Goal: Transaction & Acquisition: Purchase product/service

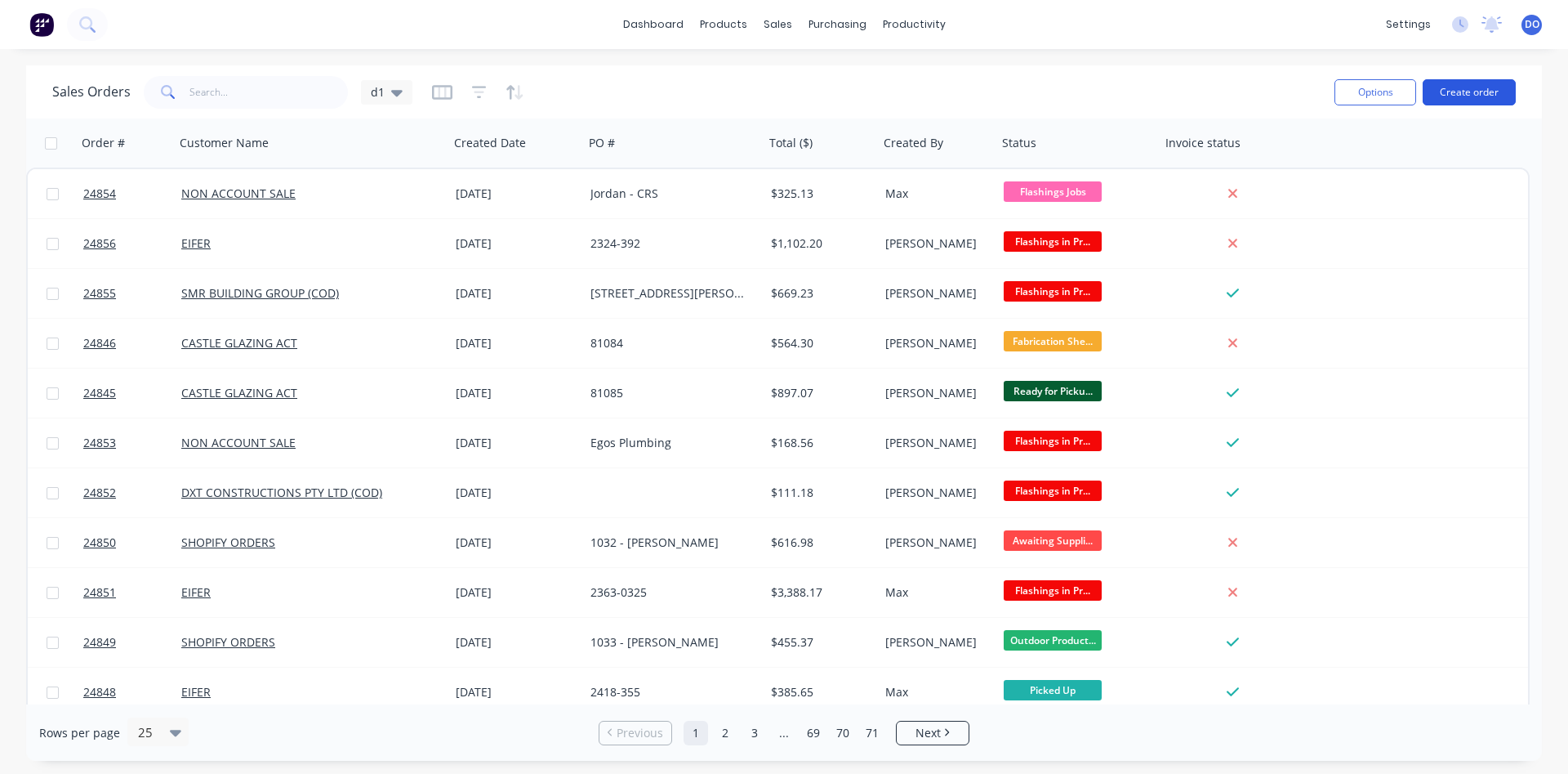
click at [1490, 94] on button "Create order" at bounding box center [1469, 92] width 93 height 26
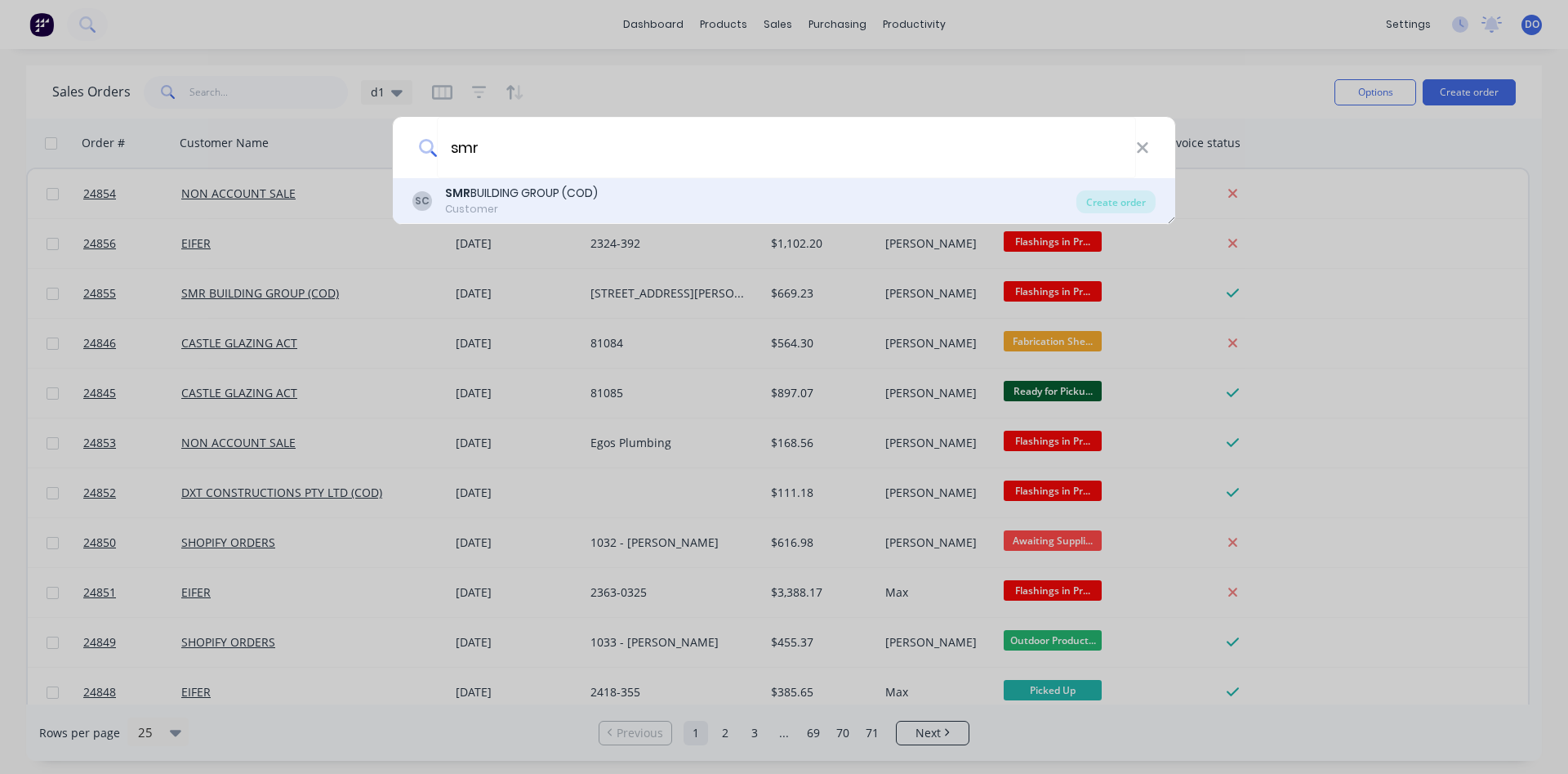
type input "smr"
click at [643, 191] on div "SC SMR BUILDING GROUP (COD) Customer" at bounding box center [744, 200] width 664 height 32
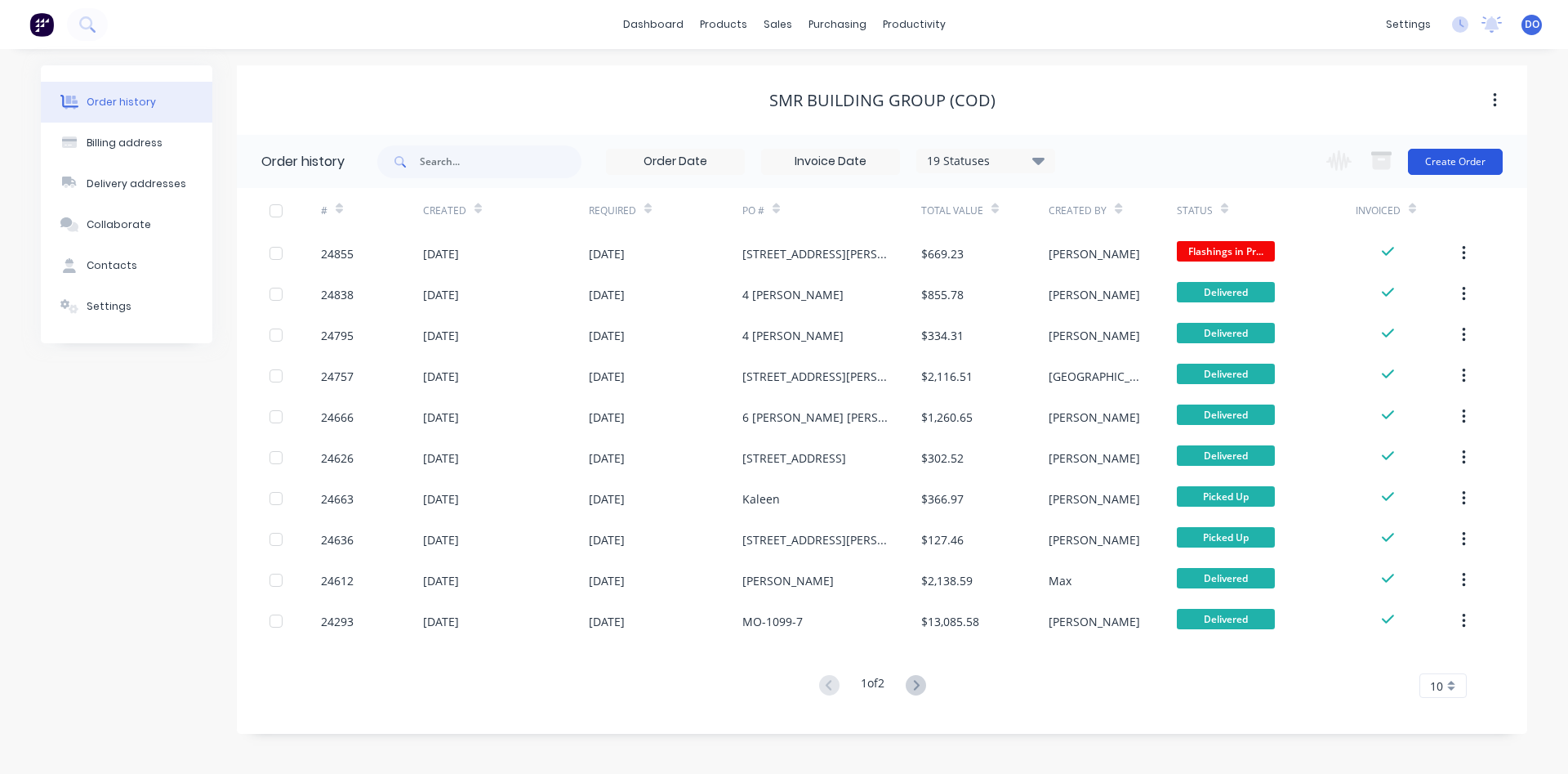
click at [1460, 158] on button "Create Order" at bounding box center [1455, 162] width 94 height 26
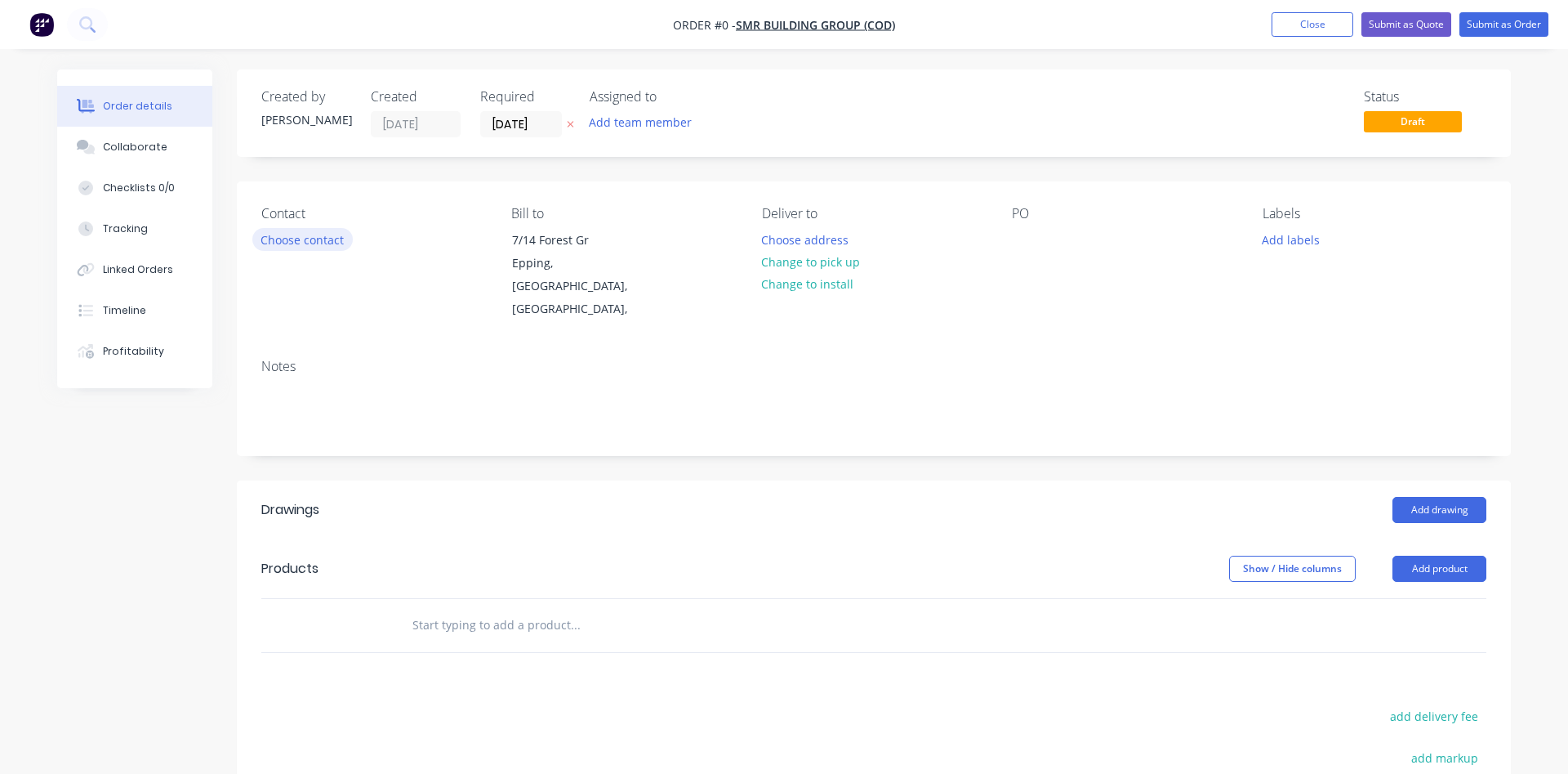
click at [279, 235] on button "Choose contact" at bounding box center [302, 239] width 100 height 22
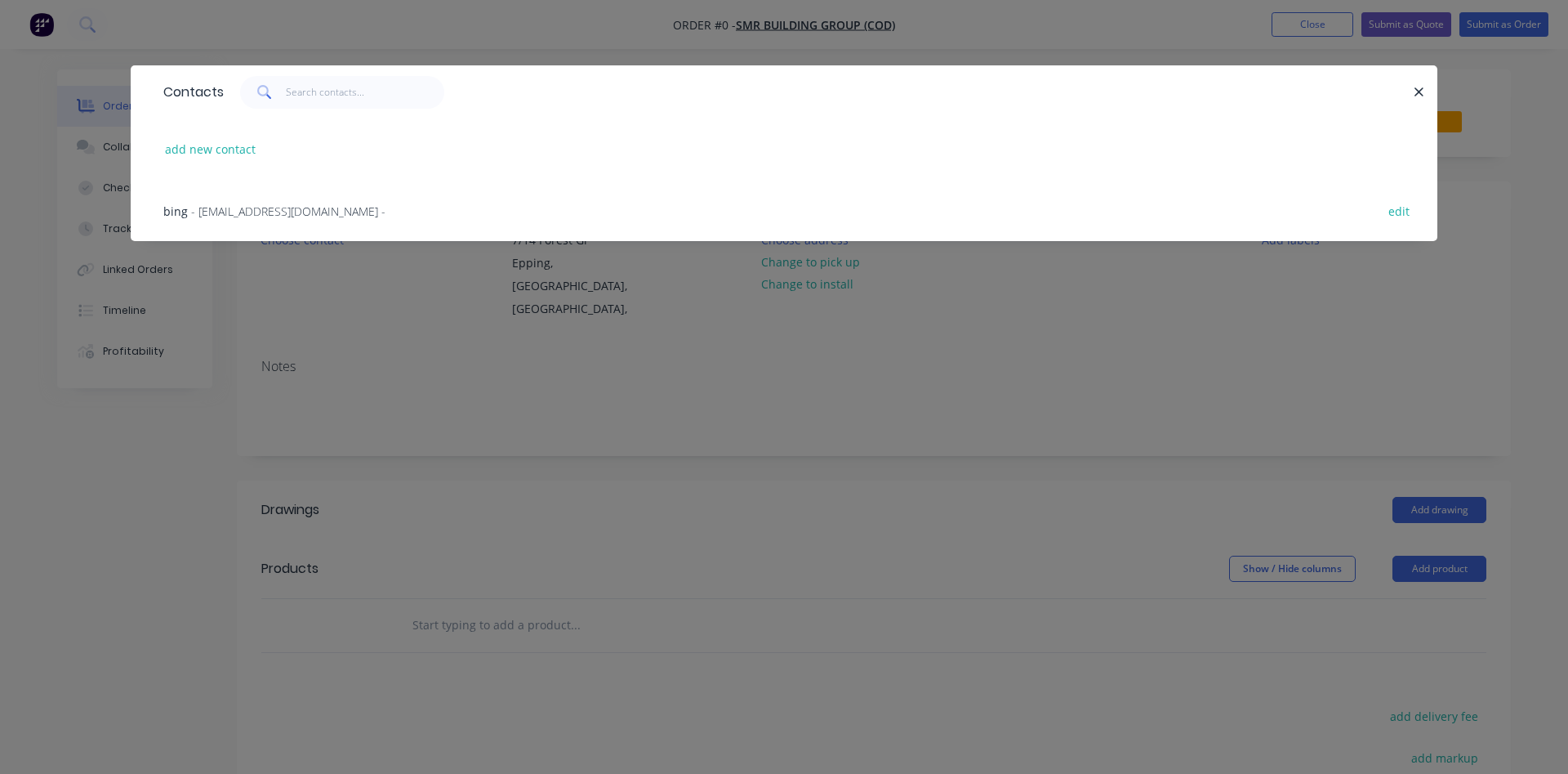
click at [244, 208] on span "- [EMAIL_ADDRESS][DOMAIN_NAME] -" at bounding box center [289, 211] width 194 height 15
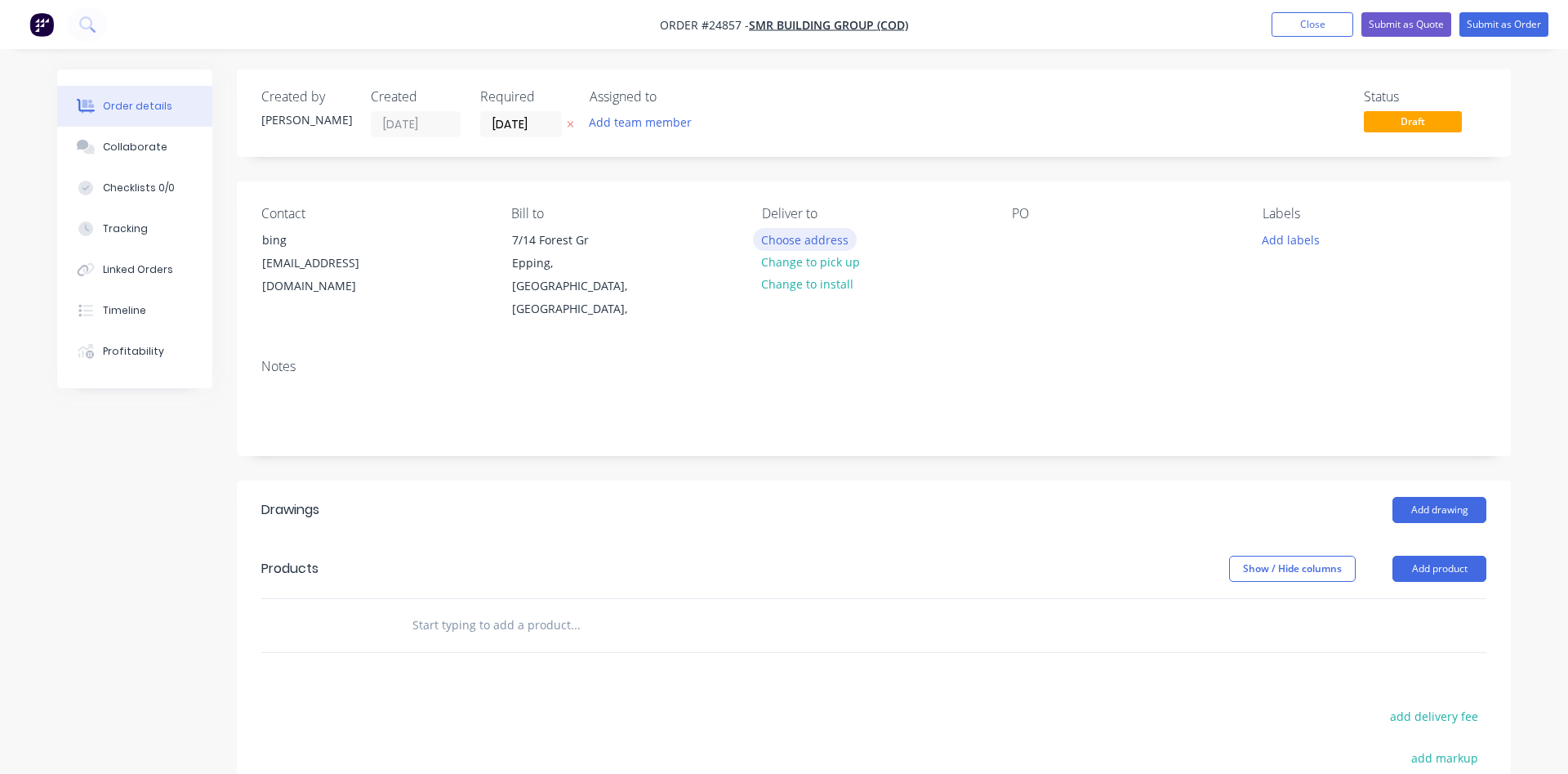
click at [817, 236] on button "Choose address" at bounding box center [805, 239] width 105 height 22
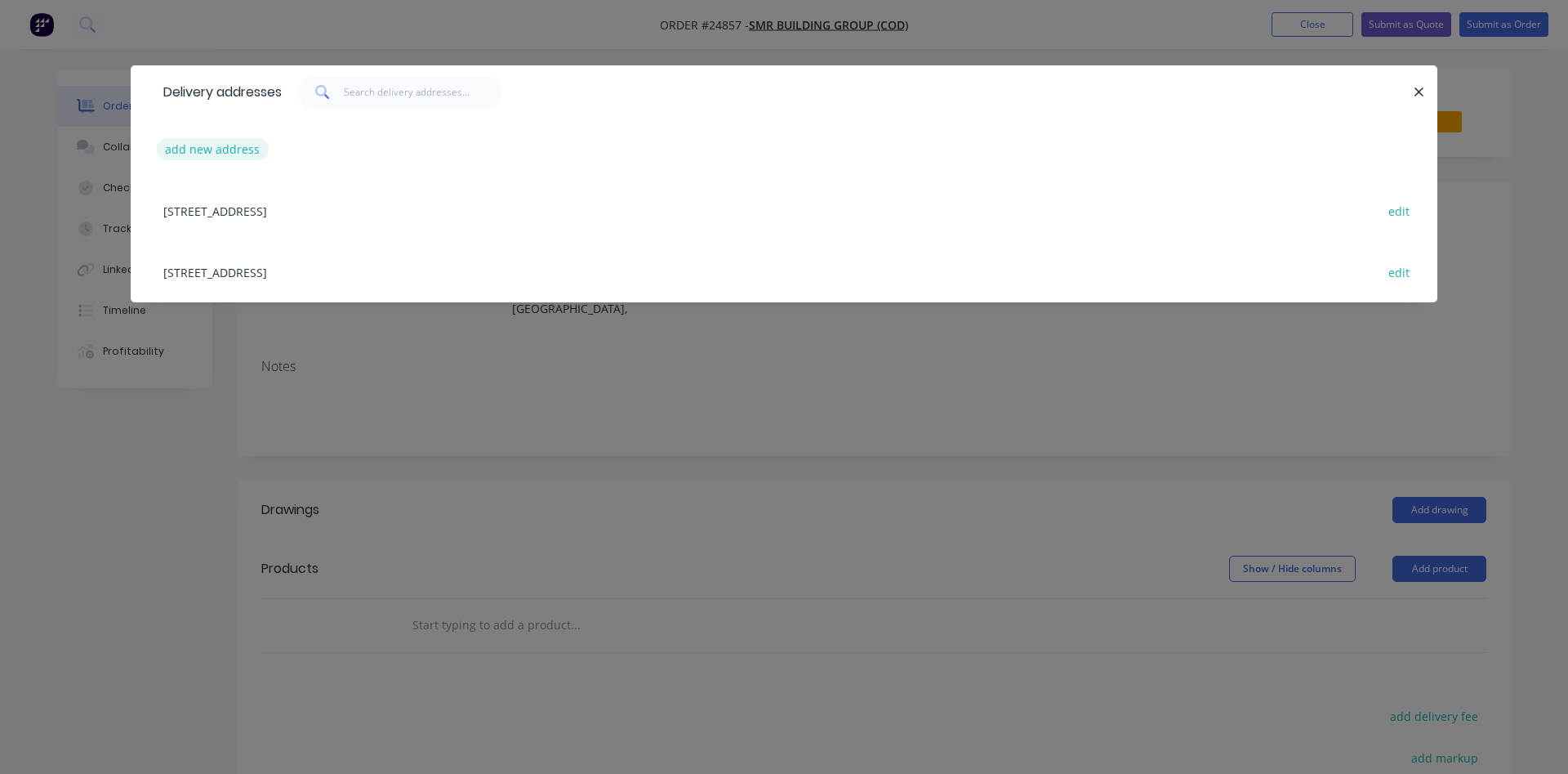
click at [199, 146] on button "add new address" at bounding box center [213, 149] width 112 height 22
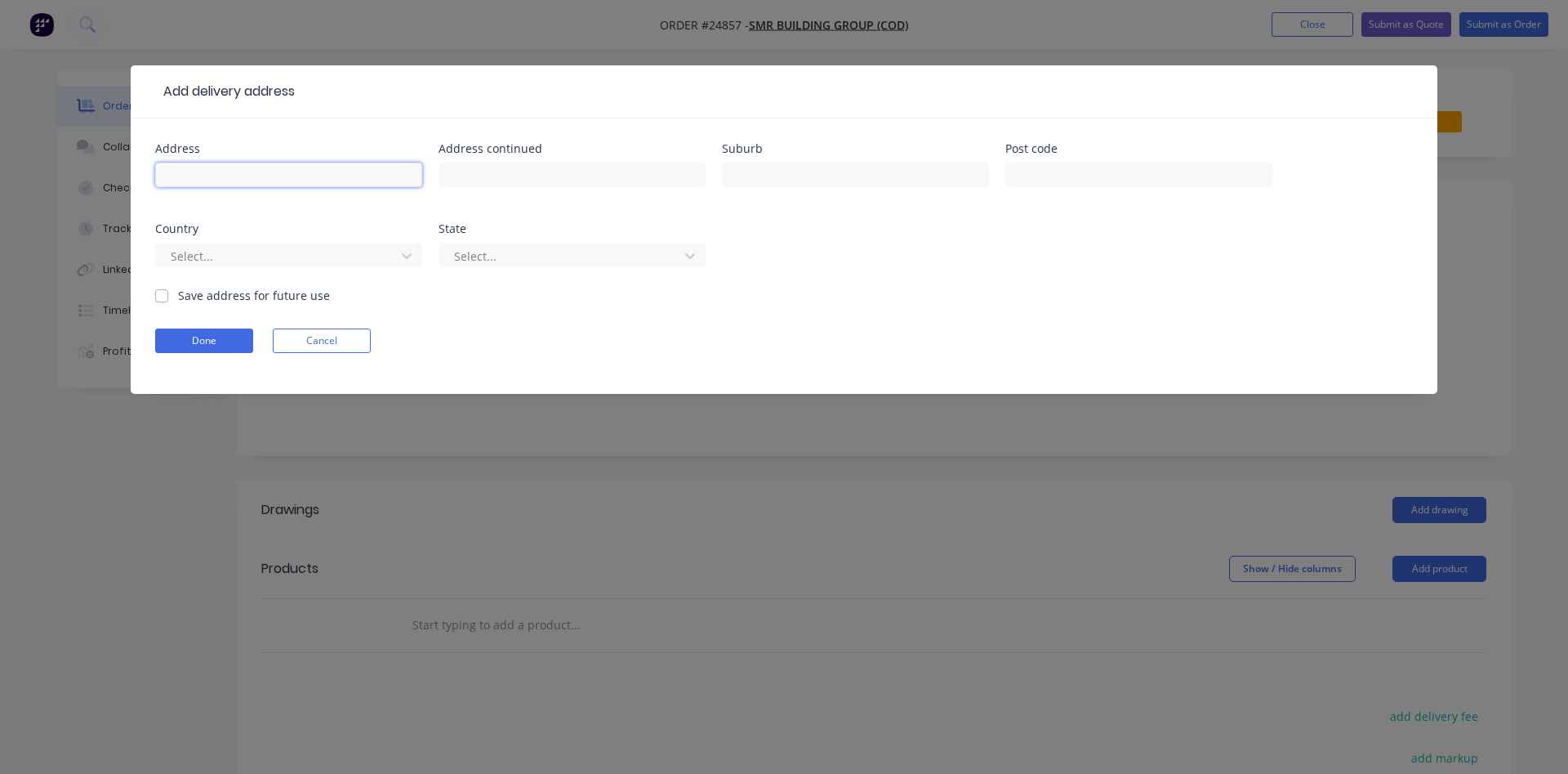
click at [223, 171] on input "text" at bounding box center [289, 174] width 267 height 25
type input "6 [PERSON_NAME]"
type input "[PERSON_NAME]"
type input "a"
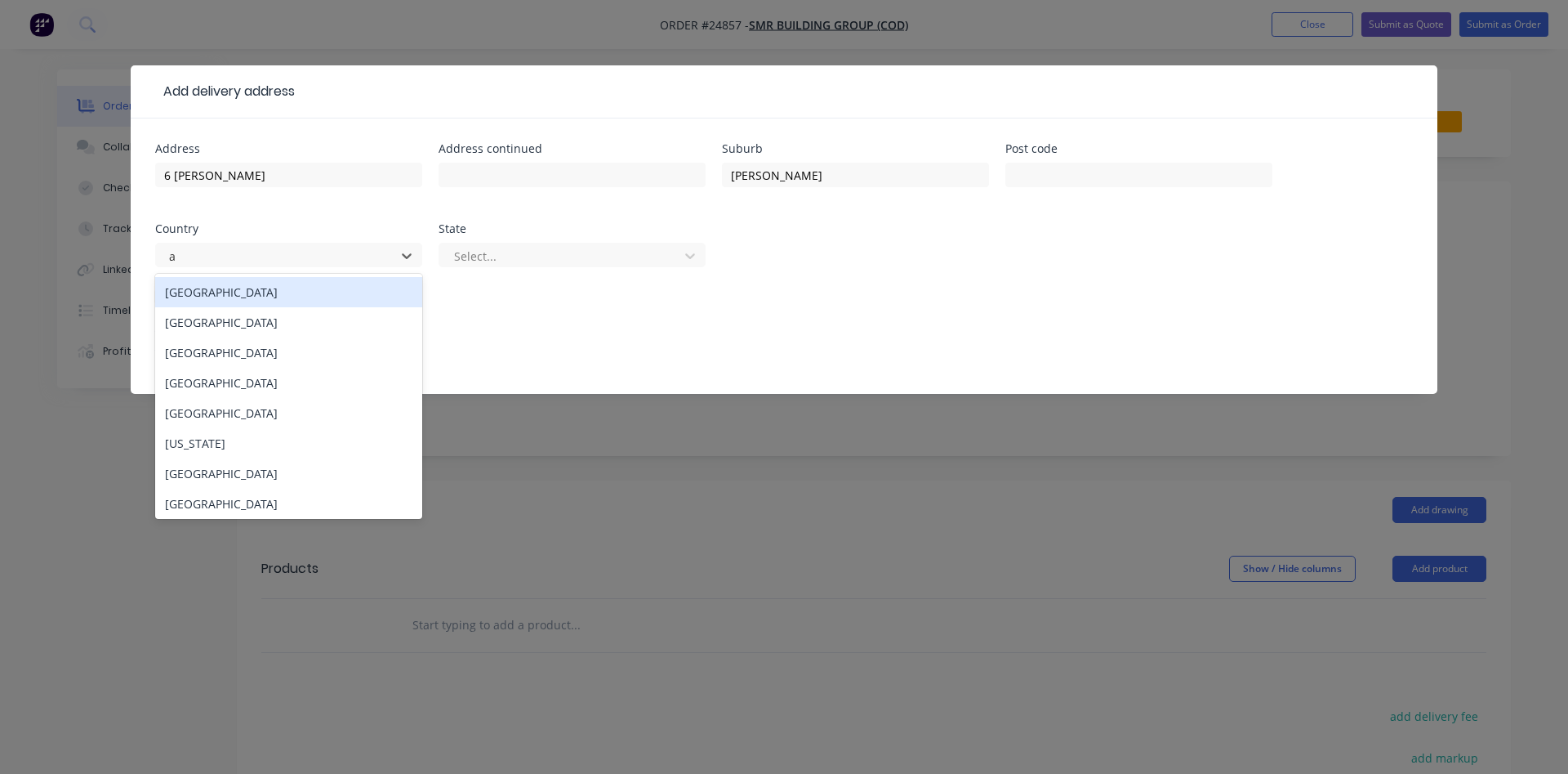
click at [306, 280] on div "[GEOGRAPHIC_DATA]" at bounding box center [289, 291] width 267 height 30
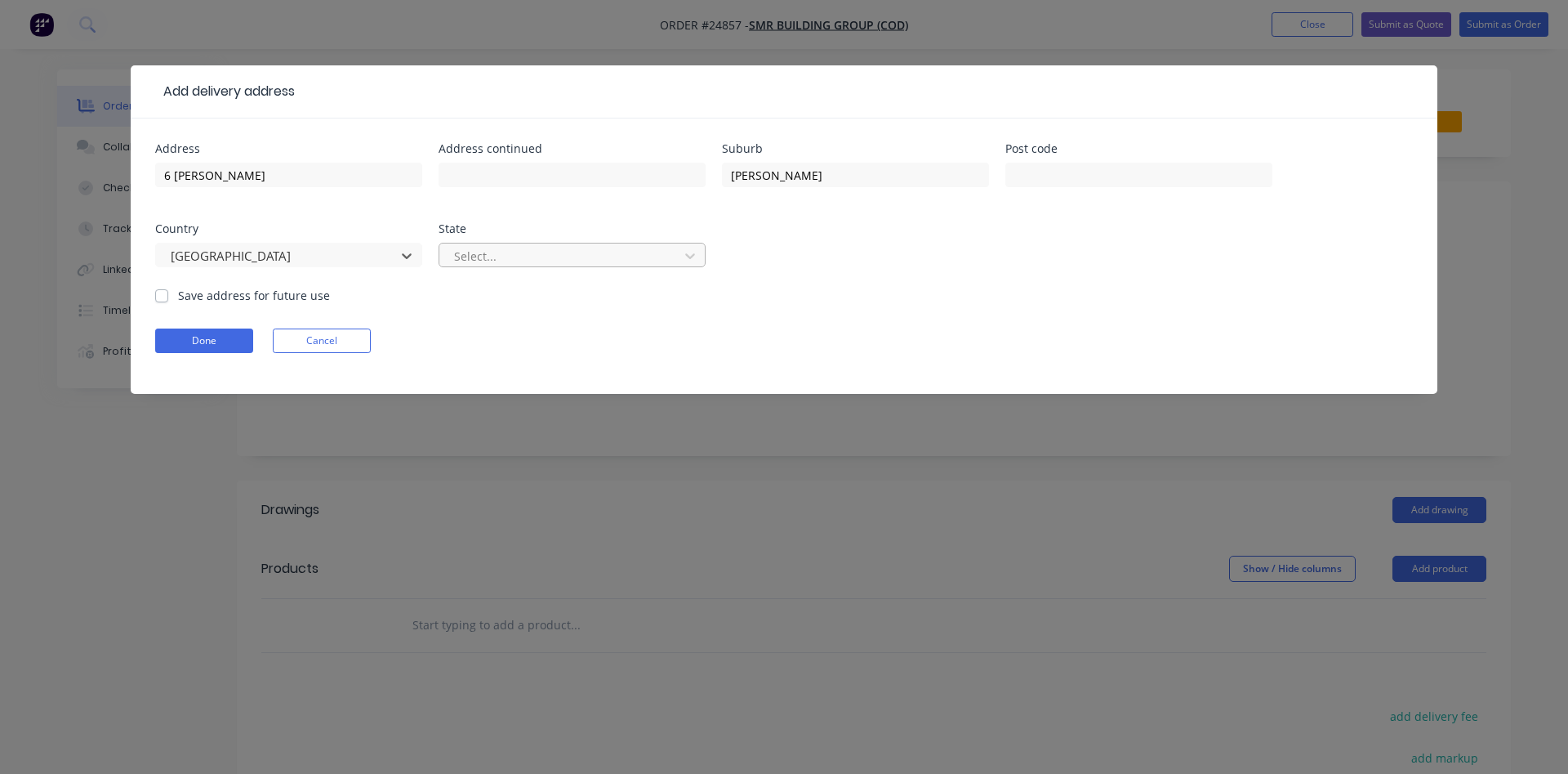
click at [485, 251] on div at bounding box center [562, 256] width 218 height 21
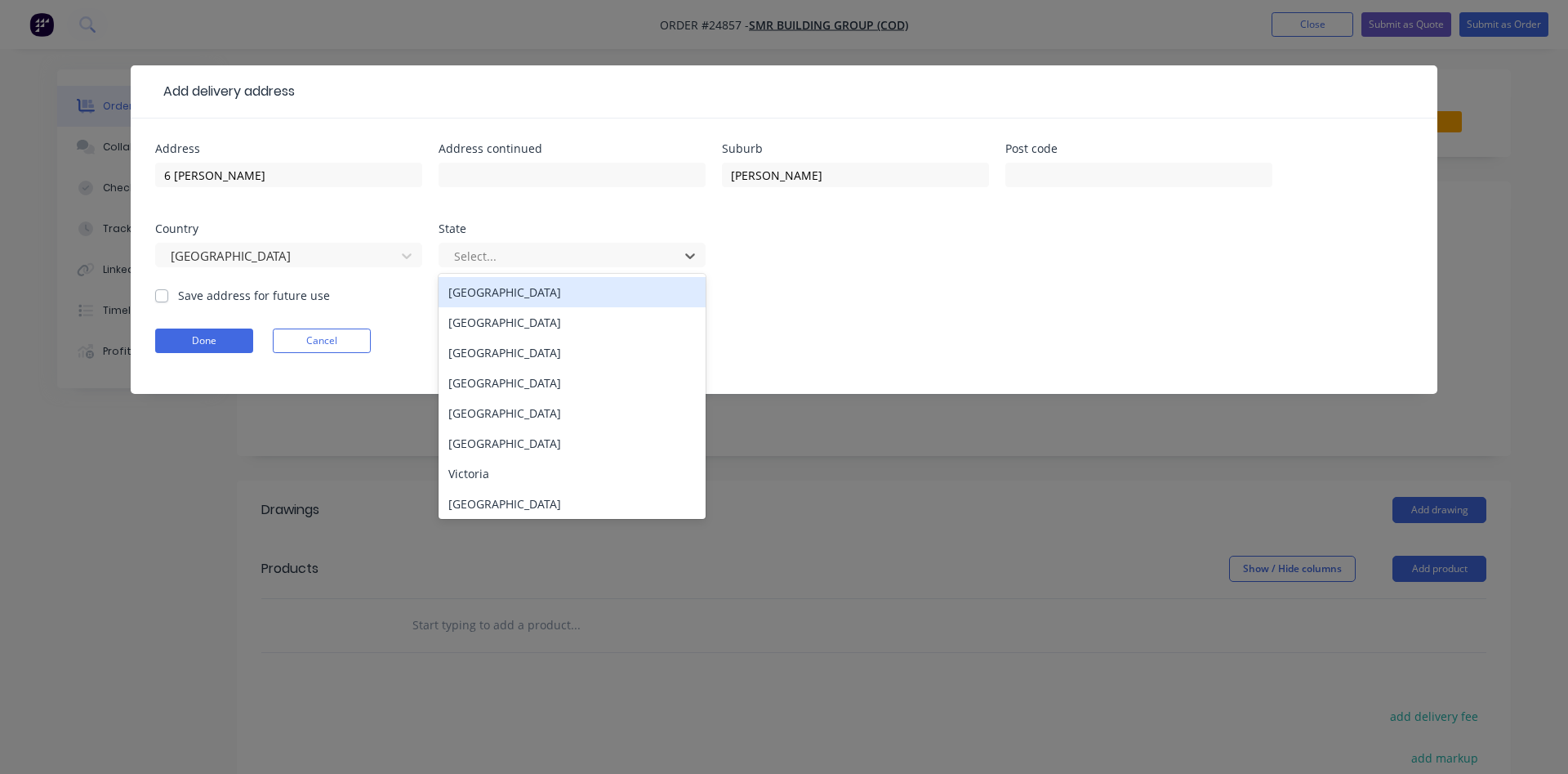
click at [510, 297] on div "[GEOGRAPHIC_DATA]" at bounding box center [572, 291] width 267 height 30
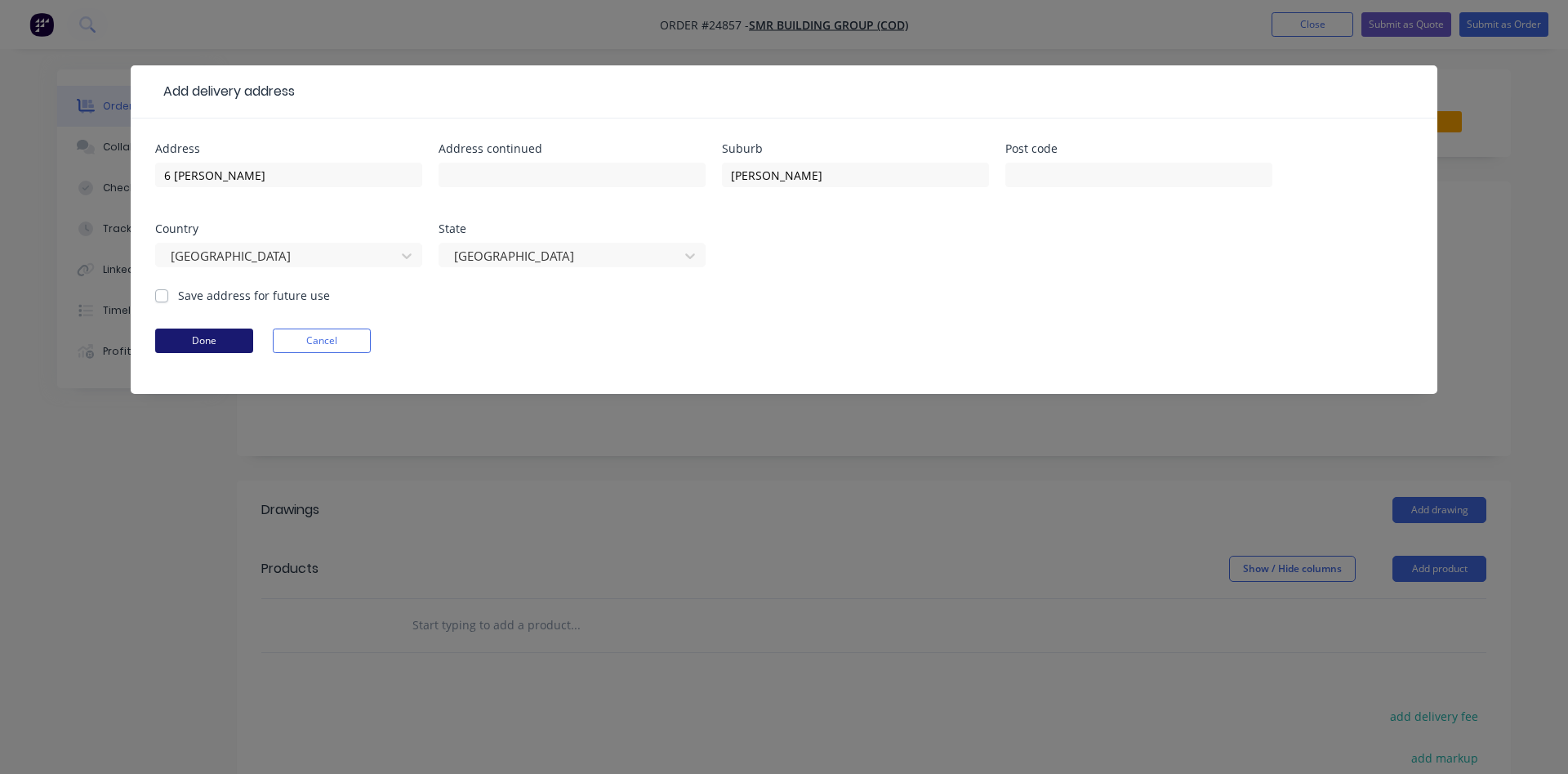
click at [226, 346] on button "Done" at bounding box center [204, 340] width 98 height 25
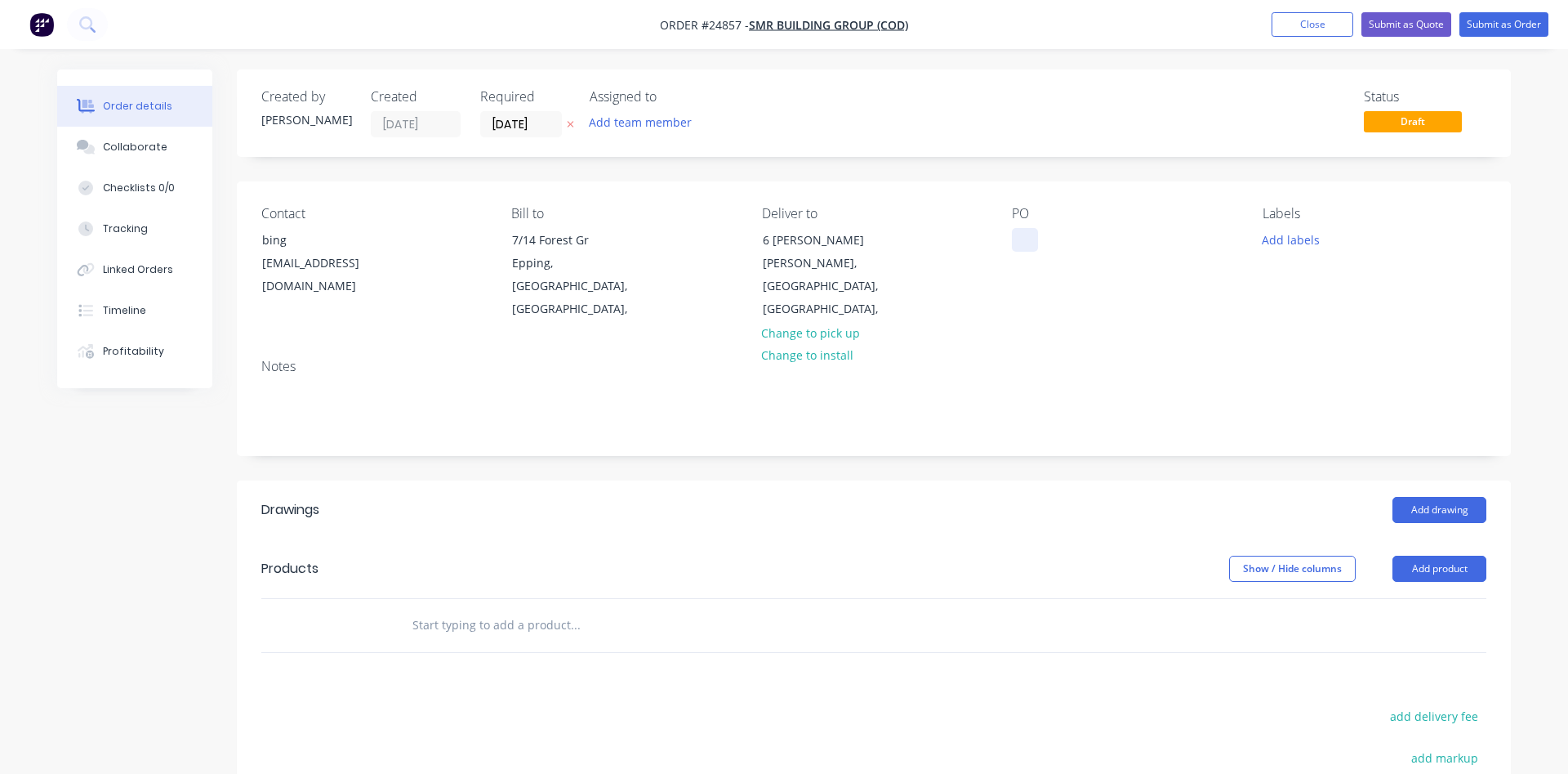
click at [1026, 236] on div at bounding box center [1024, 240] width 26 height 24
click at [1422, 509] on button "Add drawing" at bounding box center [1438, 509] width 94 height 26
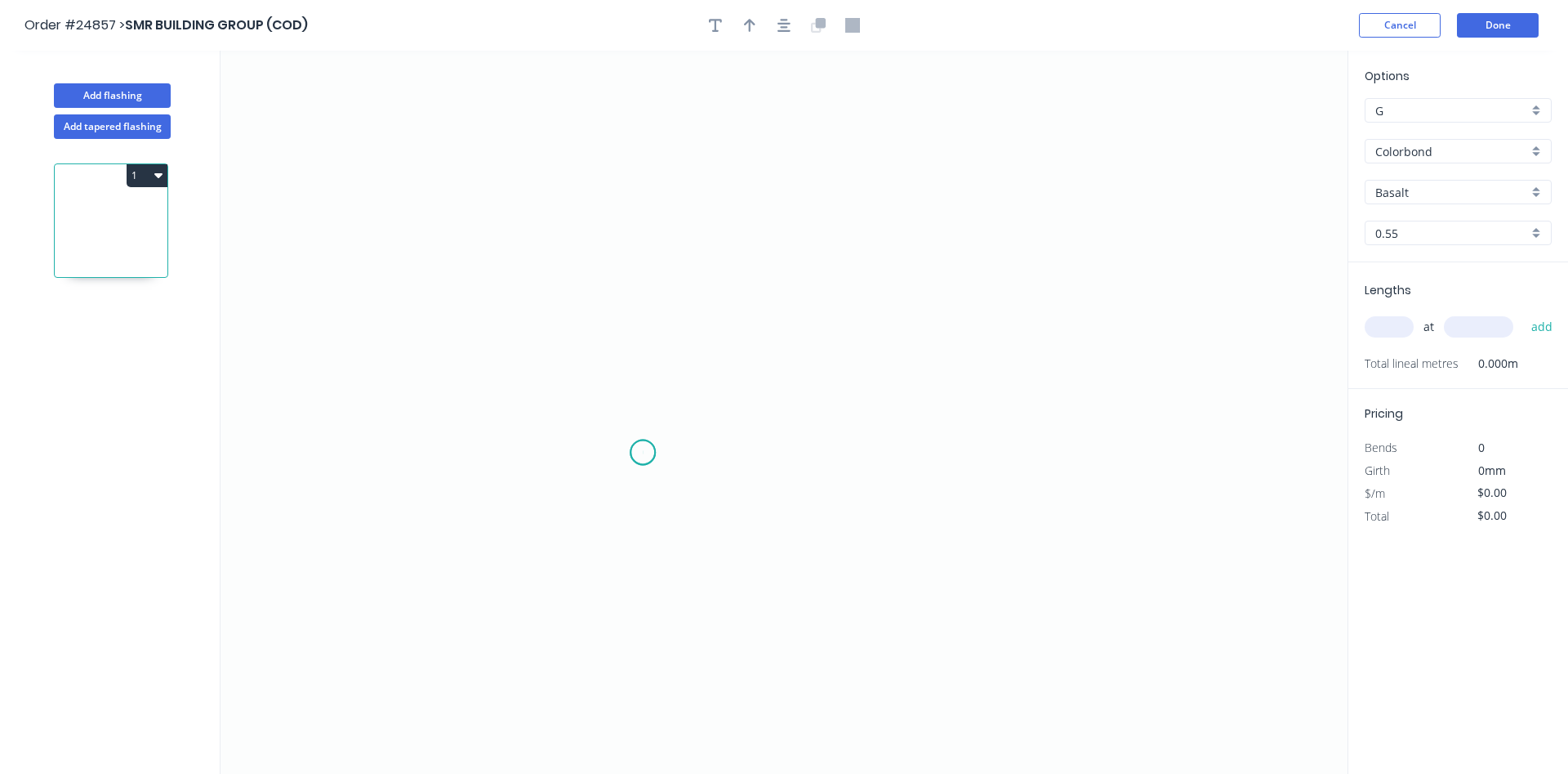
click at [642, 453] on icon "0" at bounding box center [784, 412] width 1127 height 723
click at [642, 363] on icon at bounding box center [642, 408] width 0 height 89
click at [563, 363] on icon "0 ?" at bounding box center [784, 412] width 1127 height 723
click at [560, 130] on icon "0 ? ?" at bounding box center [784, 412] width 1127 height 723
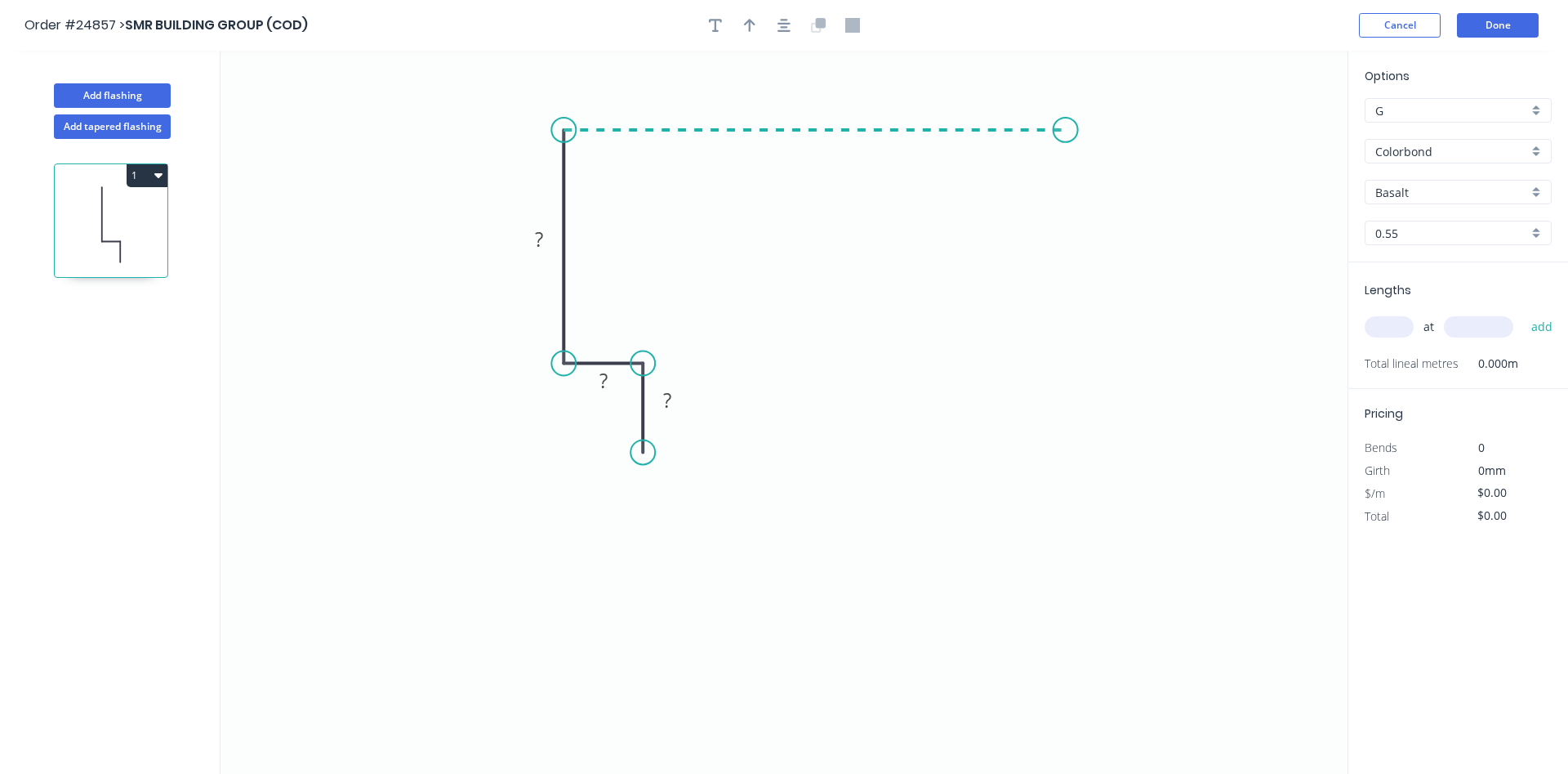
click at [1067, 138] on icon "0 ? ? ?" at bounding box center [784, 412] width 1127 height 723
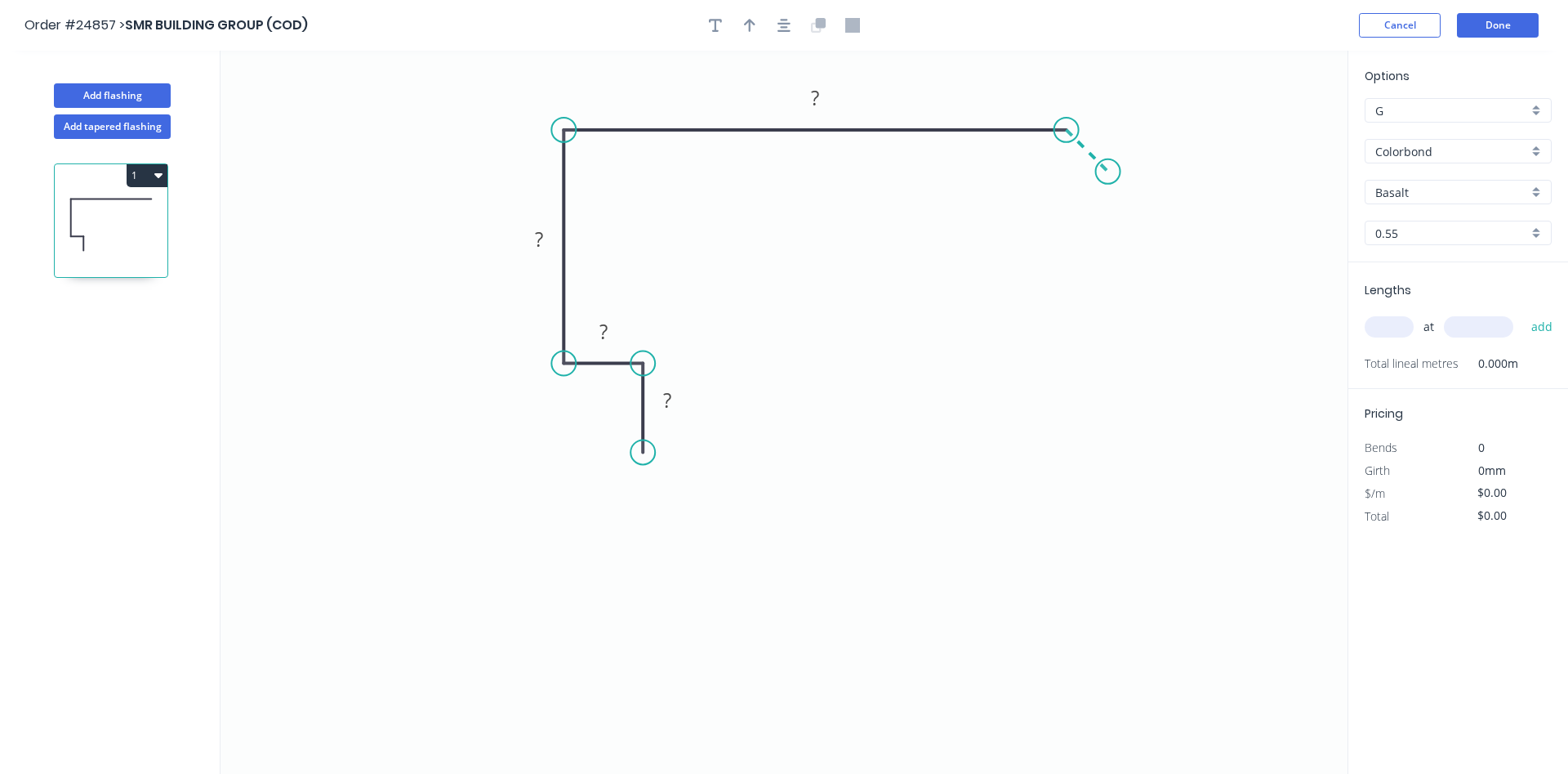
click at [1108, 171] on icon "0 ? ? ? ?" at bounding box center [784, 412] width 1127 height 723
click at [665, 495] on div "Crush & Fold" at bounding box center [721, 499] width 164 height 34
drag, startPoint x: 587, startPoint y: 416, endPoint x: 664, endPoint y: 453, distance: 85.4
click at [664, 453] on rect at bounding box center [690, 459] width 65 height 34
click at [687, 412] on rect at bounding box center [668, 399] width 53 height 34
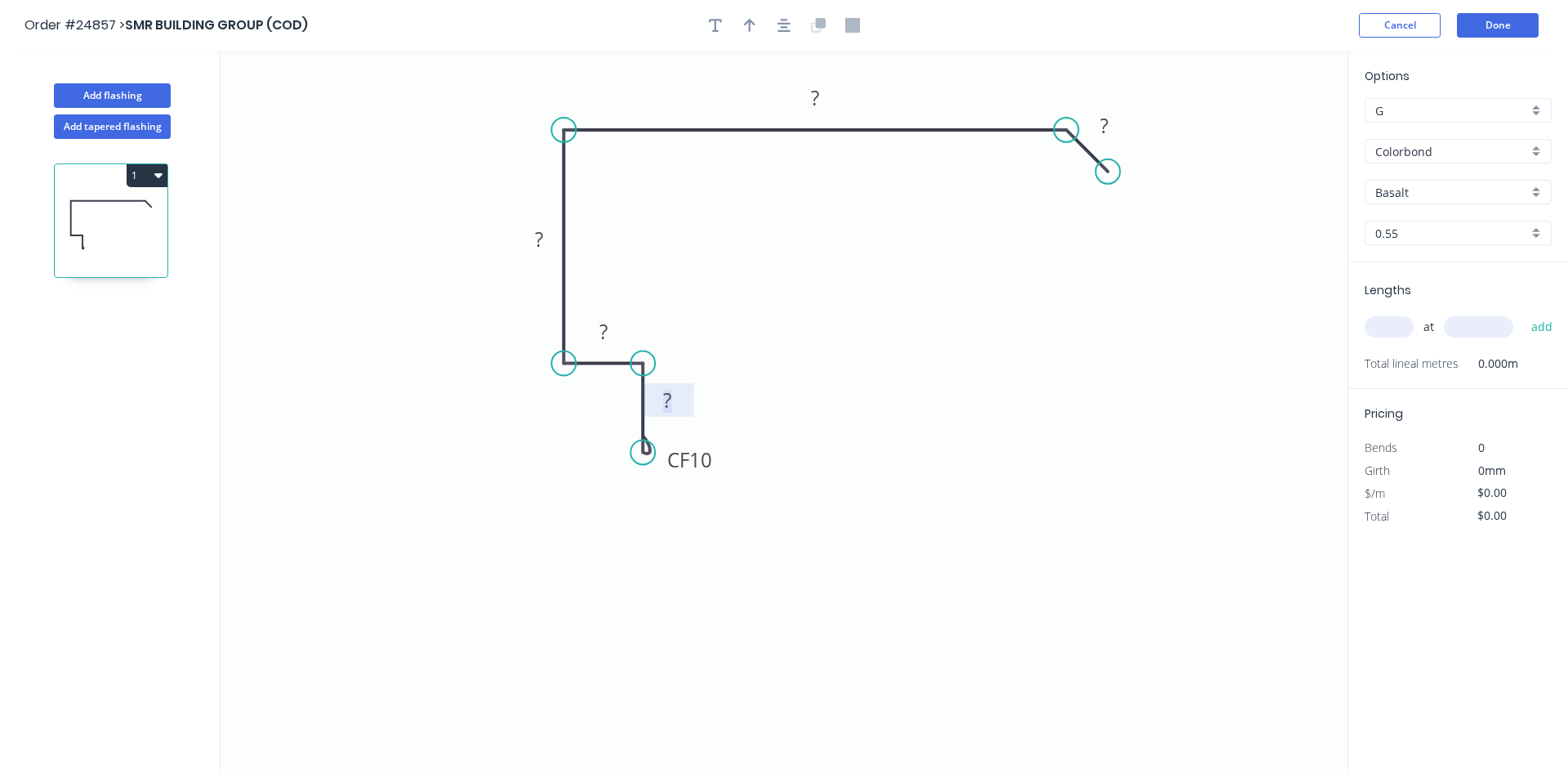
click at [679, 400] on rect at bounding box center [667, 401] width 33 height 23
click at [753, 24] on icon "button" at bounding box center [749, 25] width 11 height 13
type input "$24.28"
click at [1264, 125] on icon at bounding box center [1264, 113] width 15 height 52
drag, startPoint x: 1267, startPoint y: 131, endPoint x: 941, endPoint y: 110, distance: 326.7
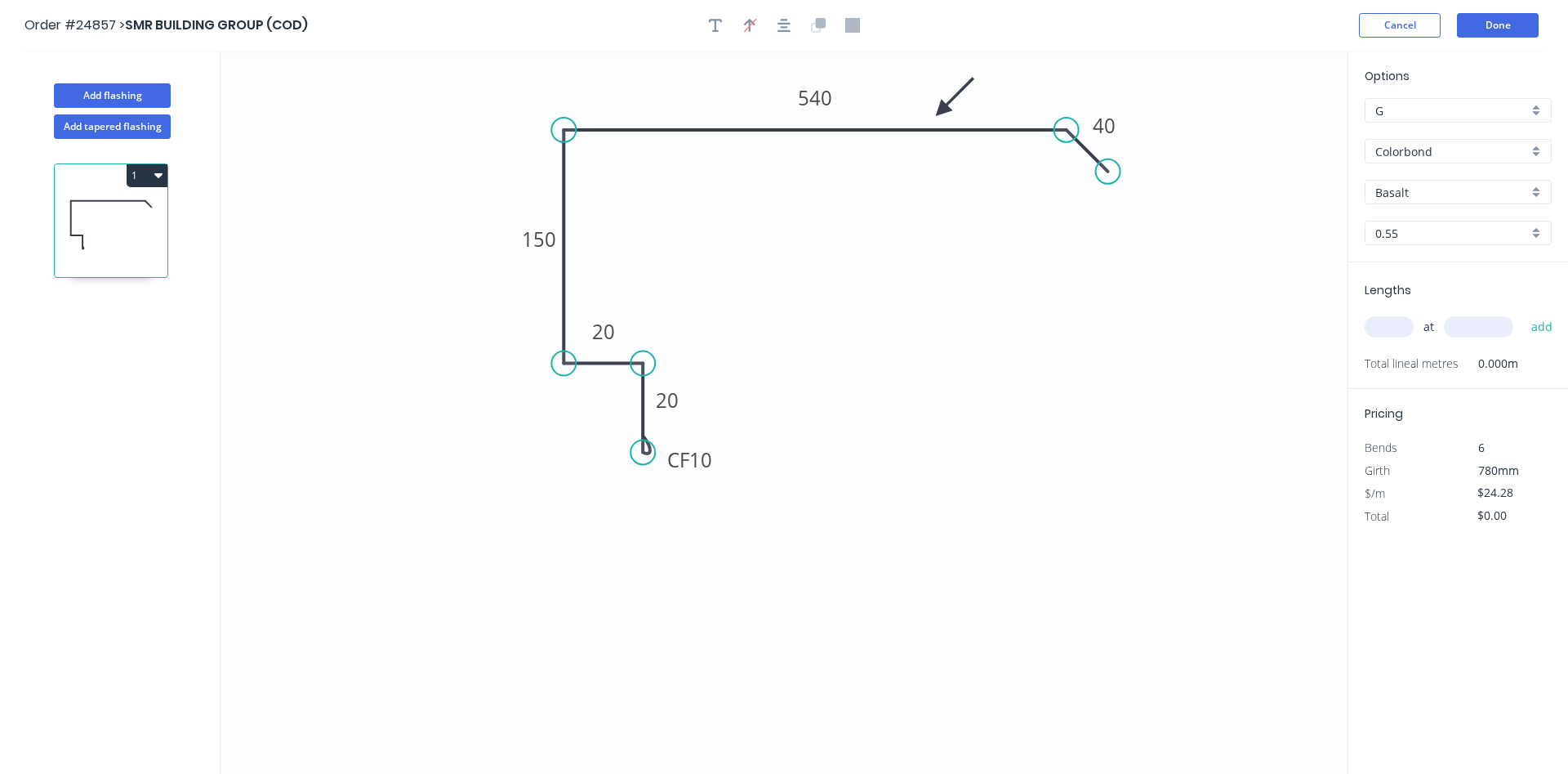
click at [941, 110] on icon at bounding box center [954, 97] width 47 height 47
click at [1474, 189] on input "Basalt" at bounding box center [1451, 192] width 153 height 17
click at [1441, 290] on div "Monument" at bounding box center [1458, 287] width 185 height 28
type input "Monument"
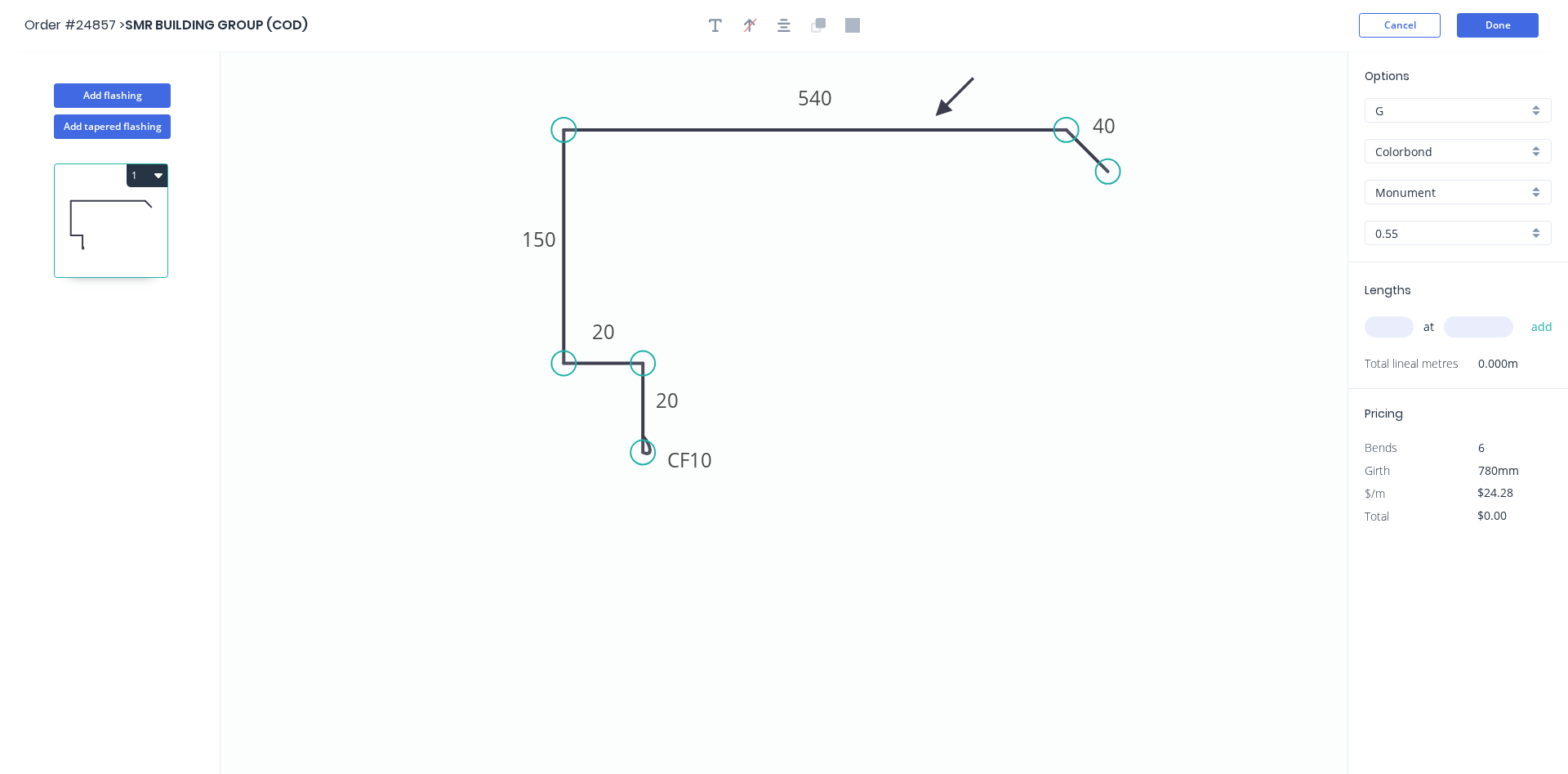
click at [1393, 320] on input "text" at bounding box center [1389, 326] width 49 height 21
type input "2"
type input "5000"
click at [1523, 313] on button "add" at bounding box center [1542, 326] width 39 height 27
click at [147, 170] on button "1" at bounding box center [147, 175] width 41 height 23
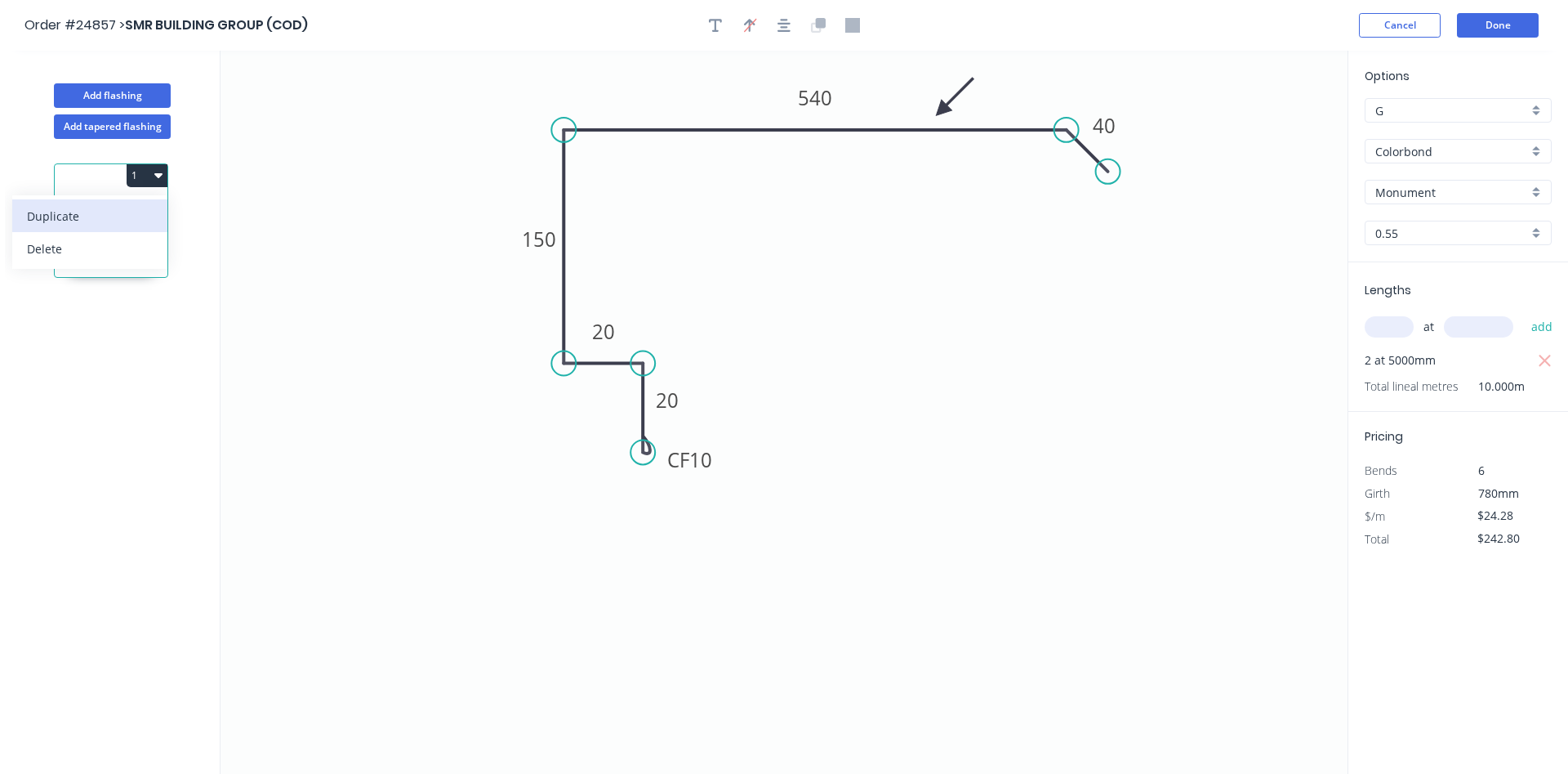
click at [98, 211] on div "Duplicate" at bounding box center [89, 216] width 125 height 24
type input "$0.00"
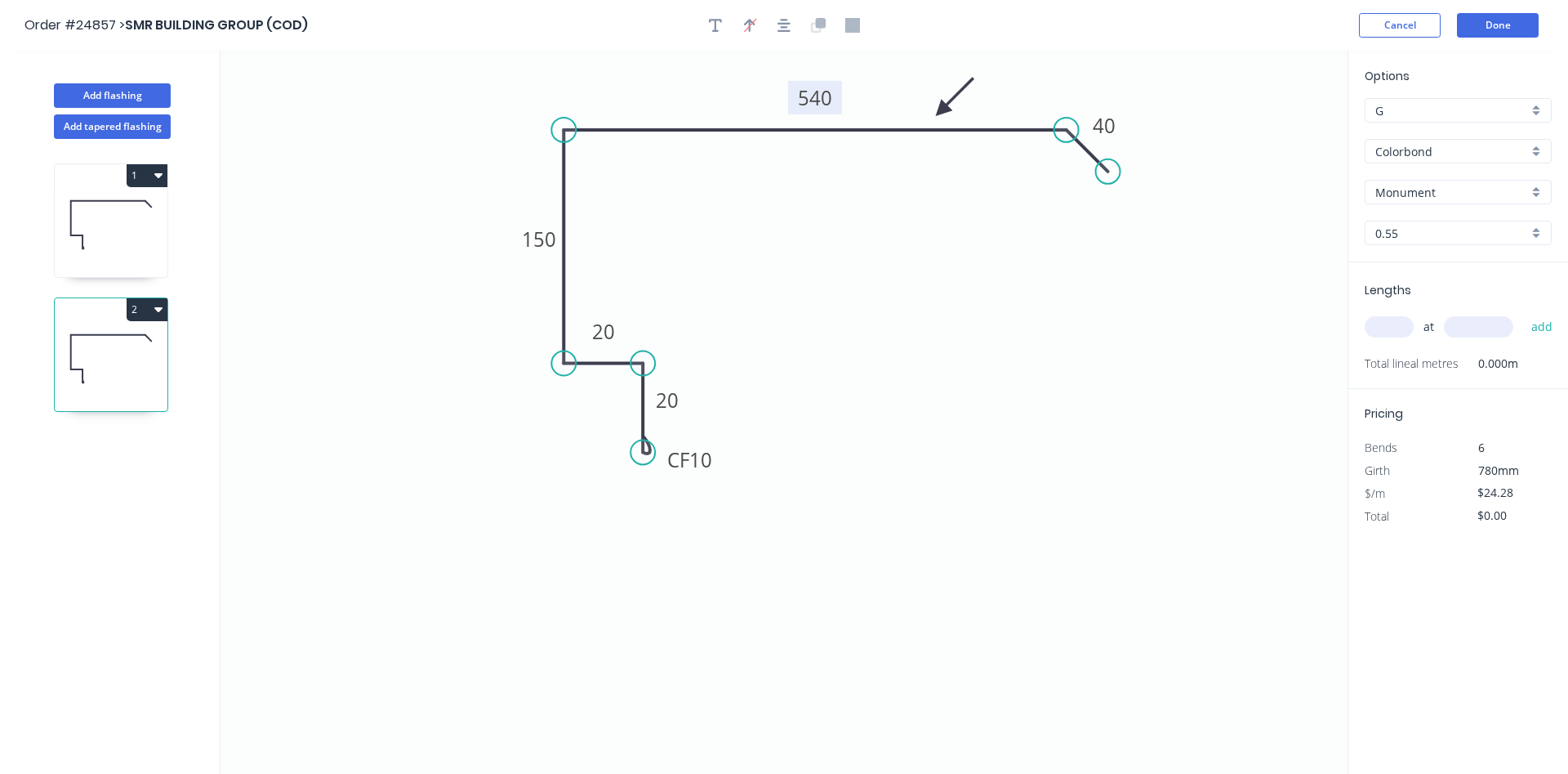
click at [815, 105] on tspan "540" at bounding box center [815, 97] width 34 height 27
click at [1384, 326] on input "text" at bounding box center [1389, 326] width 49 height 21
type input "$19.04"
type input "1"
type input "3200"
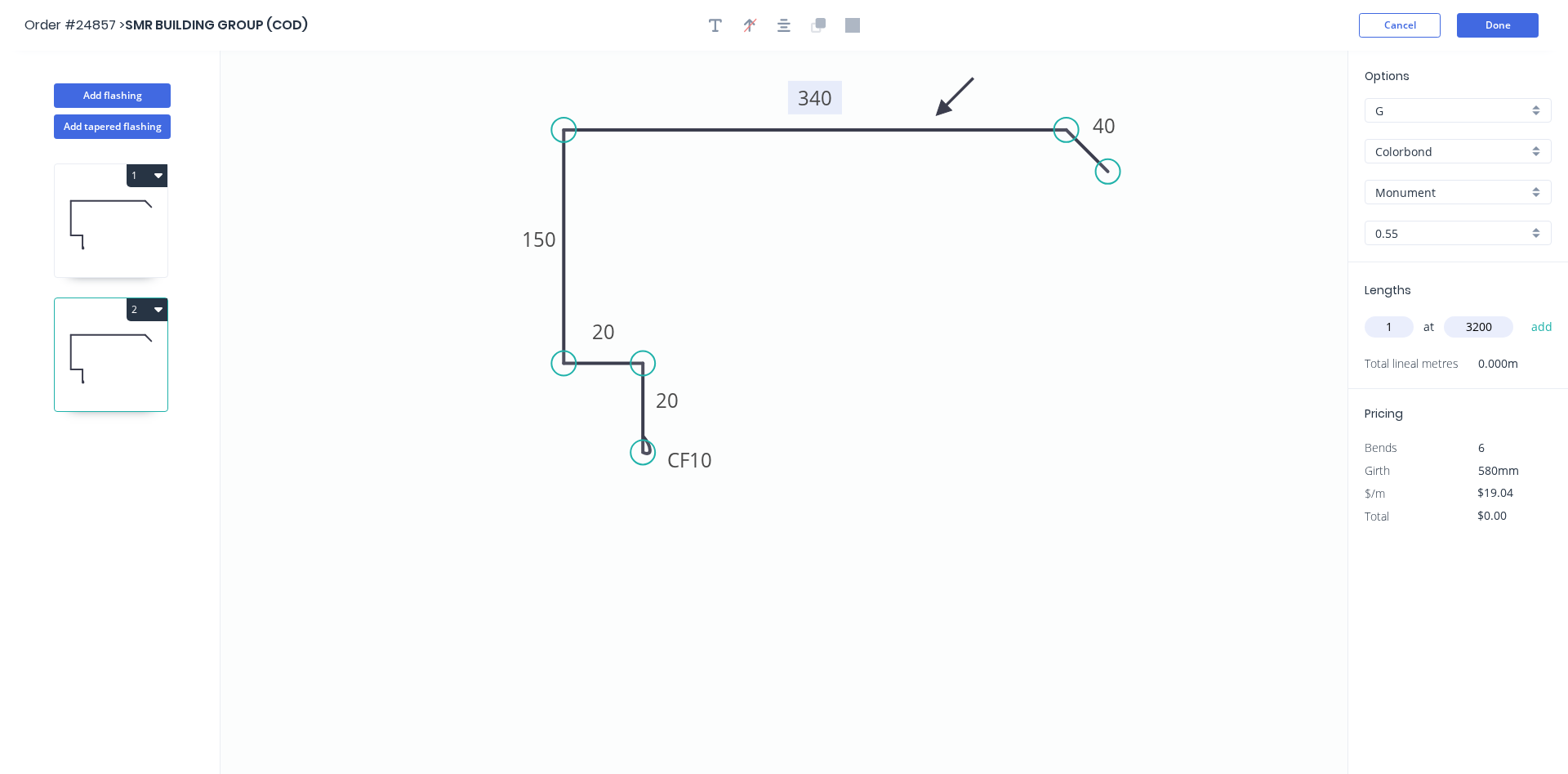
click at [1523, 313] on button "add" at bounding box center [1542, 326] width 39 height 27
click at [157, 306] on icon "button" at bounding box center [159, 308] width 9 height 13
click at [58, 349] on div "Duplicate" at bounding box center [89, 350] width 125 height 24
type input "$0.00"
click at [823, 97] on tspan "340" at bounding box center [815, 97] width 34 height 27
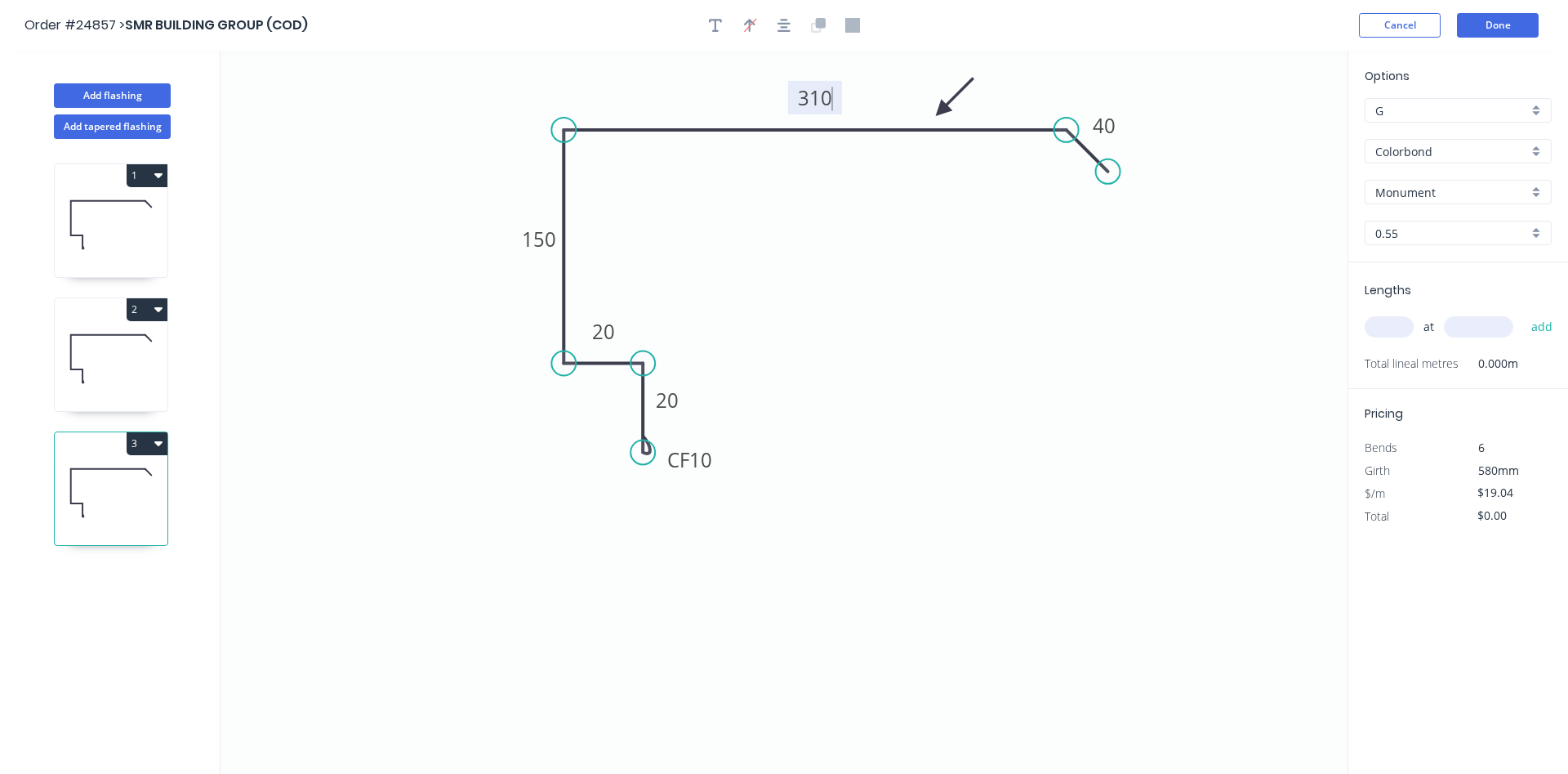
click at [1403, 326] on input "text" at bounding box center [1389, 326] width 49 height 21
type input "2"
type input "4000"
click at [1523, 313] on button "add" at bounding box center [1542, 326] width 39 height 27
click at [155, 442] on icon "button" at bounding box center [159, 444] width 9 height 5
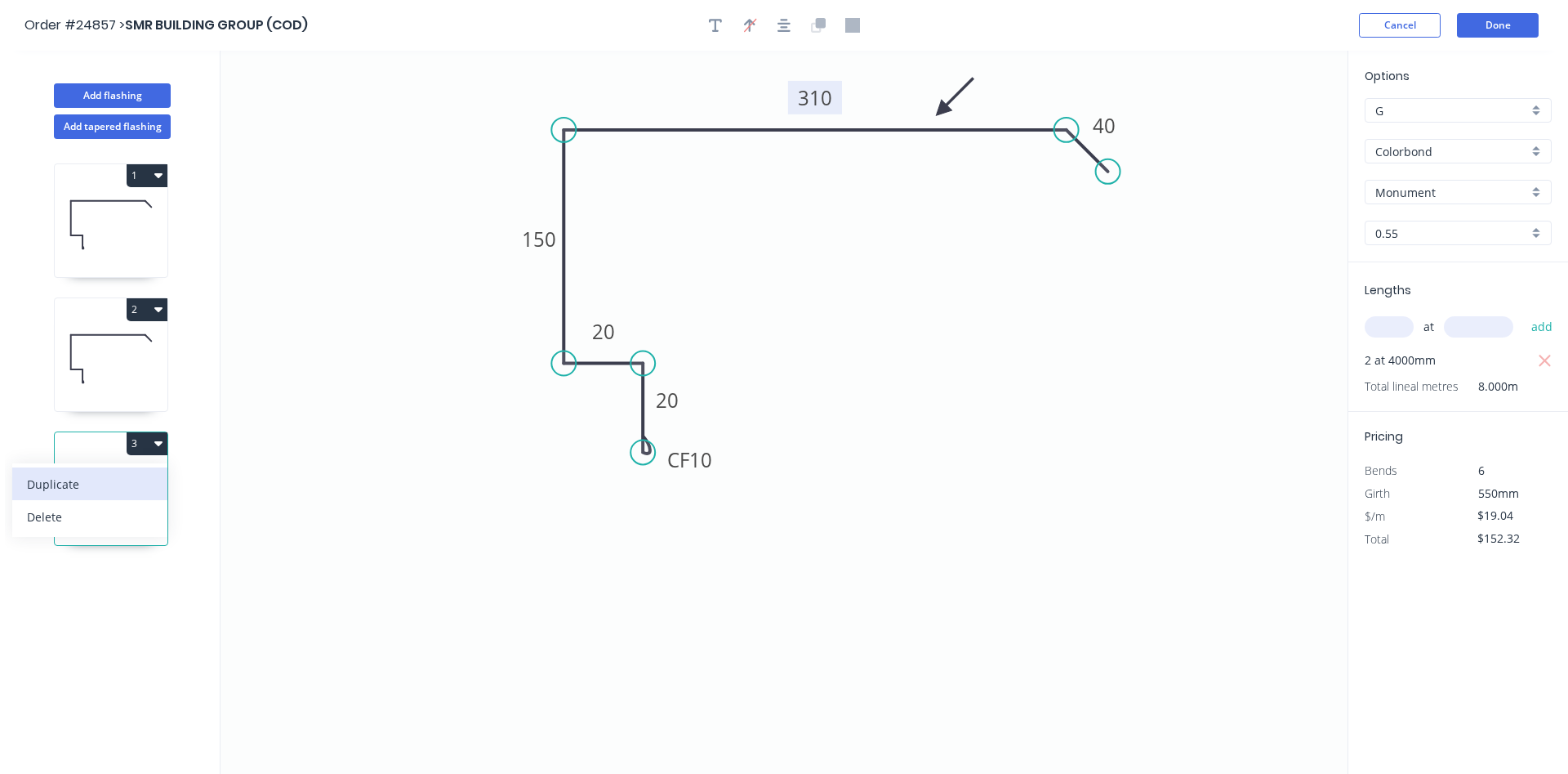
click at [97, 477] on div "Duplicate" at bounding box center [89, 485] width 125 height 24
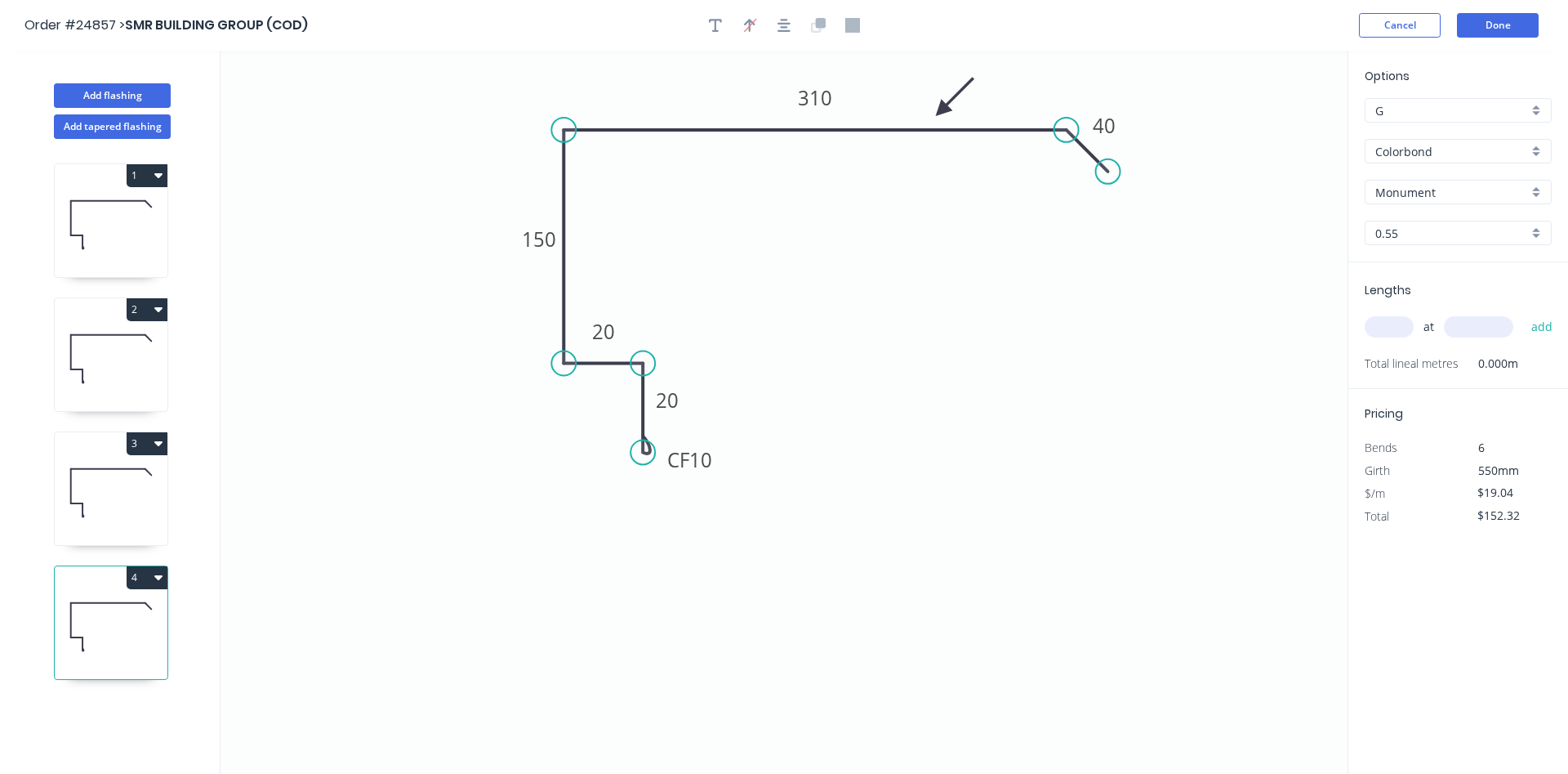
type input "$0.00"
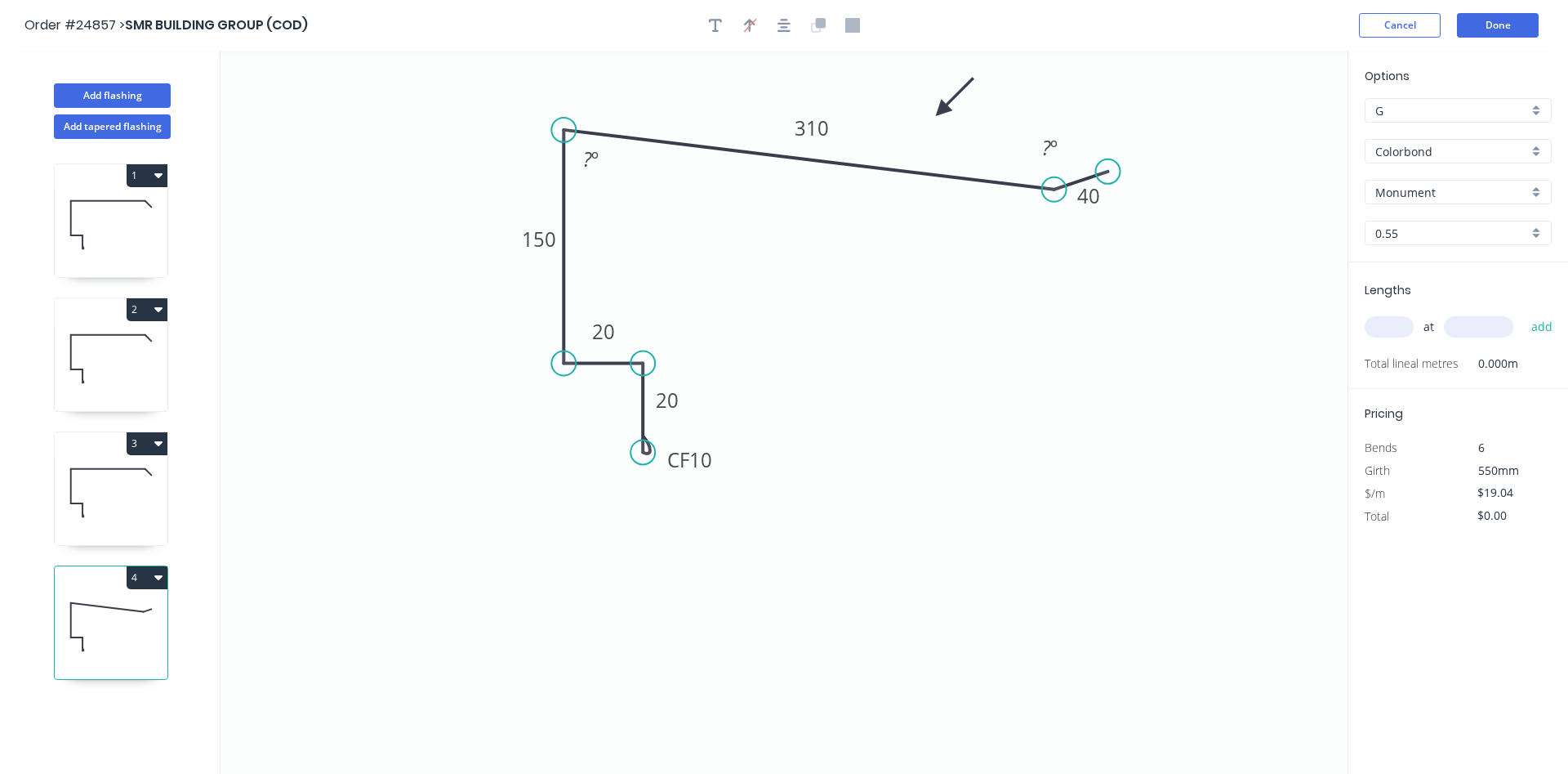
drag, startPoint x: 1069, startPoint y: 132, endPoint x: 1088, endPoint y: 177, distance: 48.8
click at [1057, 186] on circle at bounding box center [1054, 189] width 25 height 25
drag, startPoint x: 1109, startPoint y: 174, endPoint x: 1101, endPoint y: 230, distance: 56.6
click at [1101, 230] on circle at bounding box center [1101, 230] width 25 height 25
click at [1097, 222] on div "Hide angle" at bounding box center [1136, 229] width 164 height 34
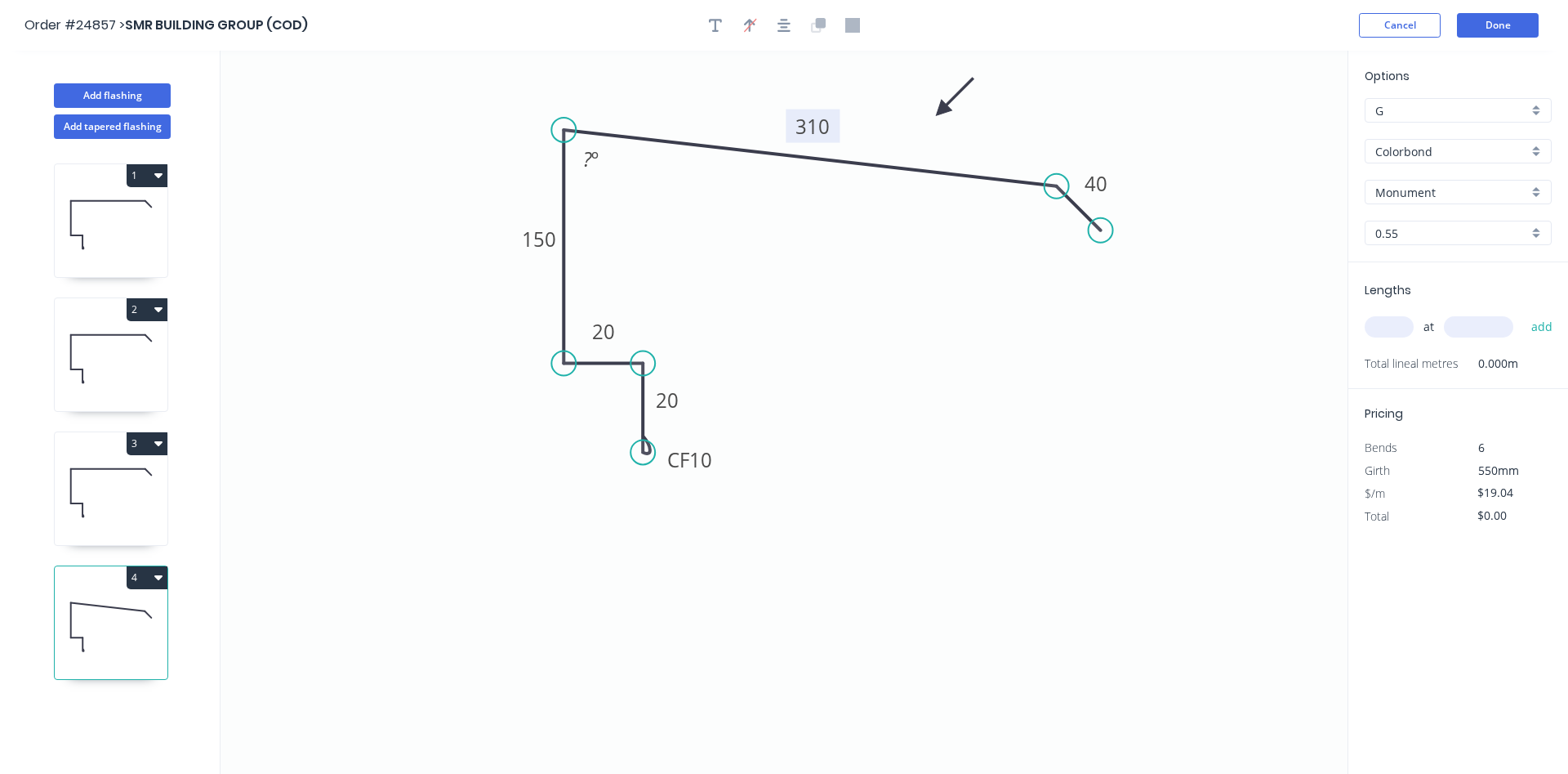
click at [800, 132] on tspan "310" at bounding box center [812, 125] width 34 height 27
click at [605, 158] on rect at bounding box center [591, 160] width 33 height 23
click at [1396, 331] on input "text" at bounding box center [1389, 326] width 49 height 21
type input "2"
type input "5700"
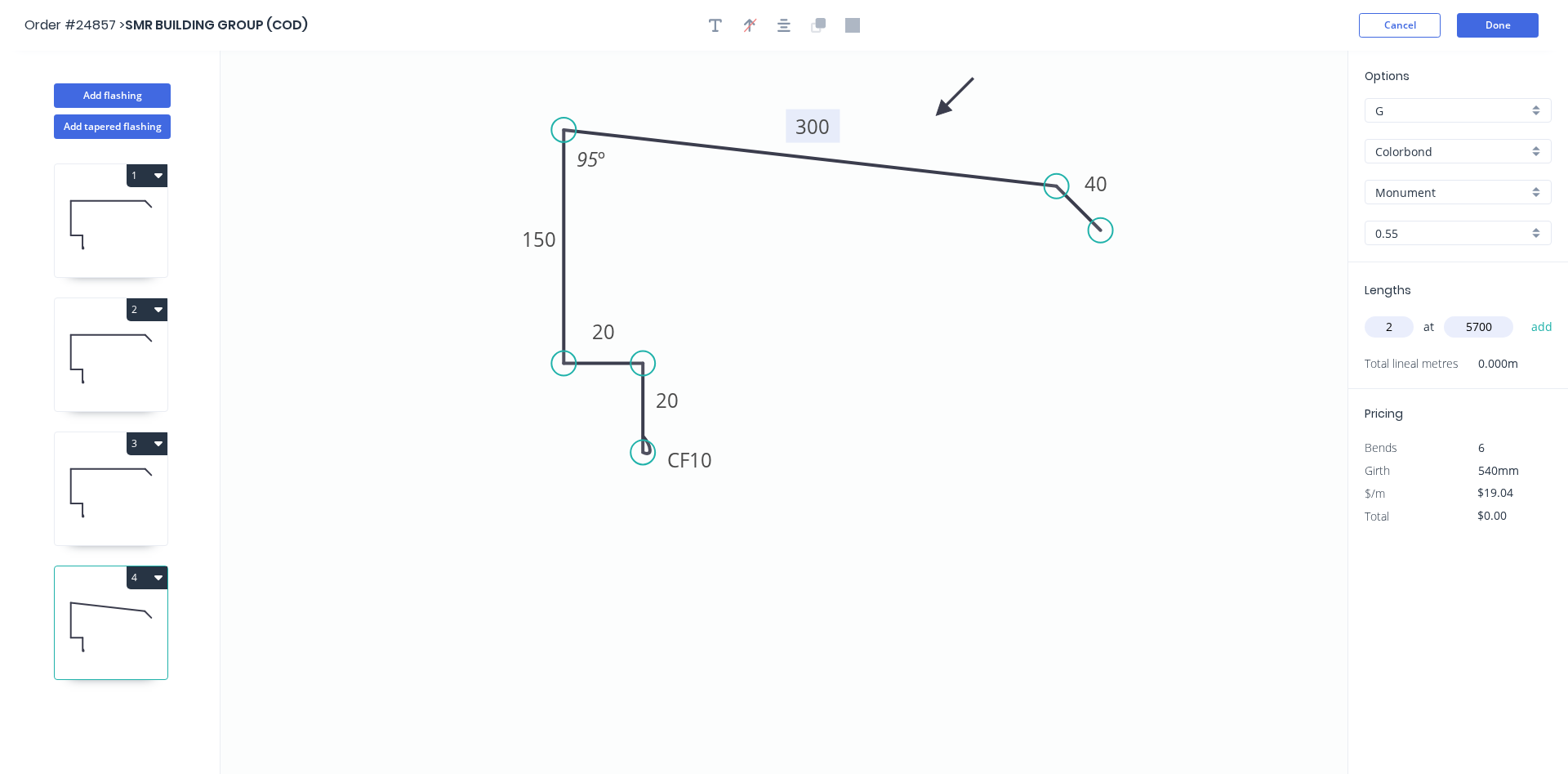
click at [1523, 313] on button "add" at bounding box center [1542, 326] width 39 height 27
type input "$217.06"
click at [134, 103] on button "Add flashing" at bounding box center [112, 95] width 117 height 25
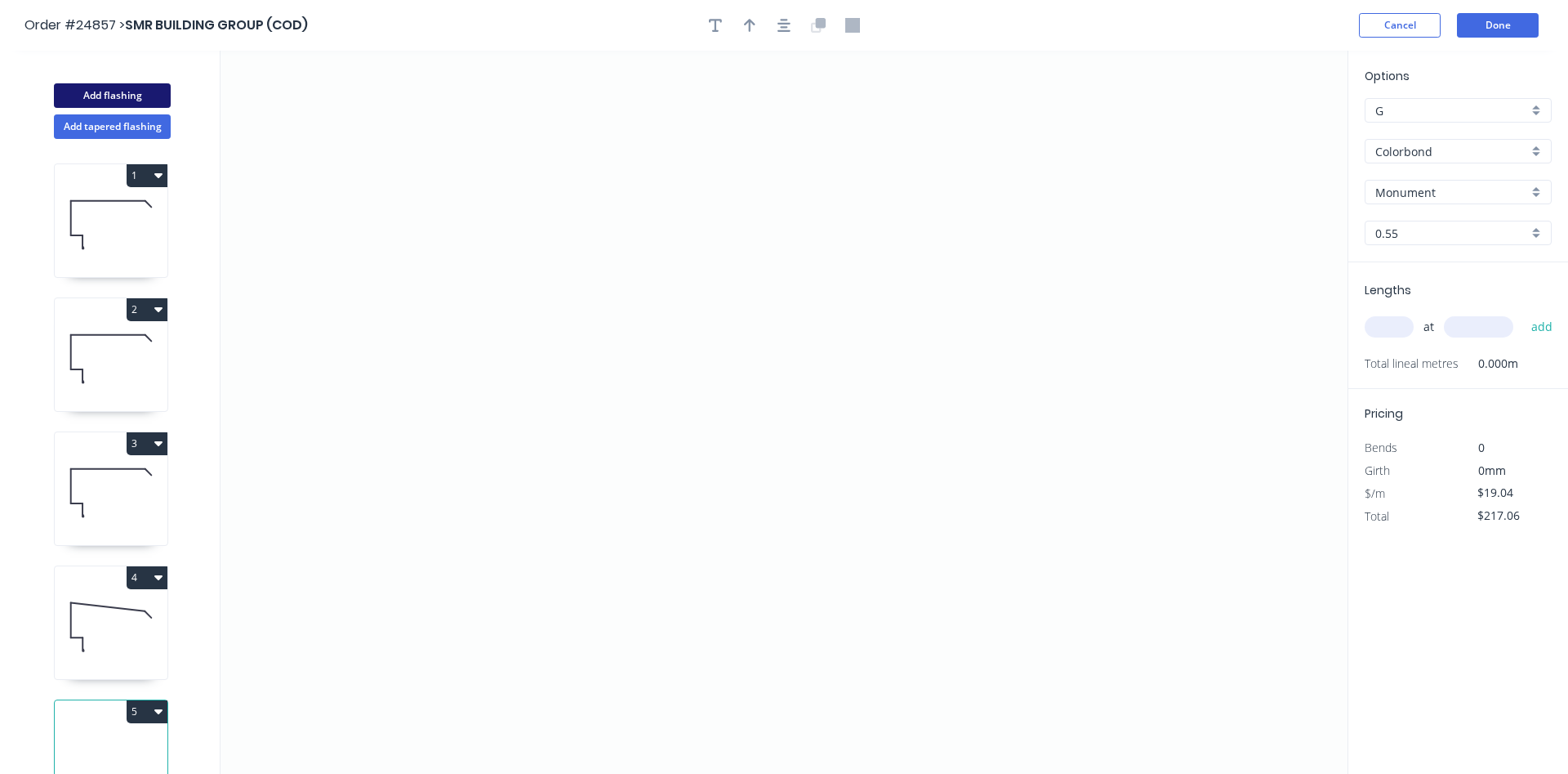
type input "$0.00"
click at [634, 318] on icon "0" at bounding box center [784, 412] width 1127 height 723
click at [634, 198] on icon at bounding box center [634, 258] width 0 height 120
click at [755, 204] on icon "0 ?" at bounding box center [784, 412] width 1127 height 723
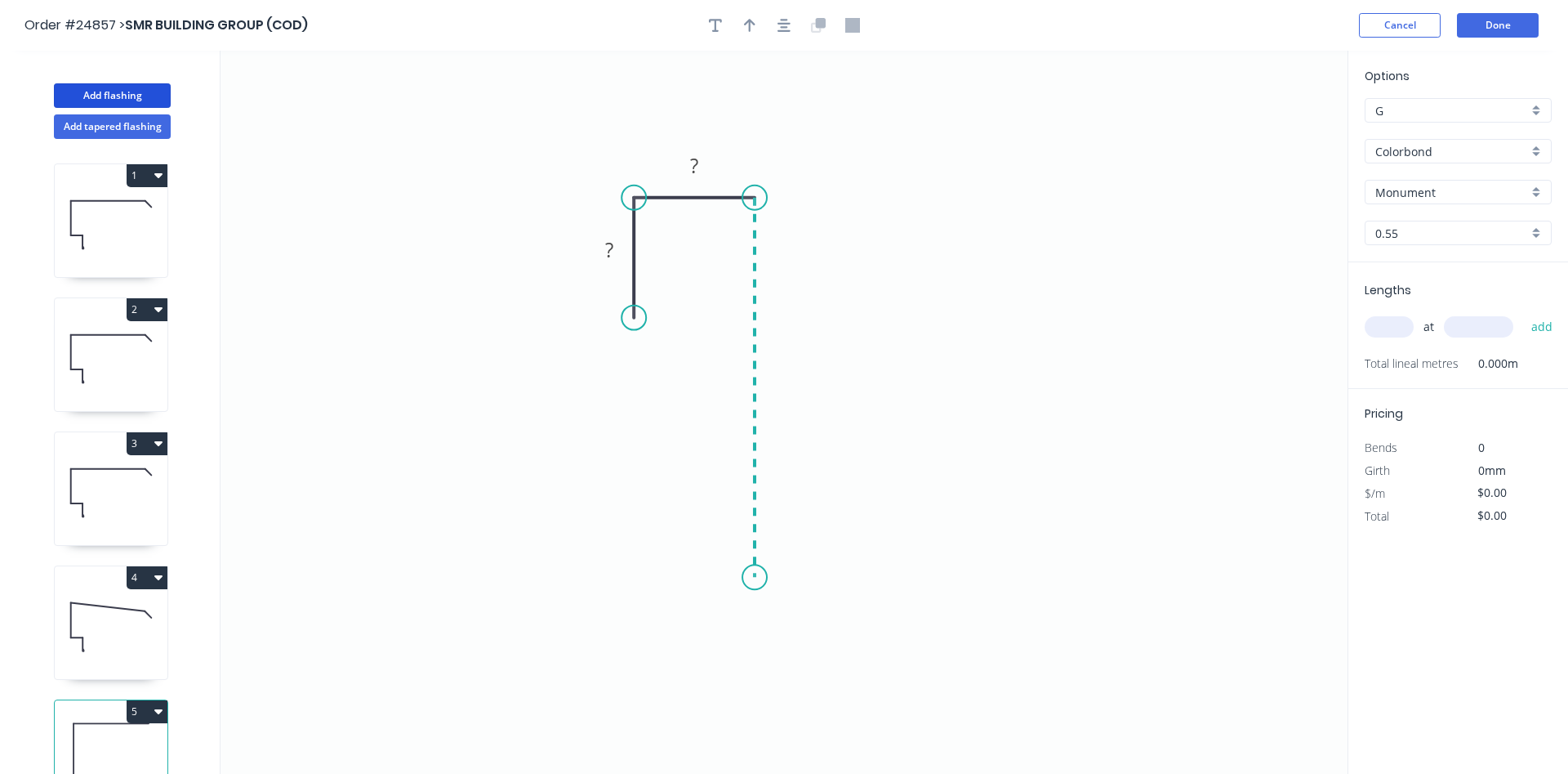
click at [738, 577] on icon "0 ? ?" at bounding box center [784, 412] width 1127 height 723
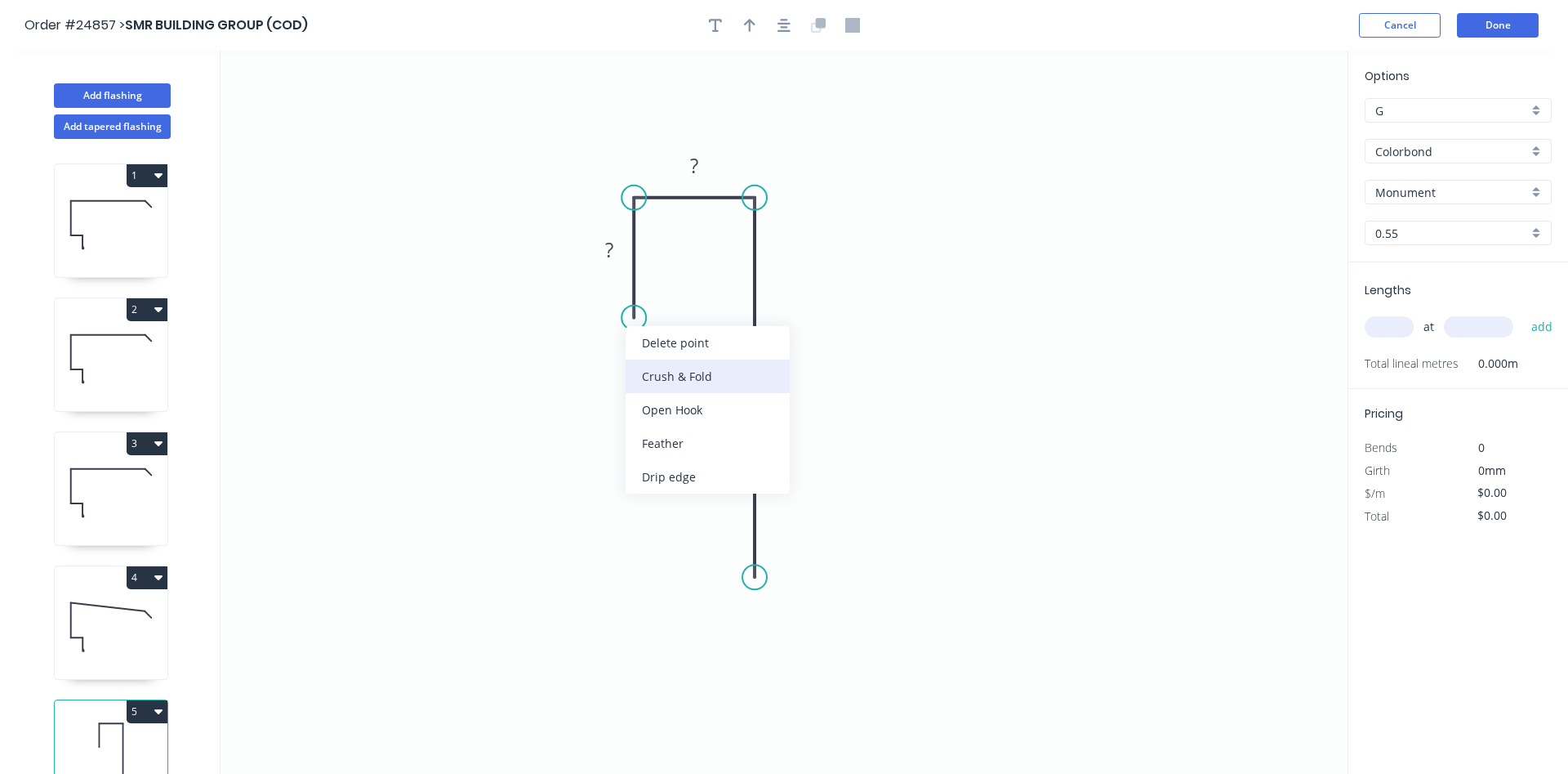
click at [650, 367] on div "Crush & Fold" at bounding box center [707, 375] width 164 height 34
drag, startPoint x: 574, startPoint y: 278, endPoint x: 653, endPoint y: 325, distance: 91.9
click at [653, 325] on rect at bounding box center [678, 333] width 65 height 34
click at [612, 259] on tspan "?" at bounding box center [610, 249] width 9 height 27
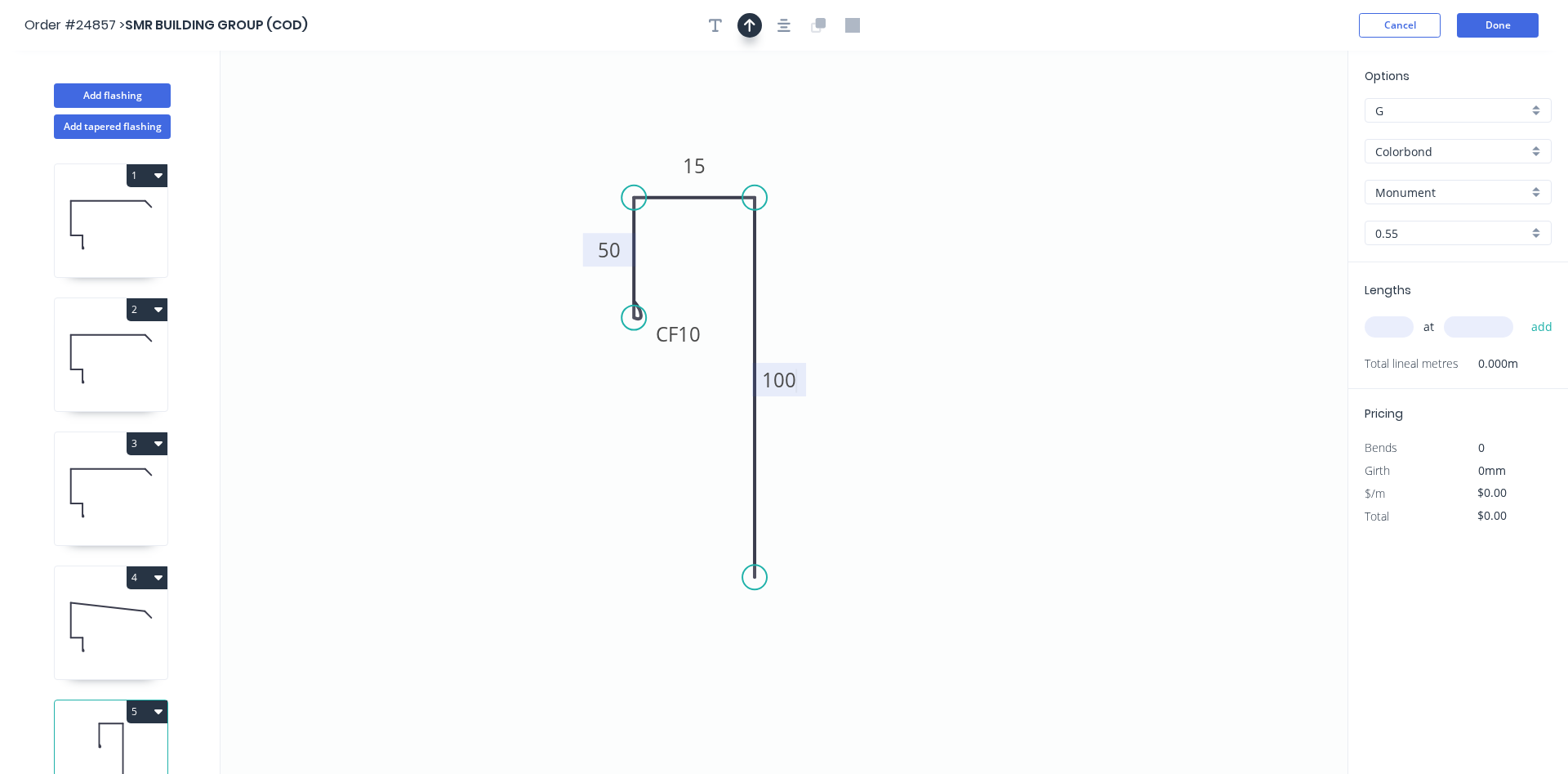
click at [744, 25] on icon "button" at bounding box center [749, 25] width 11 height 13
type input "$8.11"
click at [1264, 129] on icon at bounding box center [1264, 113] width 15 height 52
drag, startPoint x: 1264, startPoint y: 129, endPoint x: 802, endPoint y: 239, distance: 474.9
click at [802, 239] on icon at bounding box center [814, 225] width 47 height 47
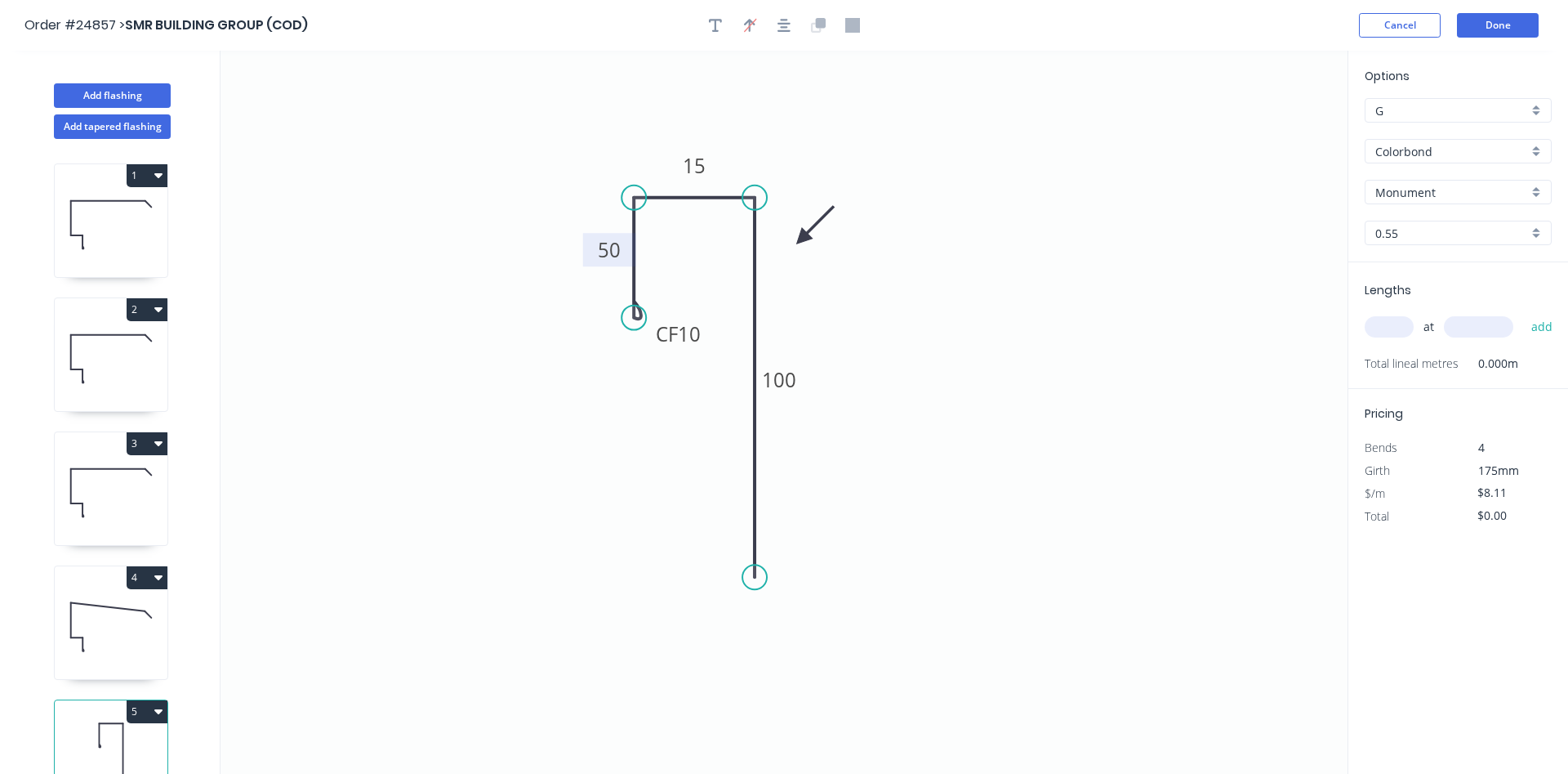
click at [1408, 329] on input "text" at bounding box center [1389, 326] width 49 height 21
type input "1"
type input "5000"
click at [1523, 313] on button "add" at bounding box center [1542, 326] width 39 height 27
type input "$40.55"
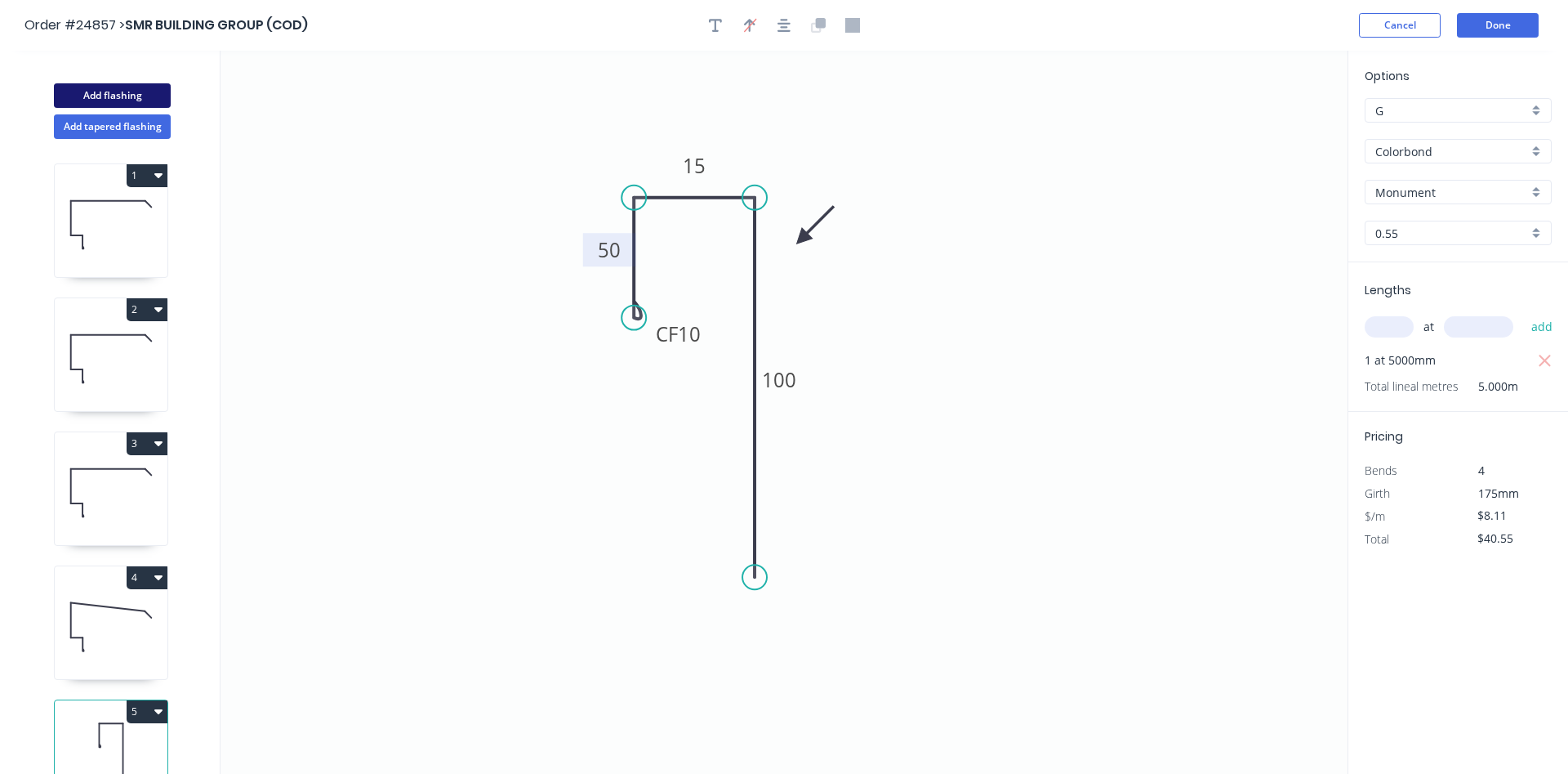
click at [98, 91] on button "Add flashing" at bounding box center [112, 95] width 117 height 25
type input "$0.00"
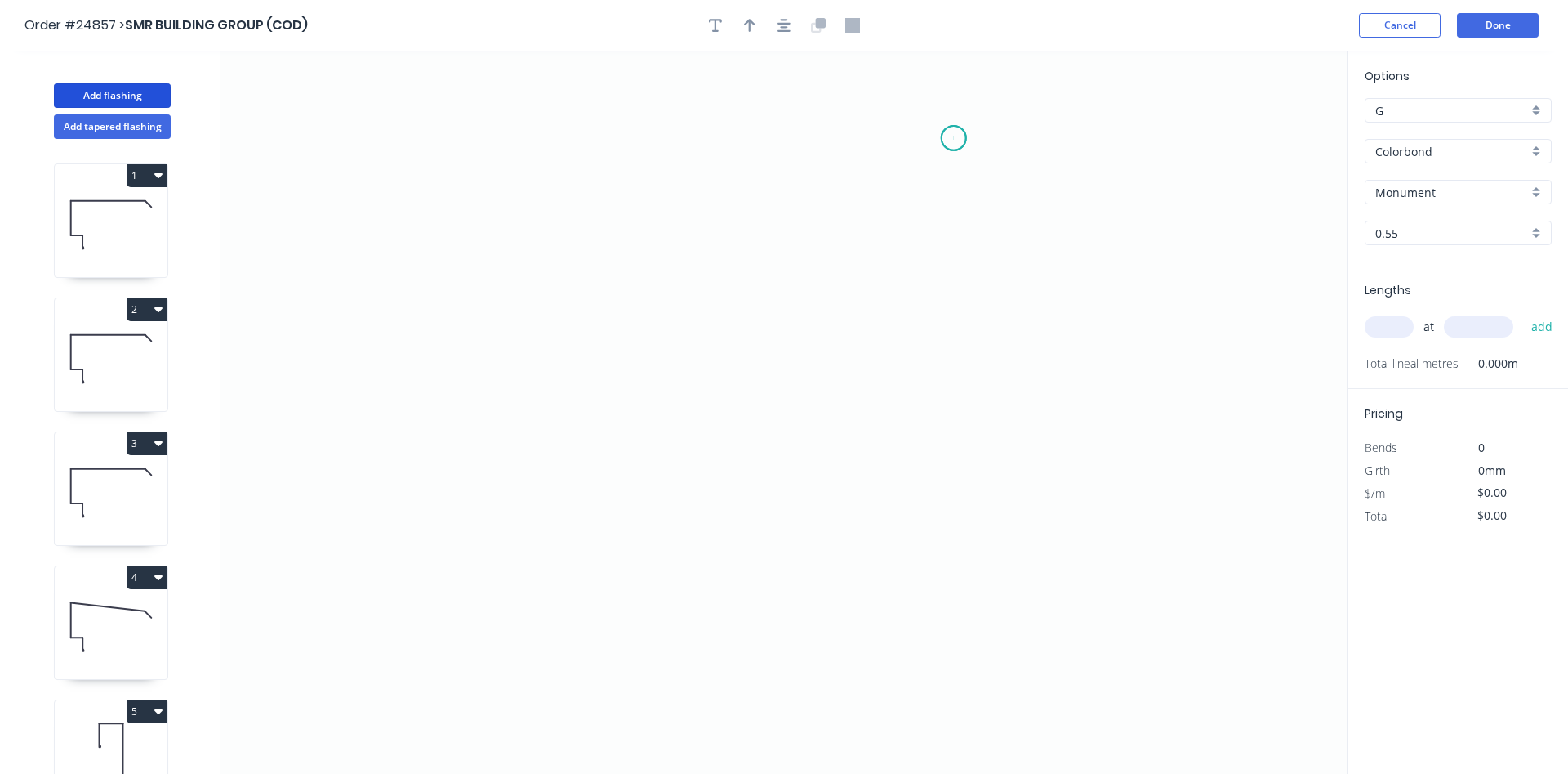
click at [954, 138] on icon "0" at bounding box center [784, 412] width 1127 height 723
click at [624, 192] on icon "0" at bounding box center [784, 412] width 1127 height 723
click at [622, 342] on icon "0 ?" at bounding box center [784, 412] width 1127 height 723
drag, startPoint x: 953, startPoint y: 136, endPoint x: 982, endPoint y: 186, distance: 57.8
click at [982, 186] on circle at bounding box center [982, 192] width 25 height 25
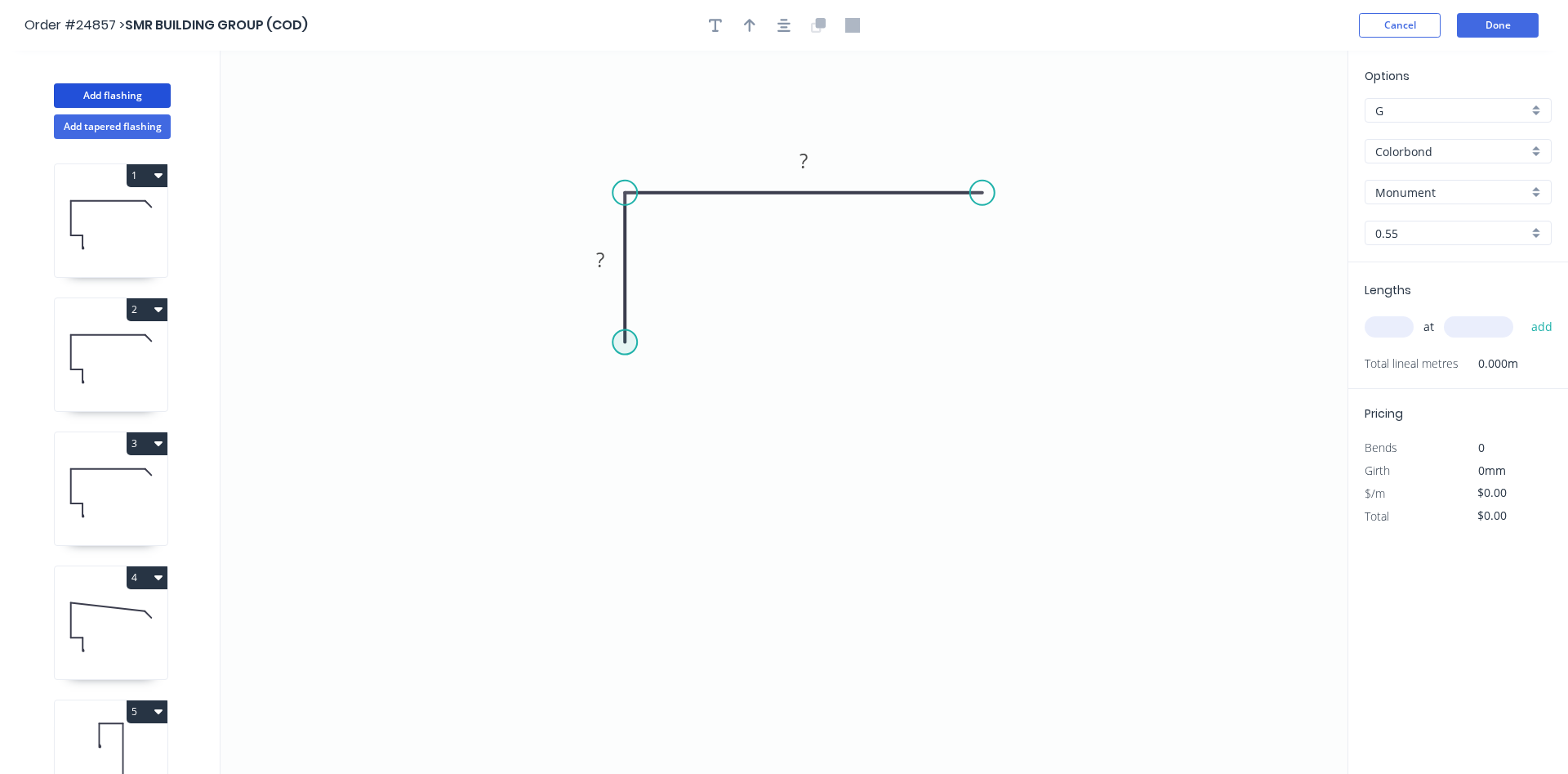
click at [629, 339] on circle at bounding box center [624, 342] width 25 height 25
click at [645, 344] on icon "0 ? ?" at bounding box center [784, 412] width 1127 height 723
click at [647, 212] on icon "0 ? ? ?" at bounding box center [784, 412] width 1127 height 723
click at [843, 204] on icon "0 ? ? ? ?" at bounding box center [784, 412] width 1127 height 723
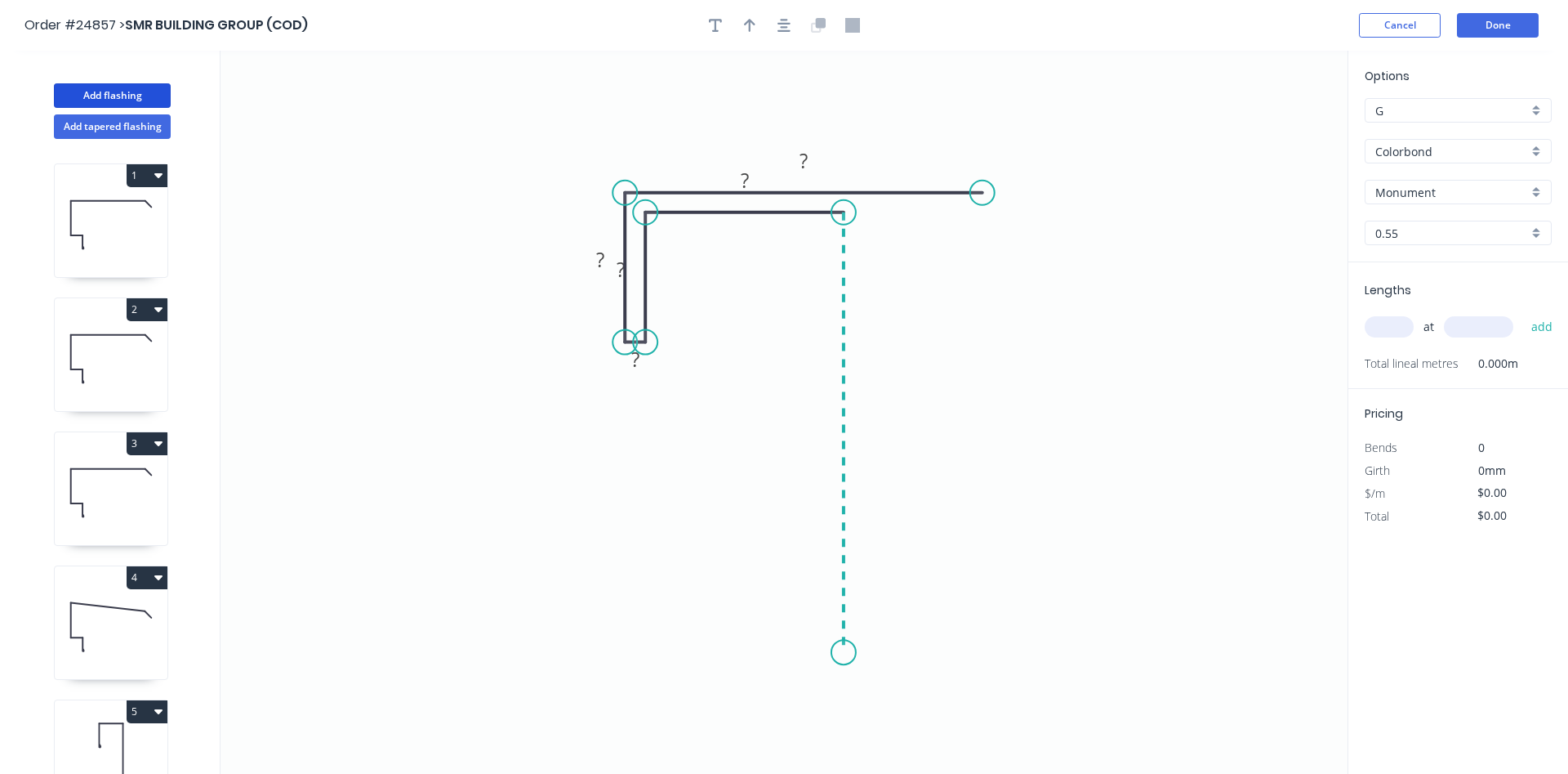
click at [842, 652] on icon "0 ? ? ? ? ?" at bounding box center [784, 412] width 1127 height 723
drag, startPoint x: 986, startPoint y: 187, endPoint x: 1035, endPoint y: 186, distance: 49.0
click at [1031, 186] on circle at bounding box center [1019, 192] width 25 height 25
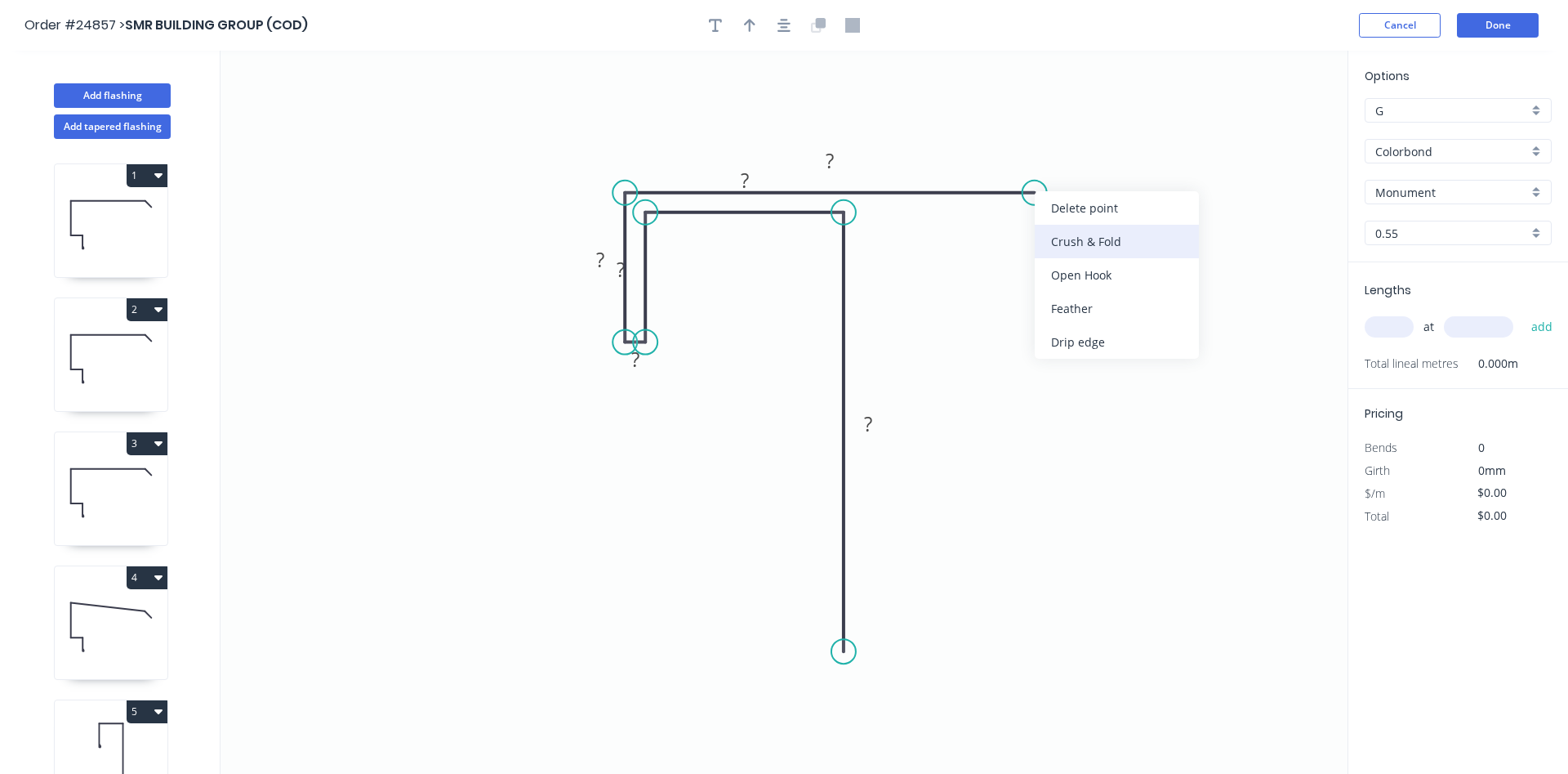
click at [1068, 236] on div "Crush & Fold" at bounding box center [1116, 241] width 164 height 34
click at [1074, 275] on div "Delete bend" at bounding box center [1112, 277] width 164 height 34
click at [1096, 285] on div "Open Hook" at bounding box center [1121, 284] width 164 height 34
click at [1067, 255] on div "Flip bend" at bounding box center [1109, 241] width 164 height 34
click at [1074, 220] on tspan "25" at bounding box center [1070, 219] width 23 height 27
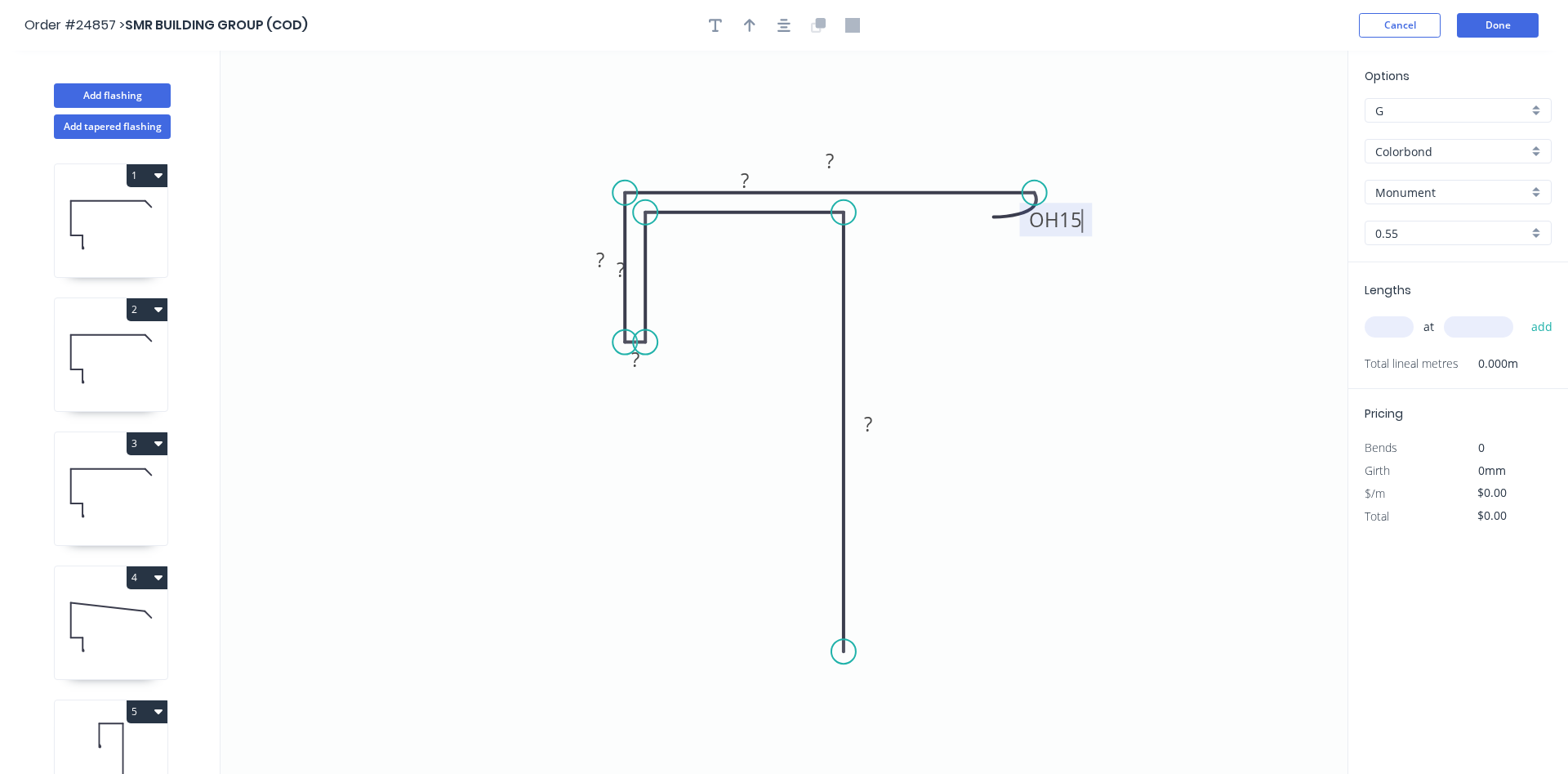
click at [1230, 475] on icon "0 ? ? ? ? ? OH 15 ?" at bounding box center [784, 412] width 1127 height 723
click at [843, 166] on rect at bounding box center [830, 162] width 33 height 23
drag, startPoint x: 762, startPoint y: 173, endPoint x: 761, endPoint y: 228, distance: 55.0
click at [762, 228] on rect at bounding box center [748, 238] width 53 height 34
drag, startPoint x: 644, startPoint y: 265, endPoint x: 689, endPoint y: 268, distance: 45.1
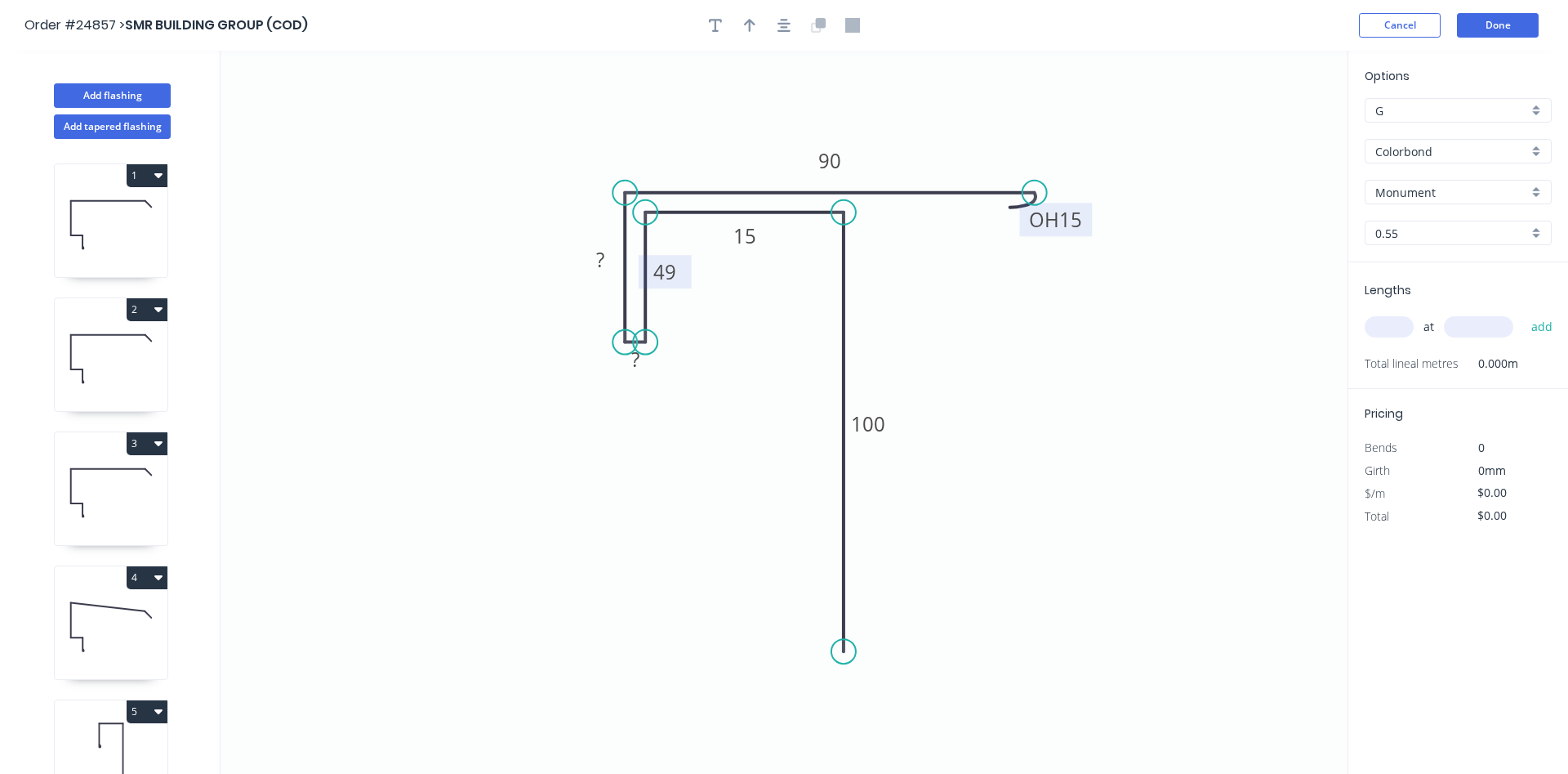
click at [689, 268] on rect at bounding box center [665, 271] width 53 height 34
click at [649, 361] on rect at bounding box center [635, 360] width 33 height 23
click at [597, 262] on tspan "?" at bounding box center [600, 259] width 9 height 27
click at [524, 341] on icon "0 100 15 49 1 50 OH 15 90" at bounding box center [784, 412] width 1127 height 723
type input "$14.99"
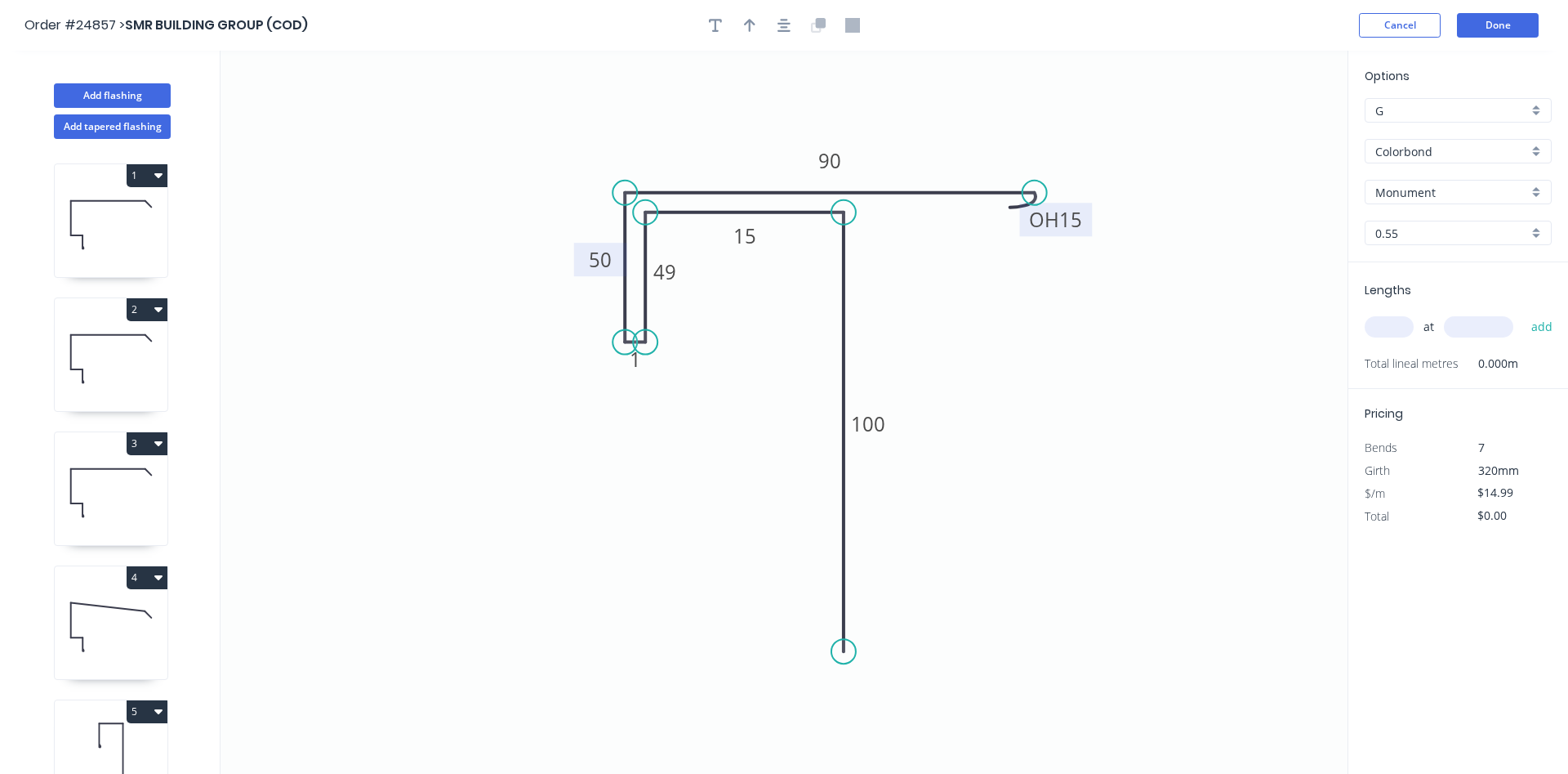
click at [1401, 332] on input "text" at bounding box center [1389, 326] width 49 height 21
type input "1"
type input "1200"
click at [1523, 313] on button "add" at bounding box center [1542, 326] width 39 height 27
type input "$17.99"
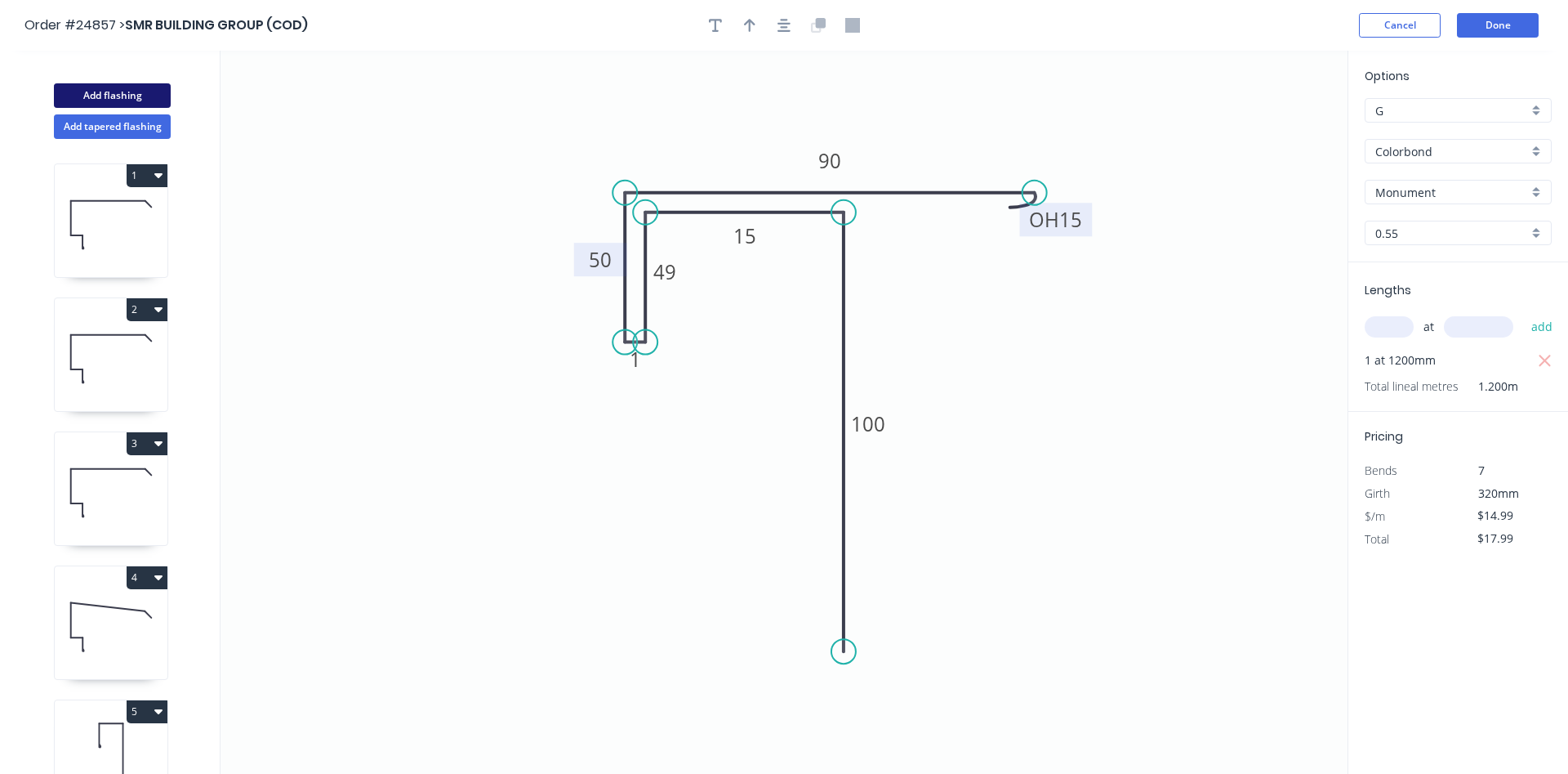
click at [118, 93] on button "Add flashing" at bounding box center [112, 95] width 117 height 25
type input "$0.00"
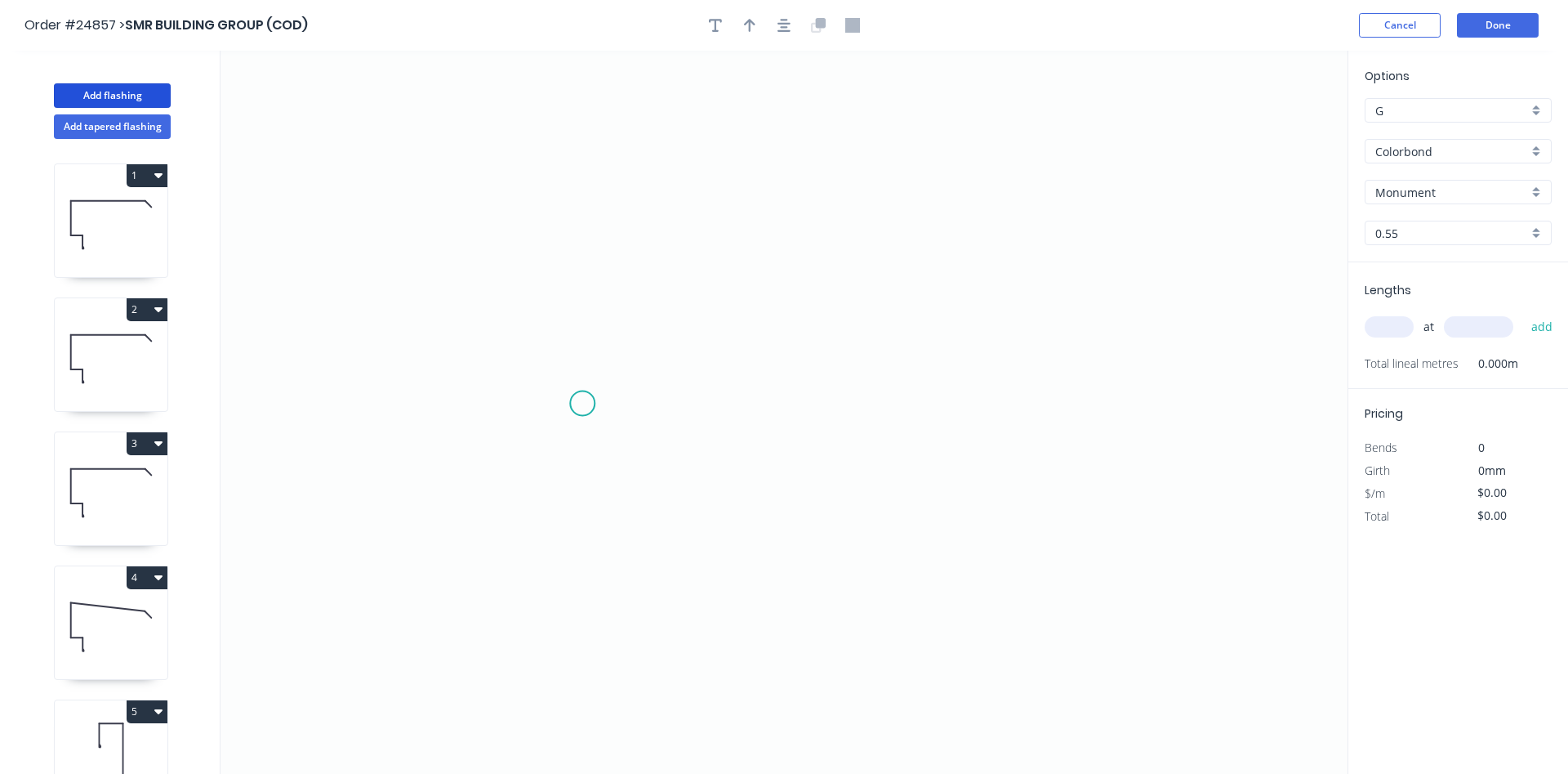
click at [582, 403] on icon "0" at bounding box center [784, 412] width 1127 height 723
click at [889, 411] on icon "0" at bounding box center [784, 412] width 1127 height 723
click at [889, 157] on icon at bounding box center [889, 280] width 0 height 246
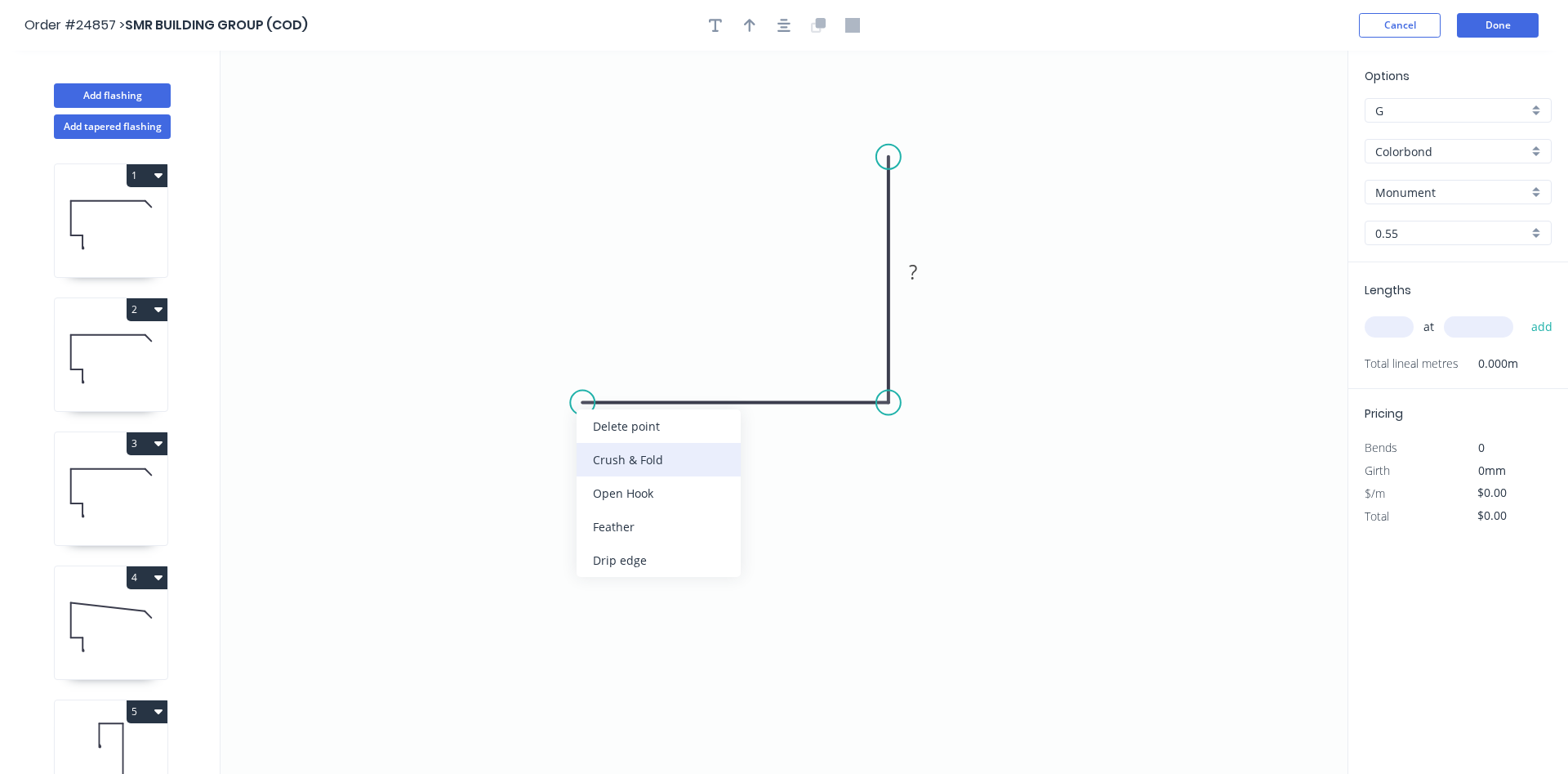
click at [635, 466] on div "Crush & Fold" at bounding box center [658, 459] width 164 height 34
click at [612, 458] on div "Flip bend" at bounding box center [668, 465] width 164 height 34
drag, startPoint x: 629, startPoint y: 424, endPoint x: 604, endPoint y: 366, distance: 63.2
click at [604, 366] on rect at bounding box center [578, 371] width 65 height 34
click at [735, 413] on tspan "?" at bounding box center [736, 418] width 9 height 27
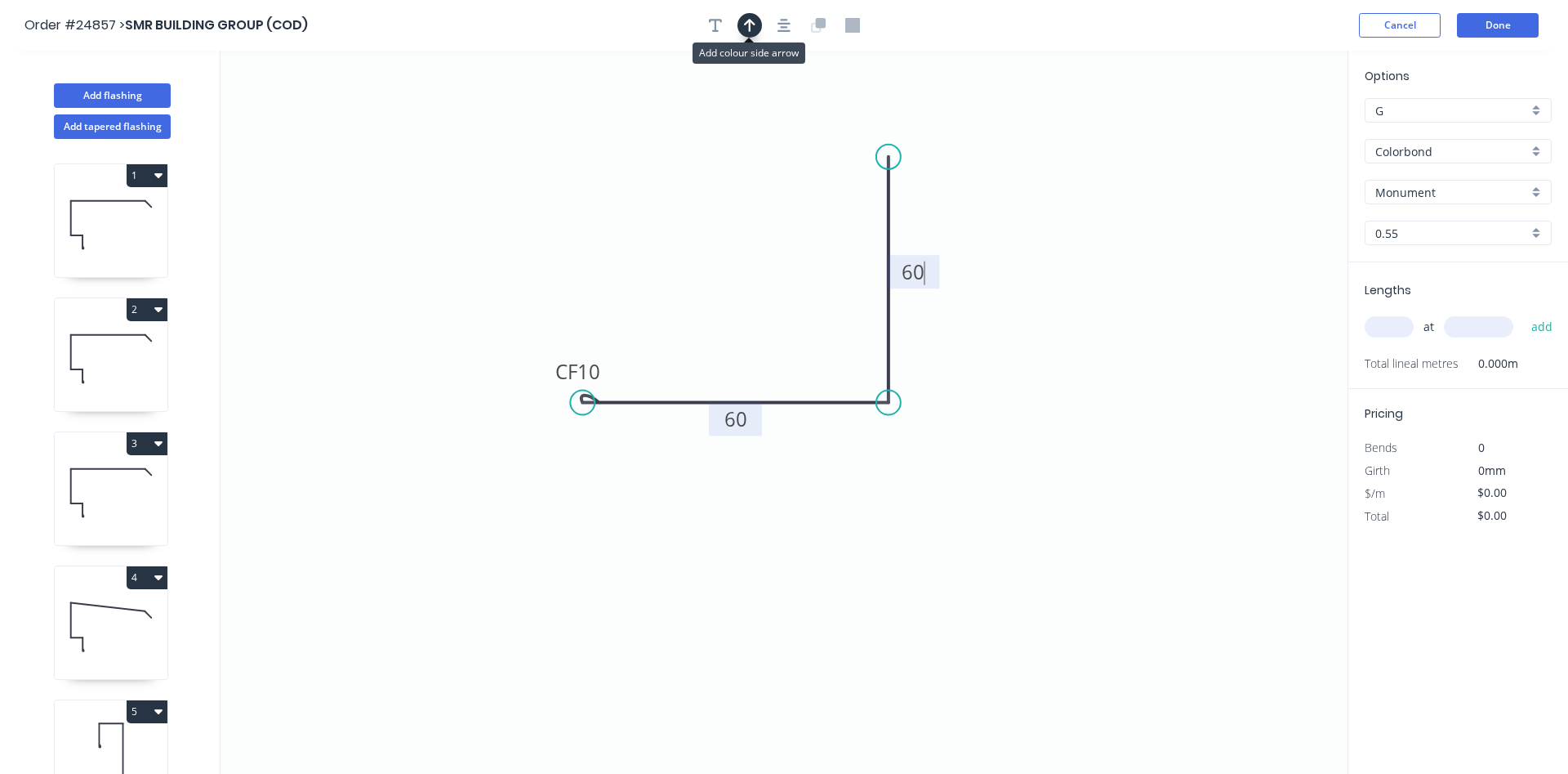
click at [752, 23] on icon "button" at bounding box center [749, 25] width 11 height 13
type input "$7.61"
click at [1267, 130] on icon at bounding box center [1264, 113] width 15 height 52
click at [1267, 130] on icon at bounding box center [1279, 119] width 47 height 47
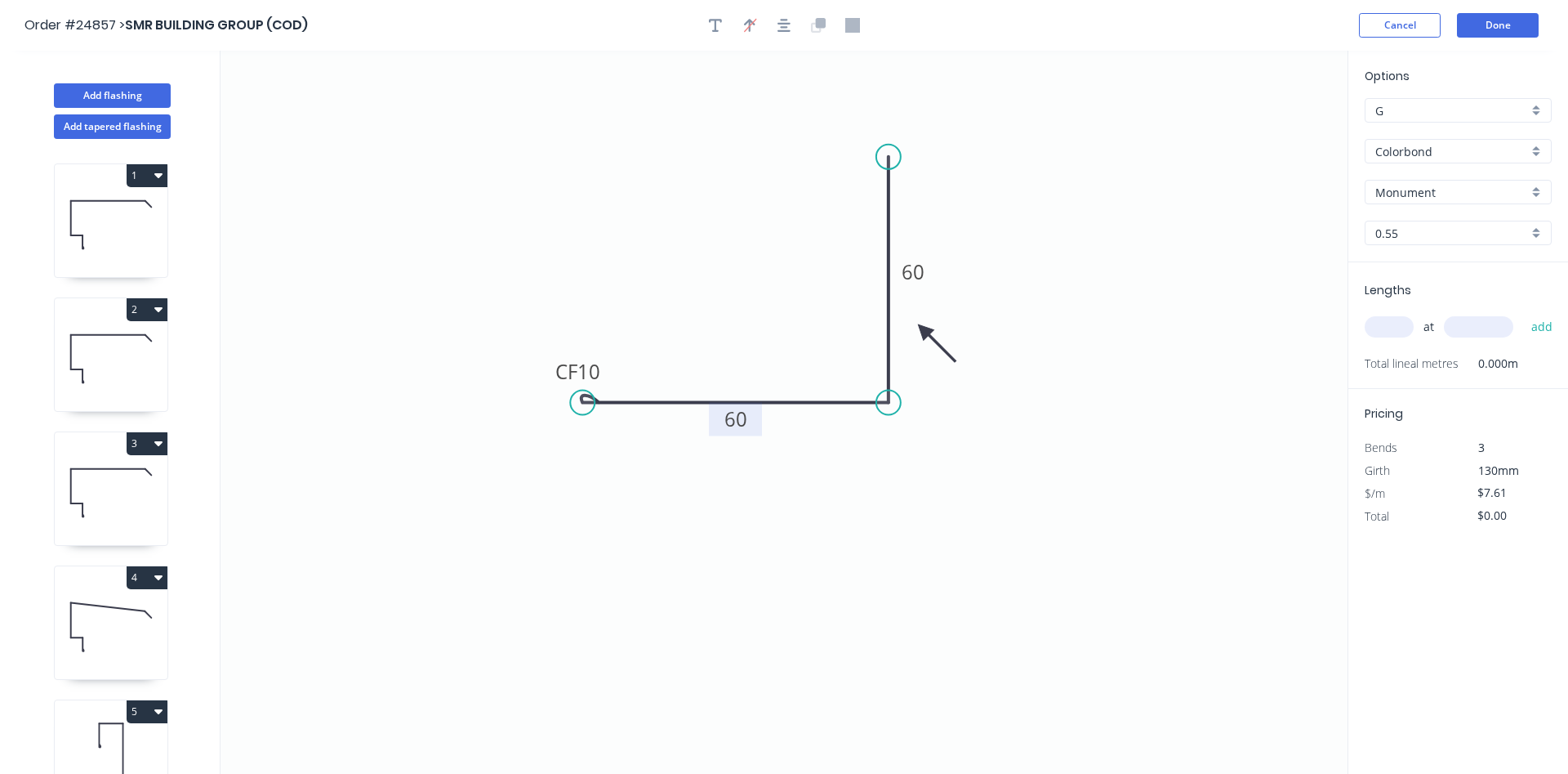
drag, startPoint x: 1265, startPoint y: 131, endPoint x: 924, endPoint y: 330, distance: 394.8
click at [924, 330] on icon at bounding box center [936, 343] width 47 height 47
click at [1390, 328] on input "text" at bounding box center [1389, 326] width 49 height 21
type input "1"
type input "1200"
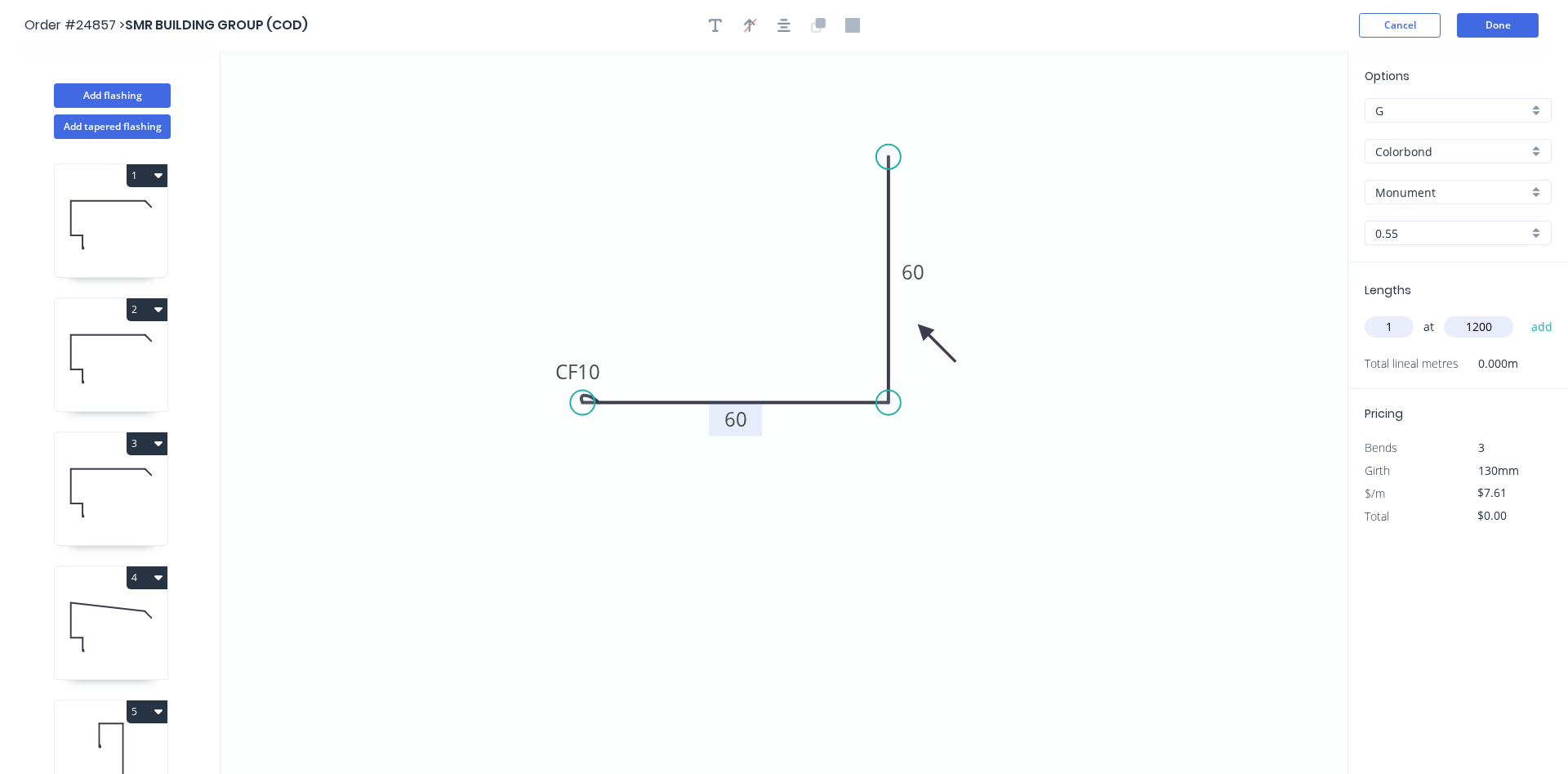
click at [1523, 313] on button "add" at bounding box center [1542, 326] width 39 height 27
type input "$9.13"
click at [1504, 29] on button "Done" at bounding box center [1498, 25] width 82 height 25
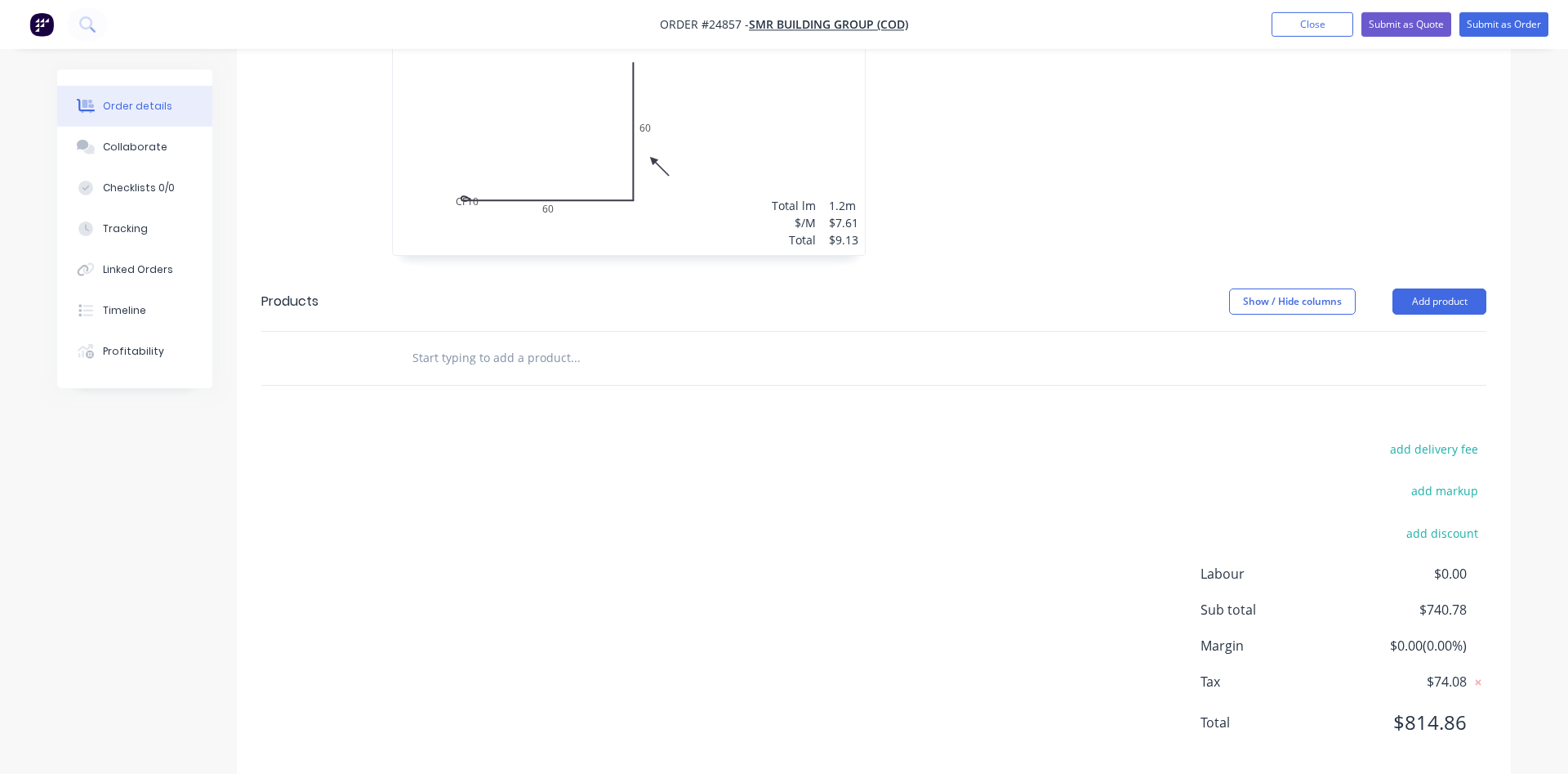
scroll to position [1459, 0]
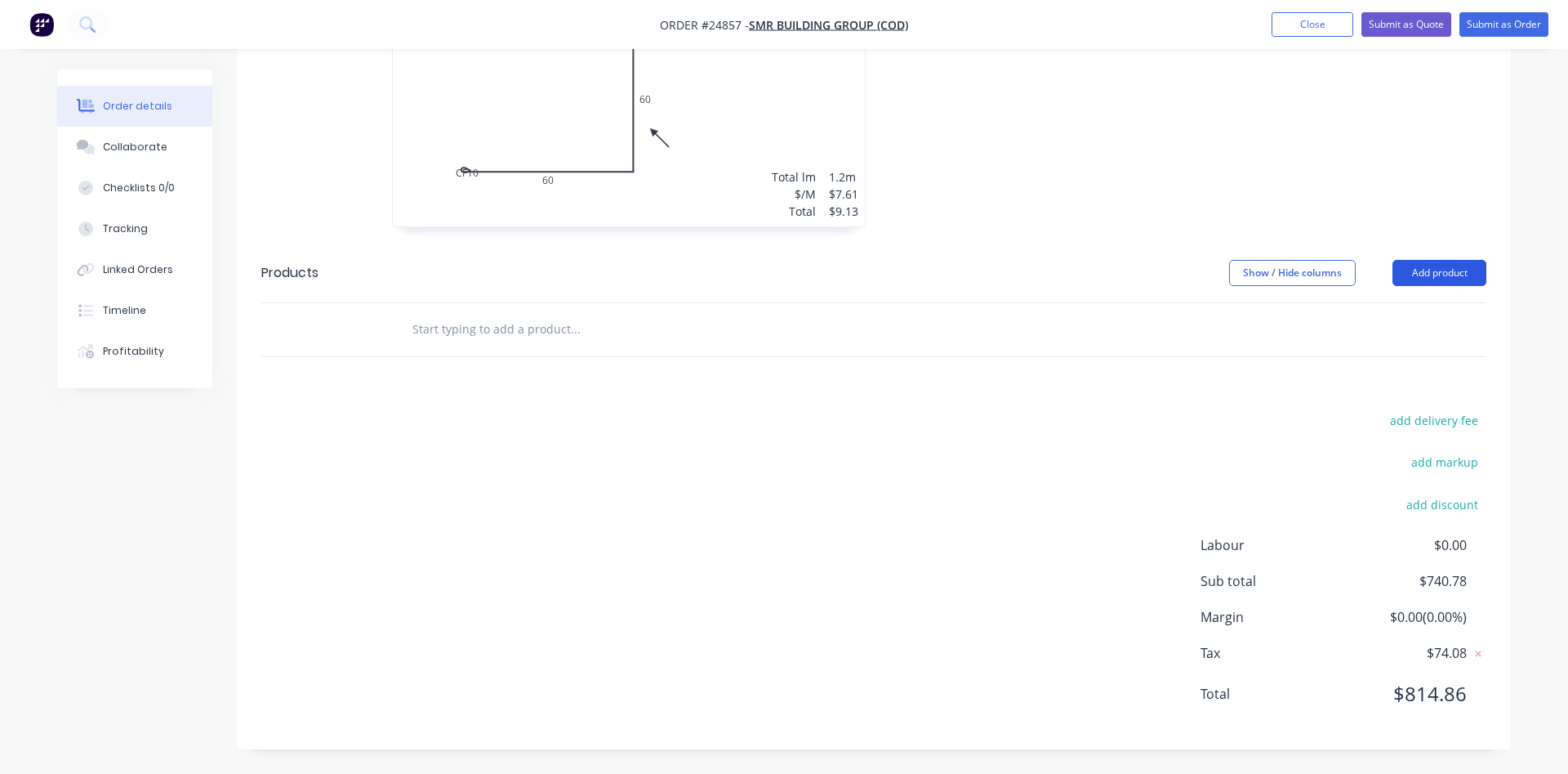
click at [1440, 277] on button "Add product" at bounding box center [1438, 272] width 94 height 26
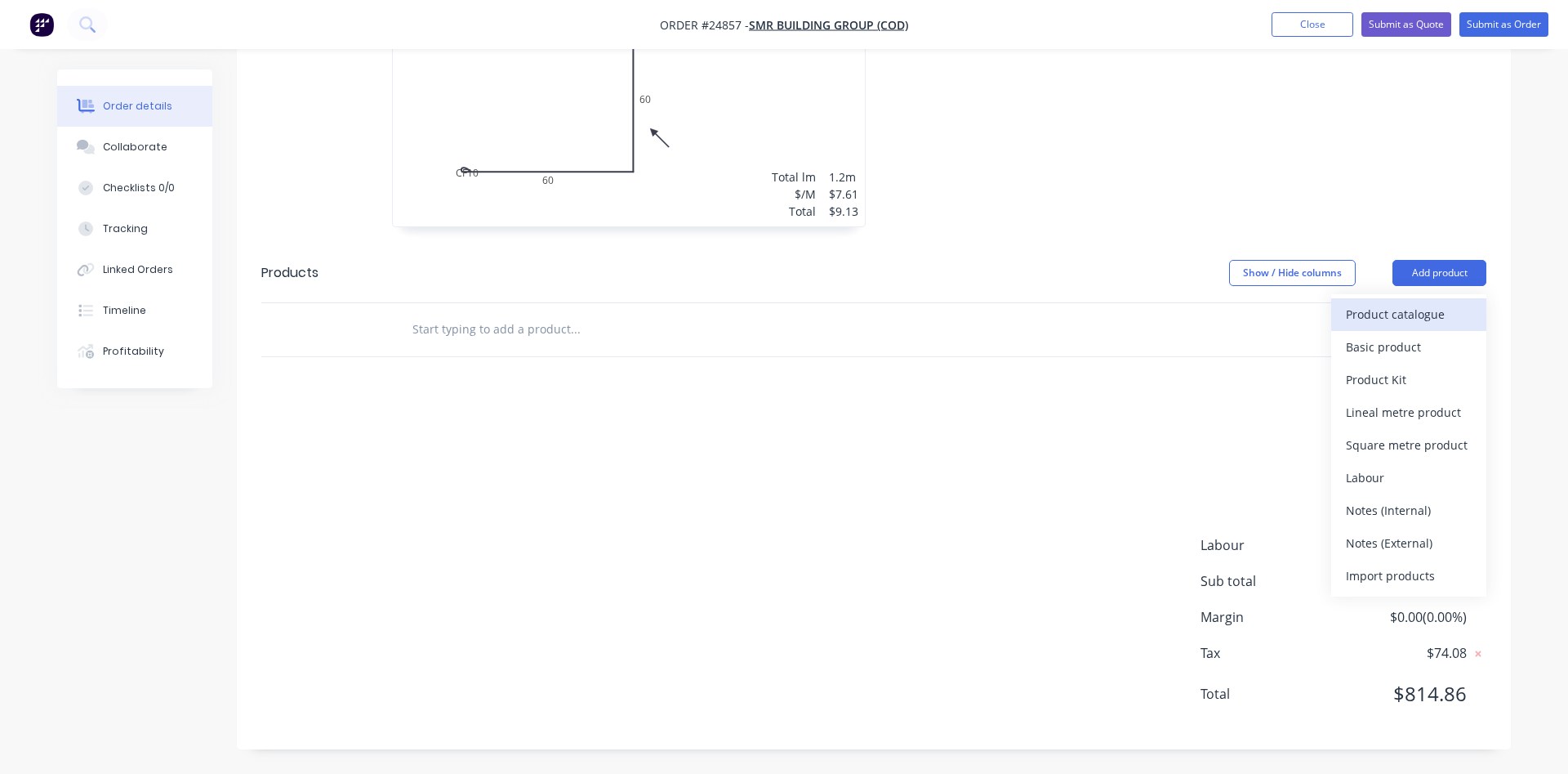
click at [1422, 312] on div "Product catalogue" at bounding box center [1408, 314] width 125 height 24
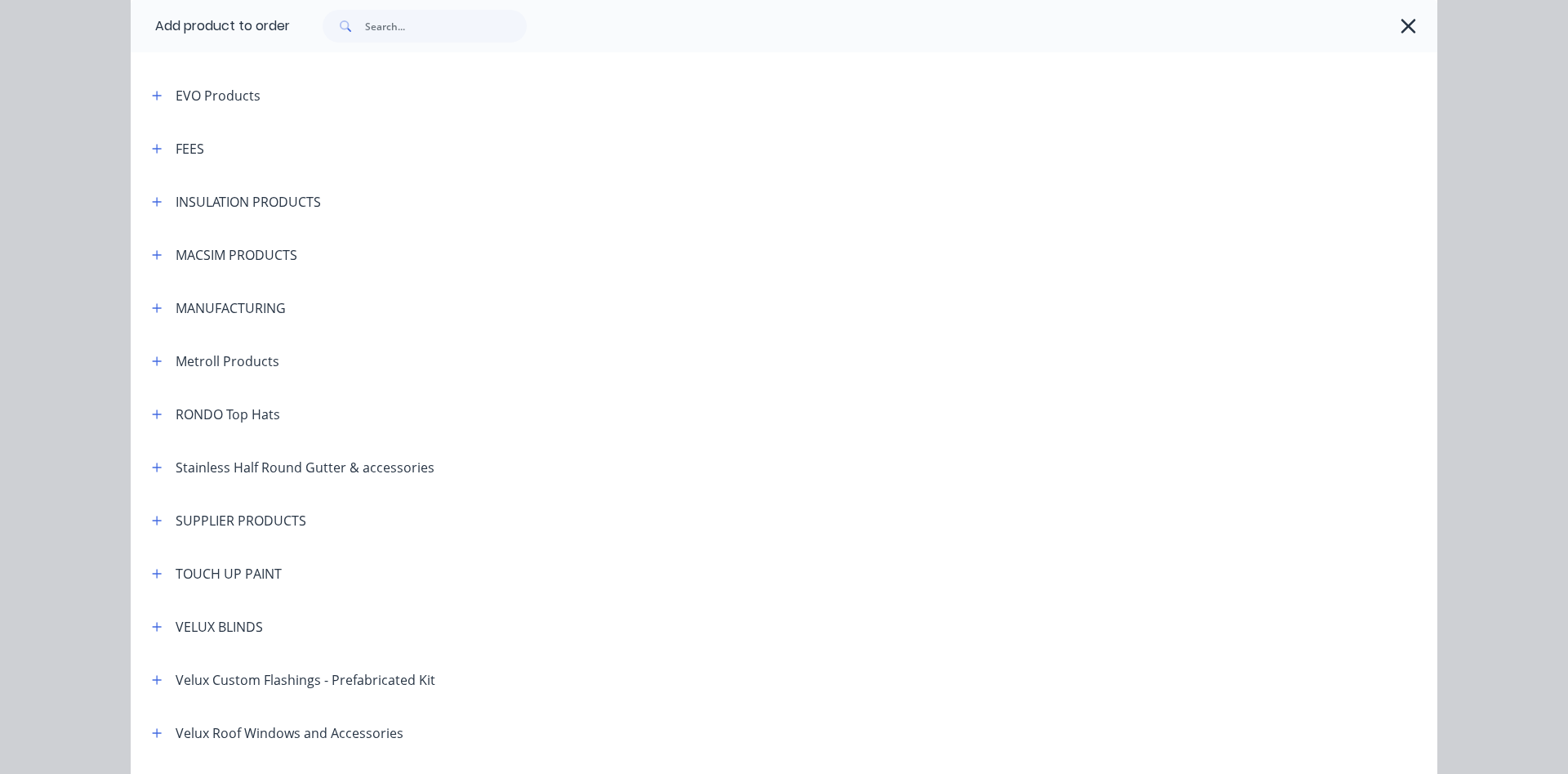
scroll to position [1024, 0]
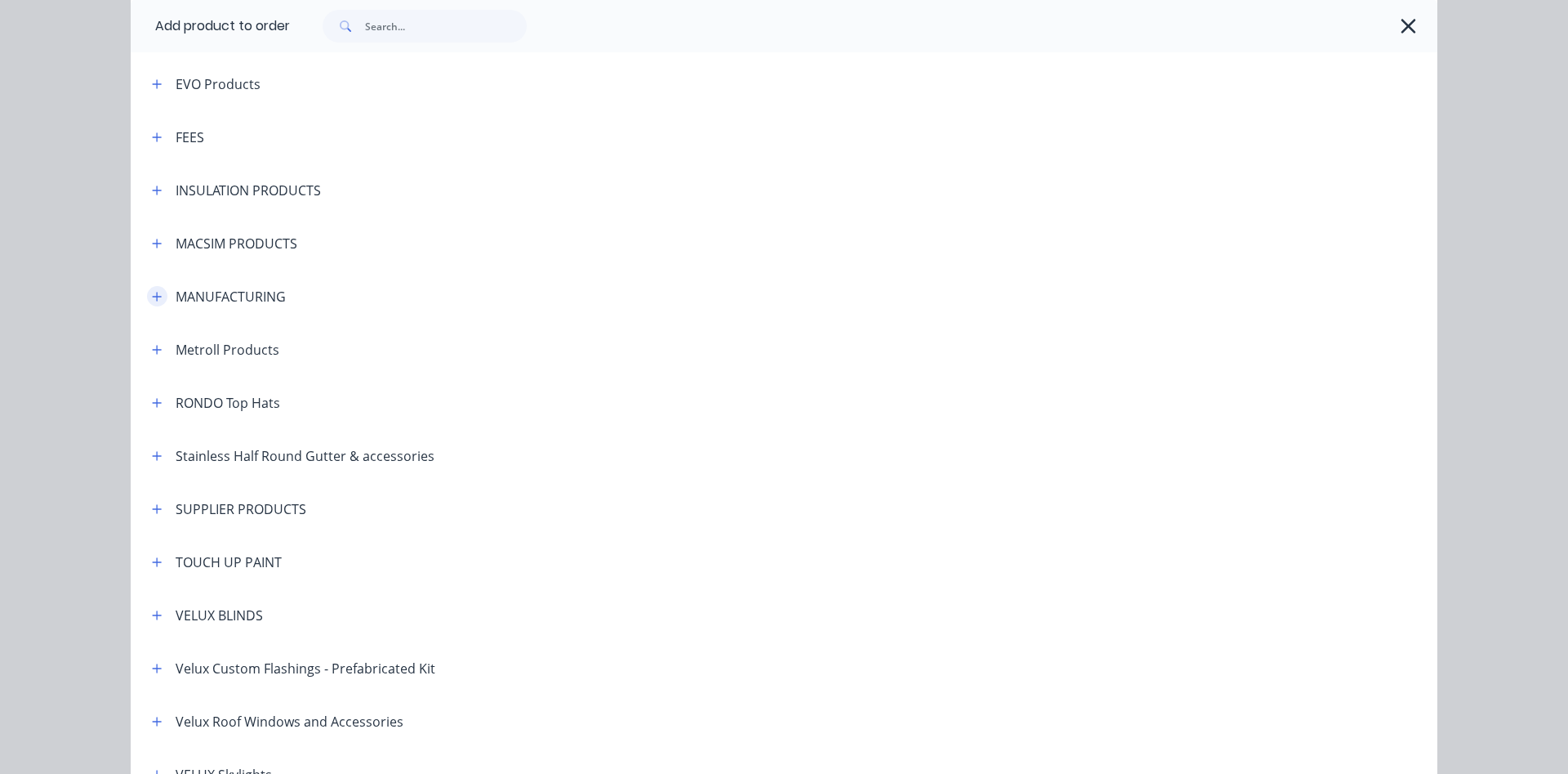
click at [154, 296] on icon "button" at bounding box center [156, 296] width 9 height 11
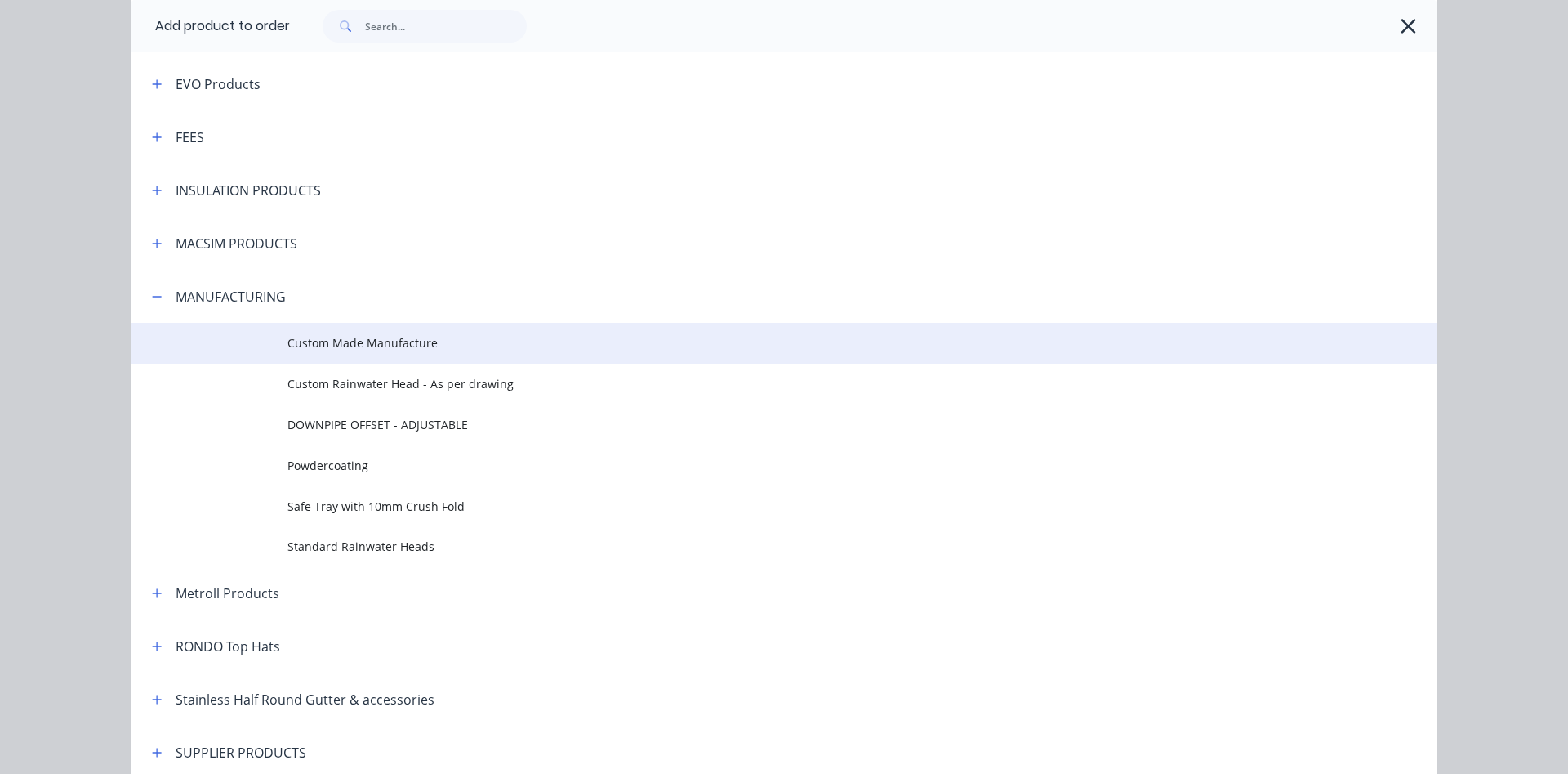
click at [365, 351] on span "Custom Made Manufacture" at bounding box center [747, 343] width 920 height 17
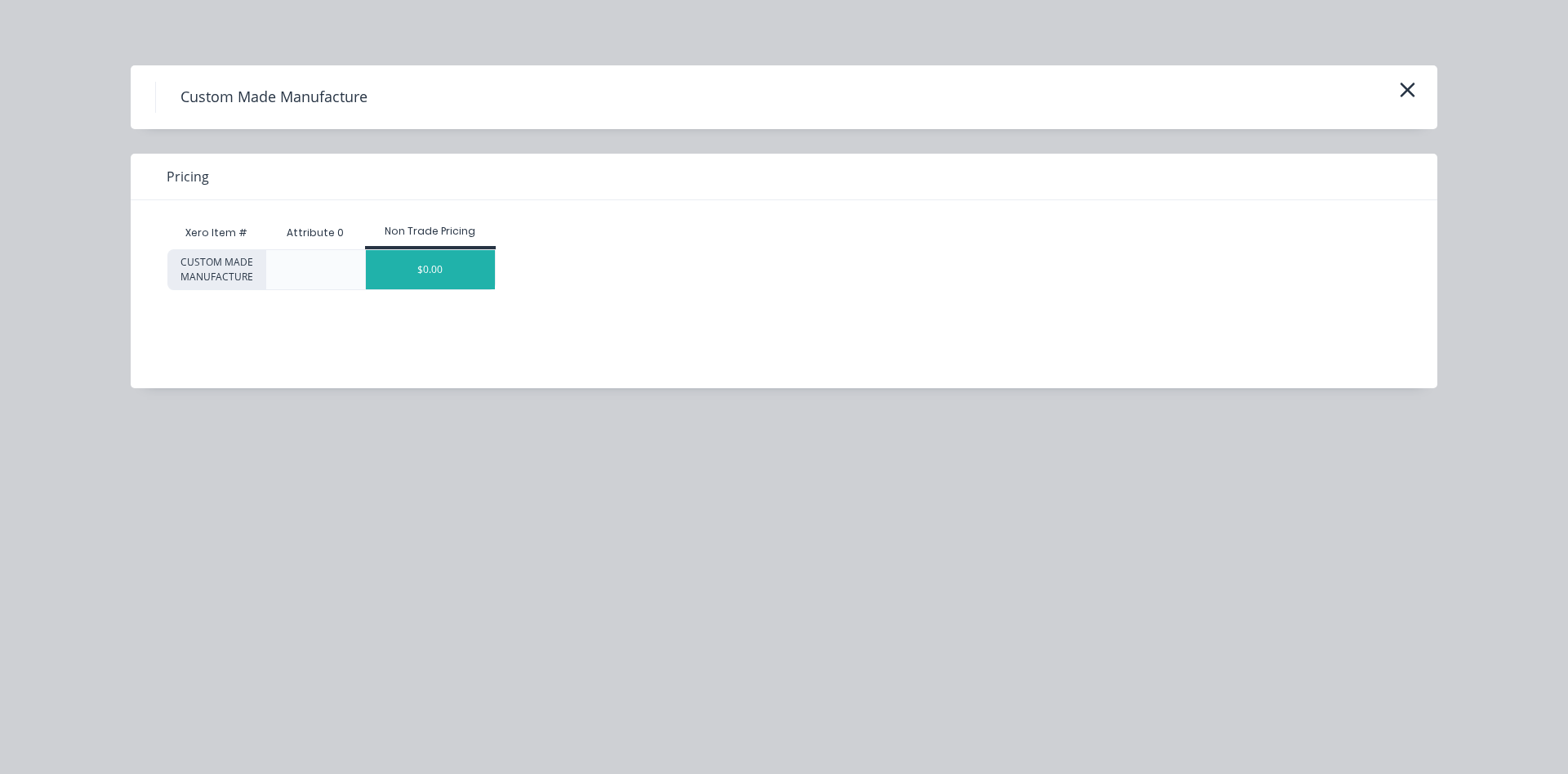
click at [410, 263] on div "$0.00" at bounding box center [430, 270] width 130 height 40
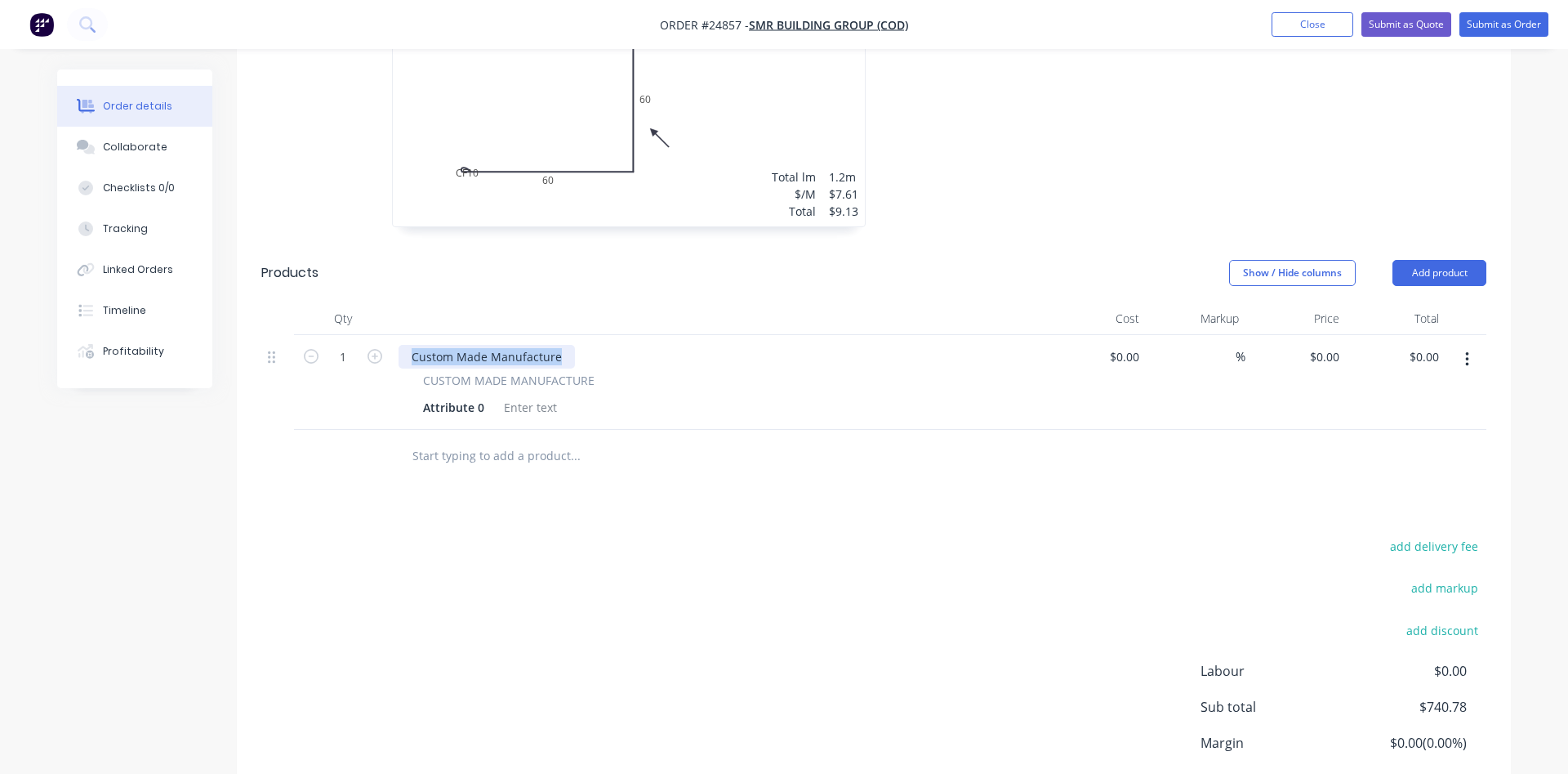
drag, startPoint x: 567, startPoint y: 354, endPoint x: 302, endPoint y: 337, distance: 265.5
click at [398, 344] on div "Custom Made Manufacture" at bounding box center [486, 357] width 176 height 24
click at [411, 357] on div "Rainwater Head 400 (w) x 400 (h) x 200 (d)" at bounding box center [525, 357] width 253 height 24
click at [377, 355] on icon "button" at bounding box center [374, 356] width 15 height 15
type input "2"
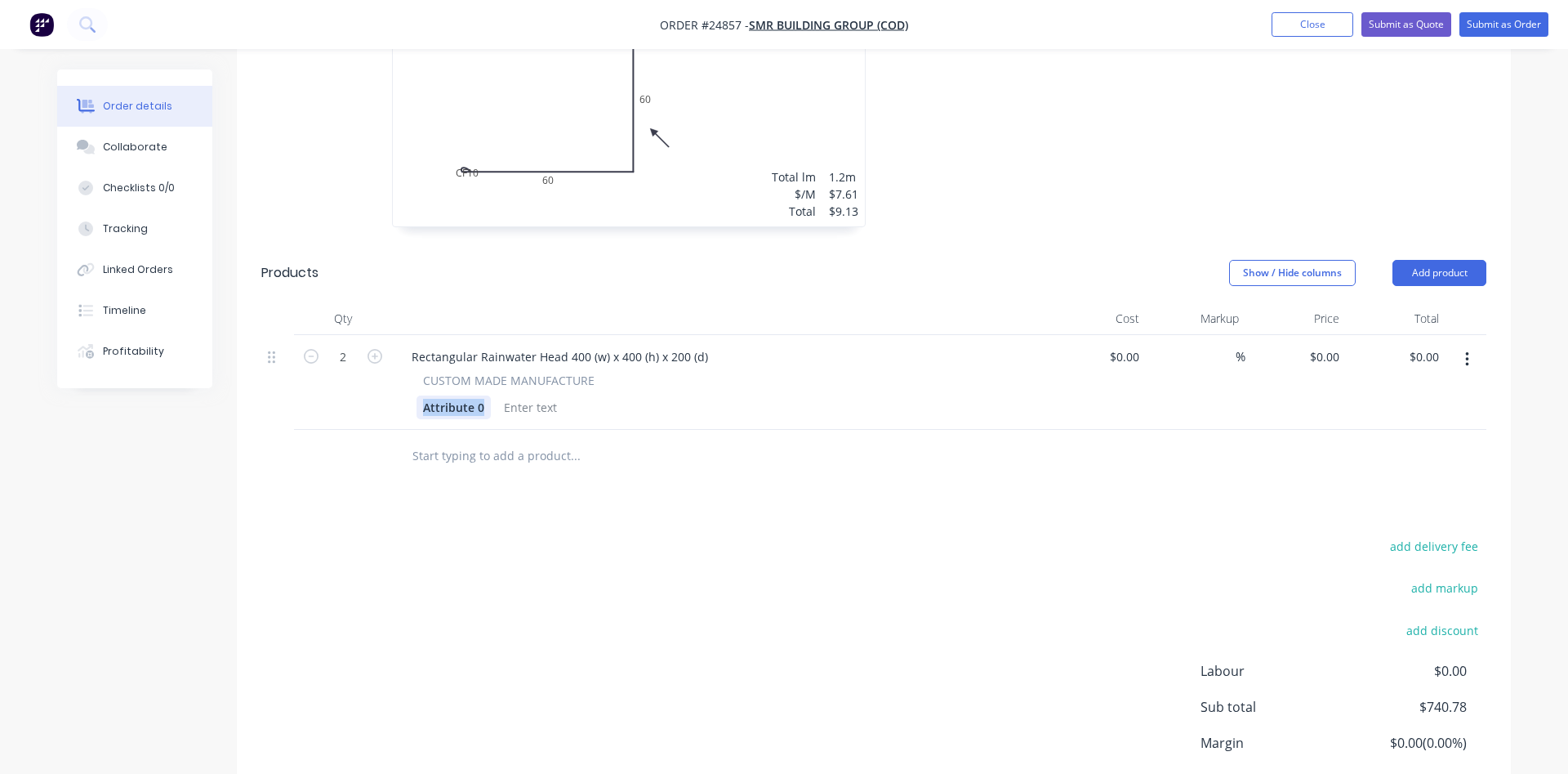
drag, startPoint x: 478, startPoint y: 408, endPoint x: 398, endPoint y: 393, distance: 81.4
click at [416, 395] on div "Attribute 0" at bounding box center [453, 407] width 75 height 24
click at [712, 358] on div "Rectangular Rainwater Head 400 (w) x 400 (h) x 200 (d)" at bounding box center [560, 357] width 323 height 24
click at [1141, 363] on input at bounding box center [1136, 357] width 19 height 24
type input "$165.00"
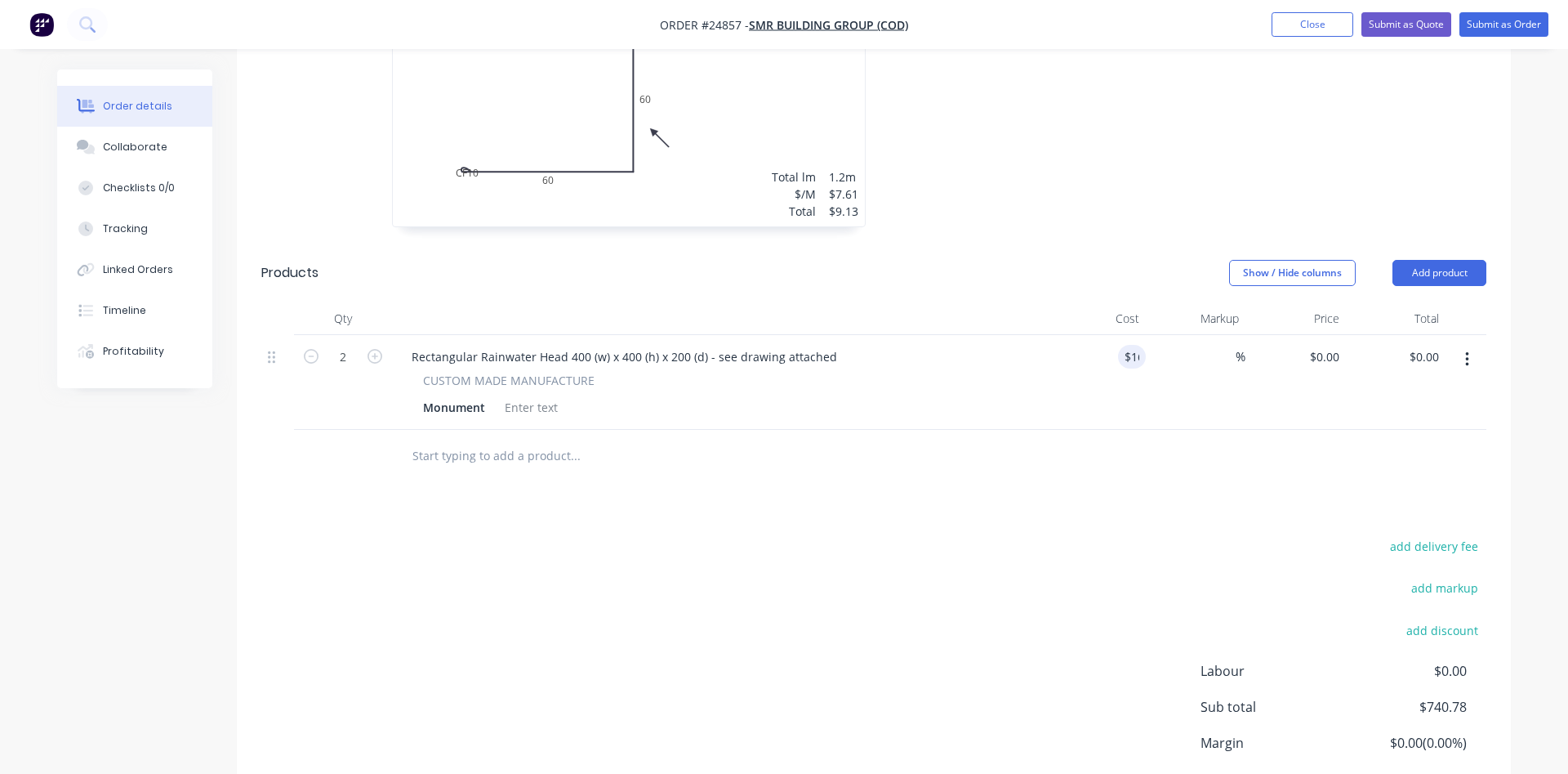
type input "$165.00"
type input "$330.00"
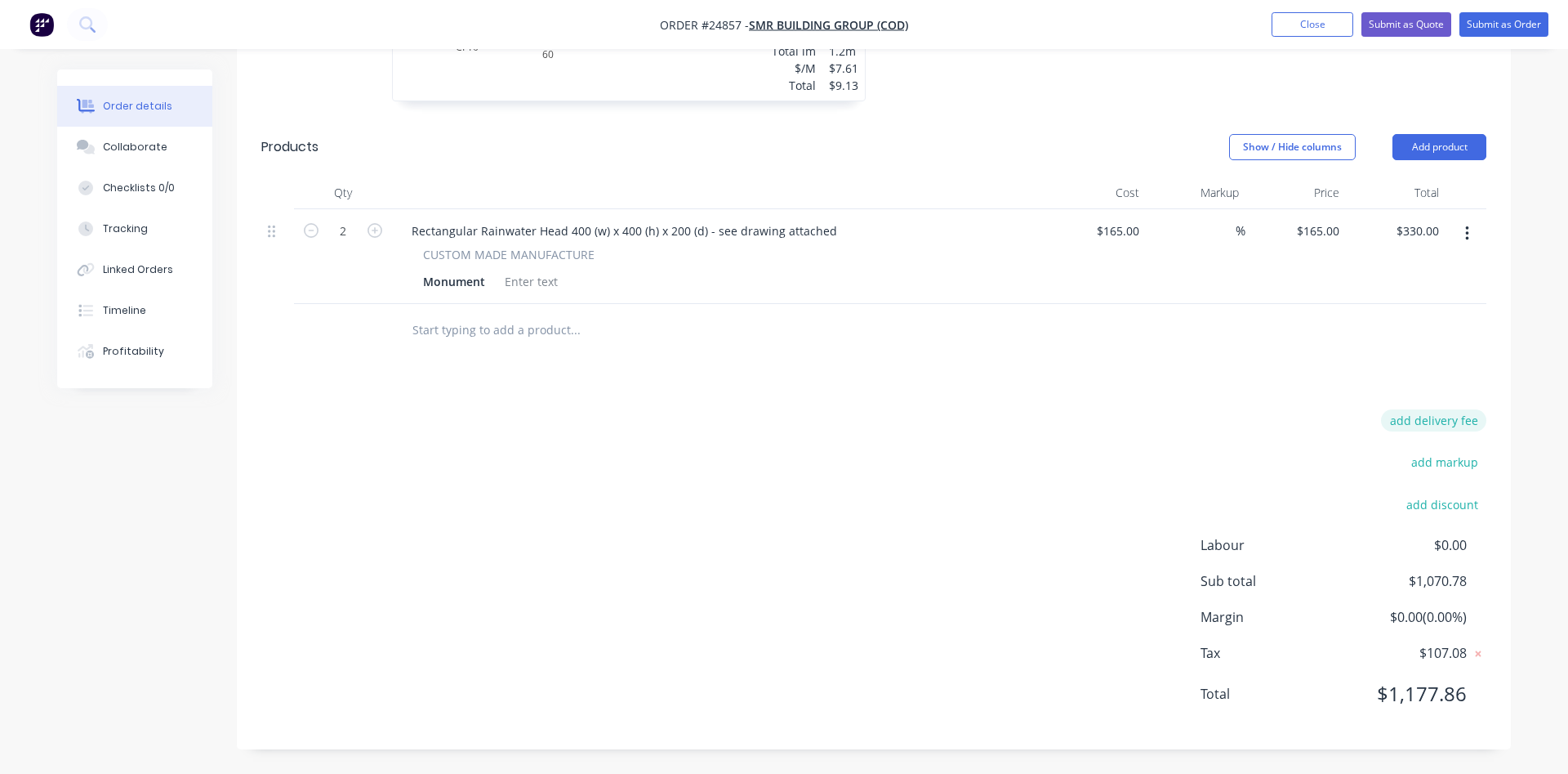
click at [1456, 419] on button "add delivery fee" at bounding box center [1433, 420] width 106 height 22
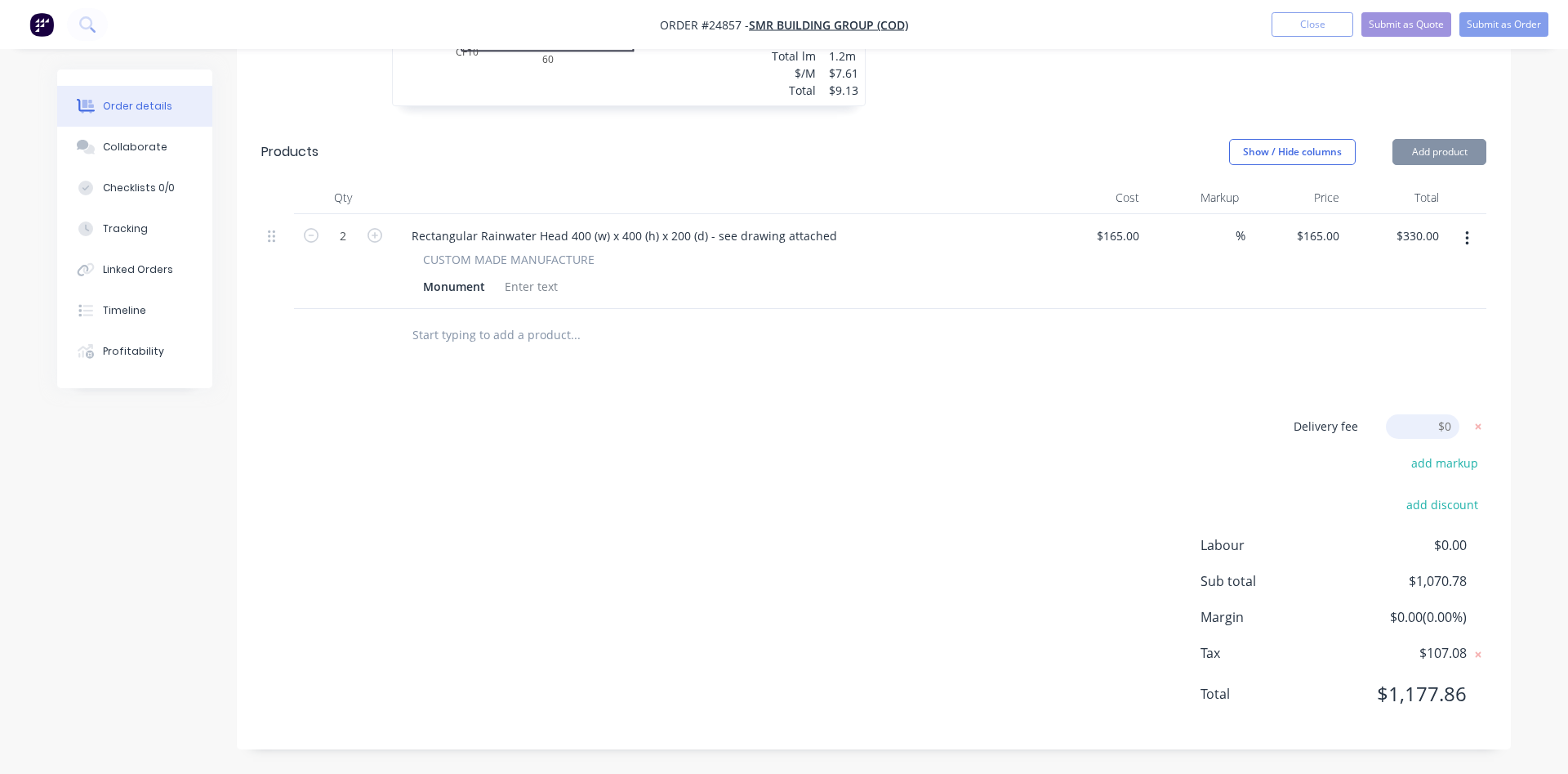
scroll to position [1580, 0]
click at [1443, 150] on button "Add product" at bounding box center [1438, 152] width 94 height 26
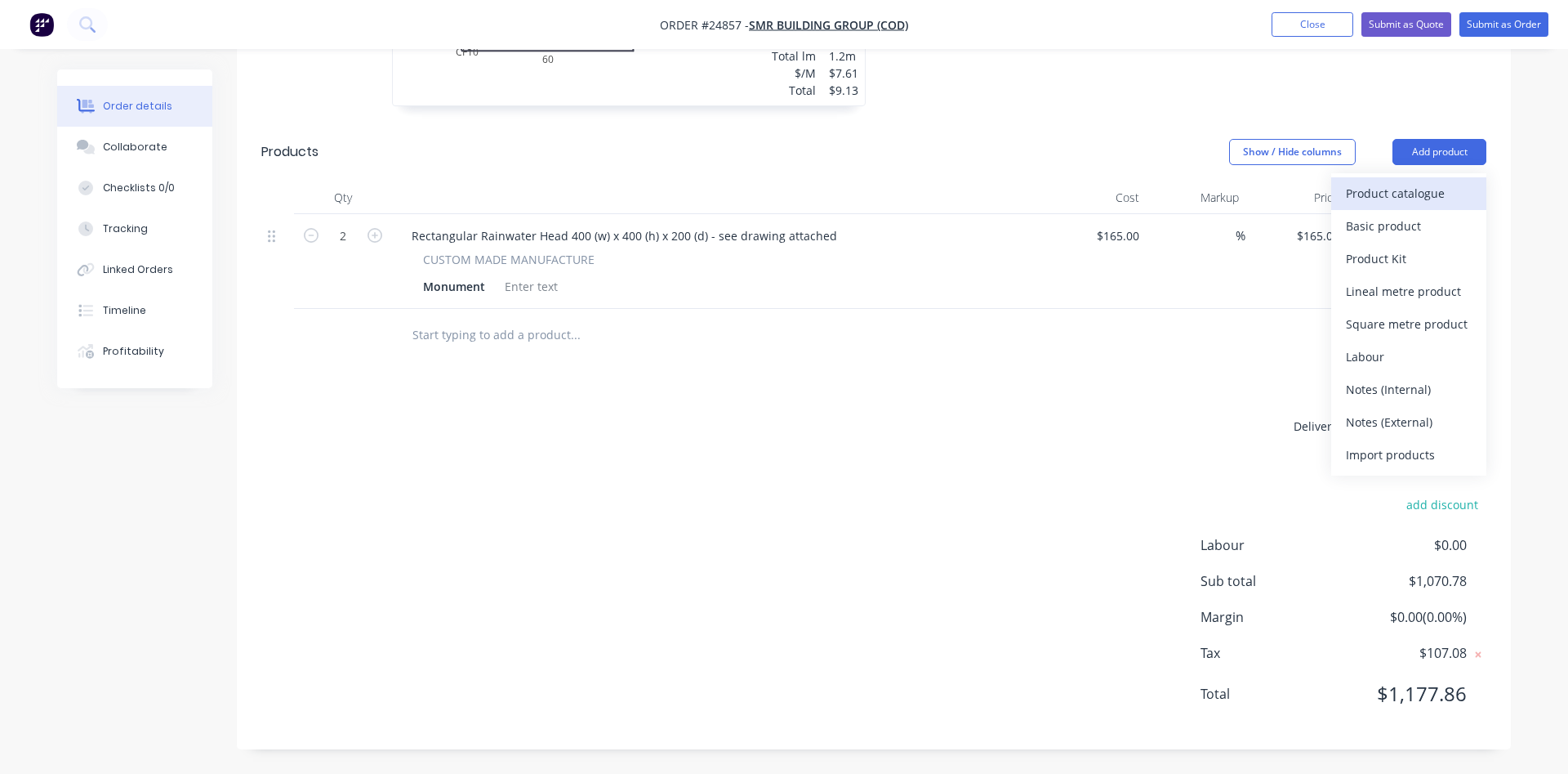
click at [1401, 192] on div "Product catalogue" at bounding box center [1408, 193] width 125 height 24
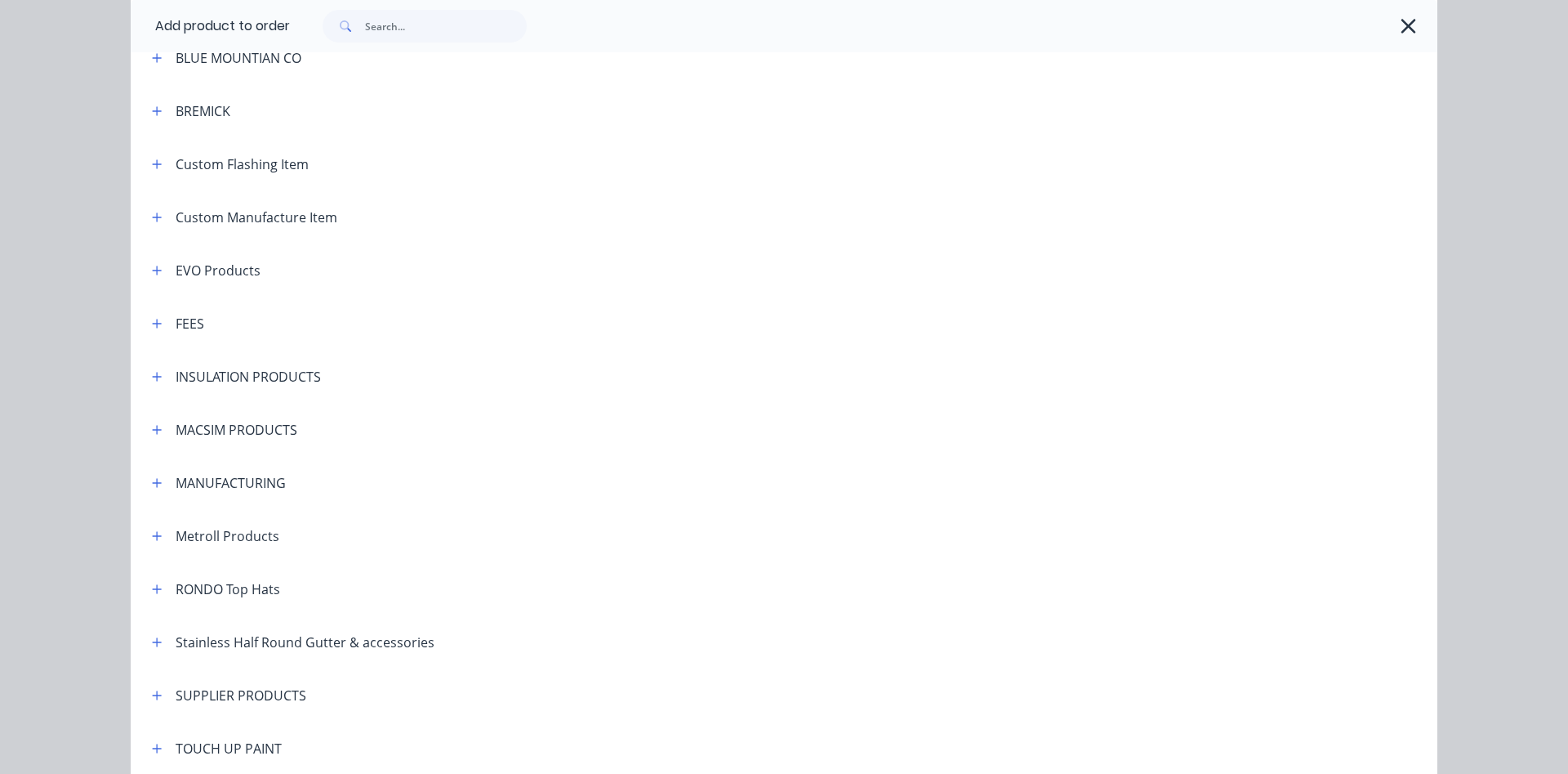
scroll to position [745, 0]
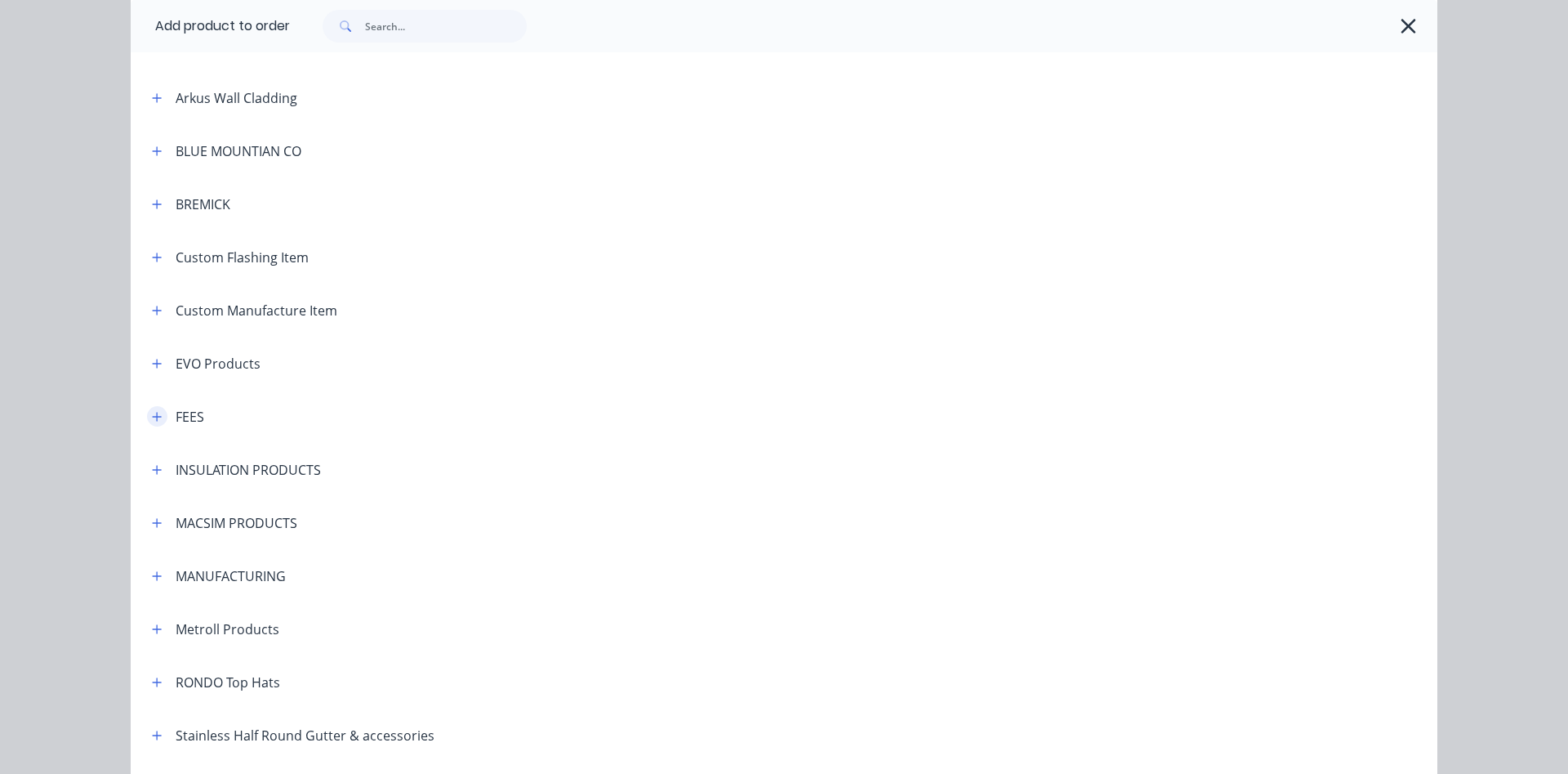
click at [151, 413] on button "button" at bounding box center [157, 417] width 21 height 21
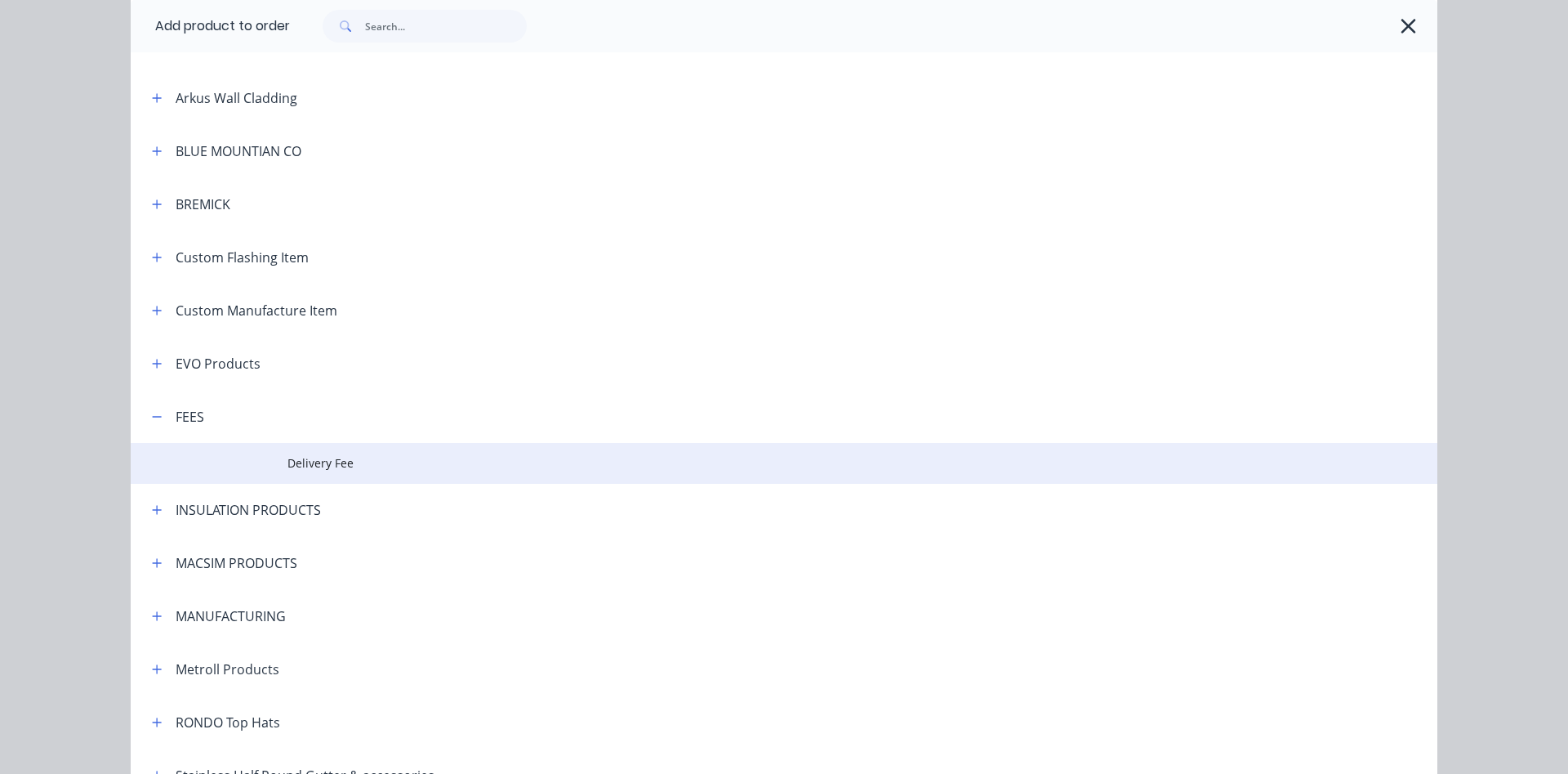
click at [312, 454] on td "Delivery Fee" at bounding box center [862, 463] width 1150 height 41
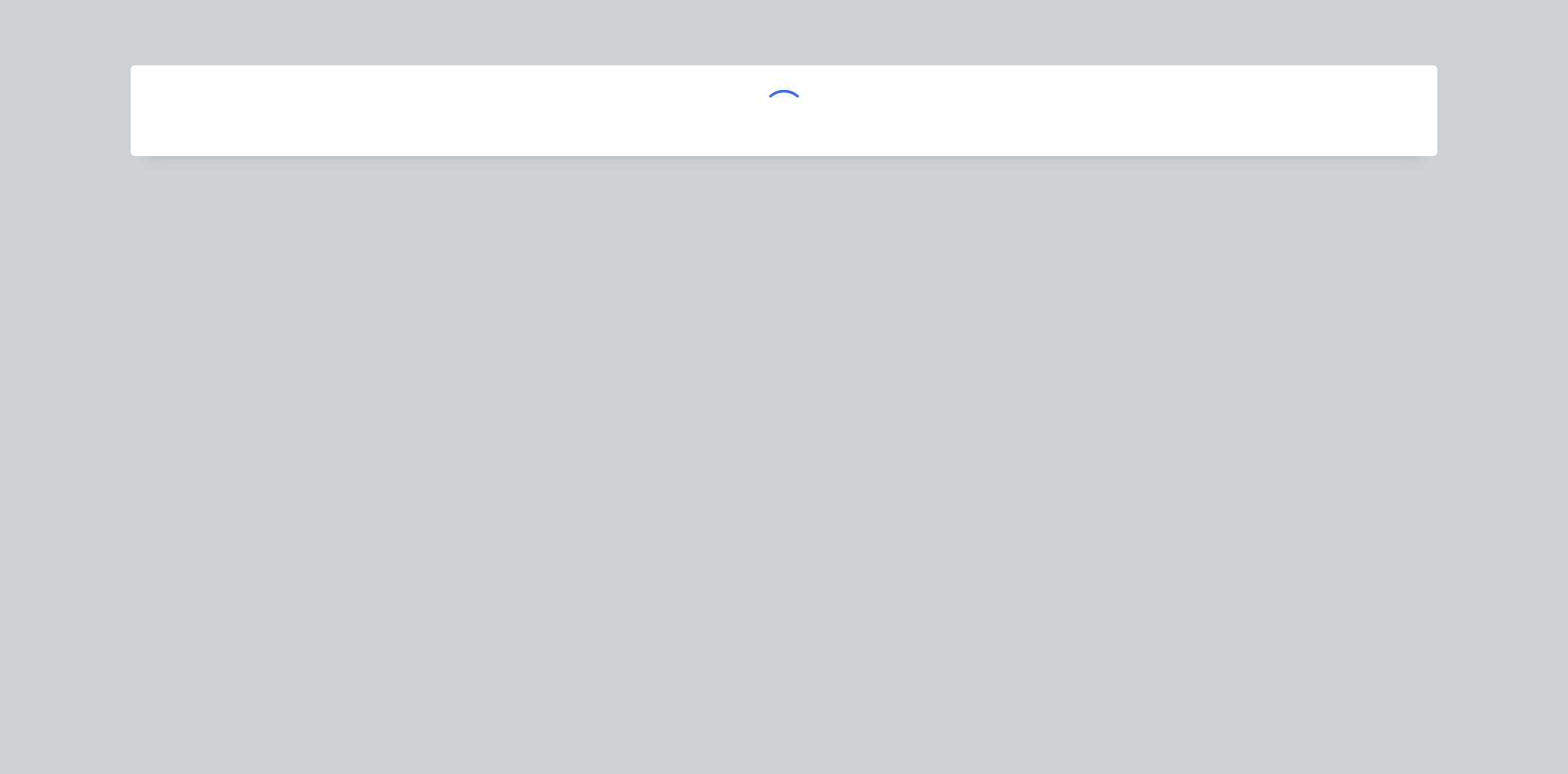
scroll to position [0, 0]
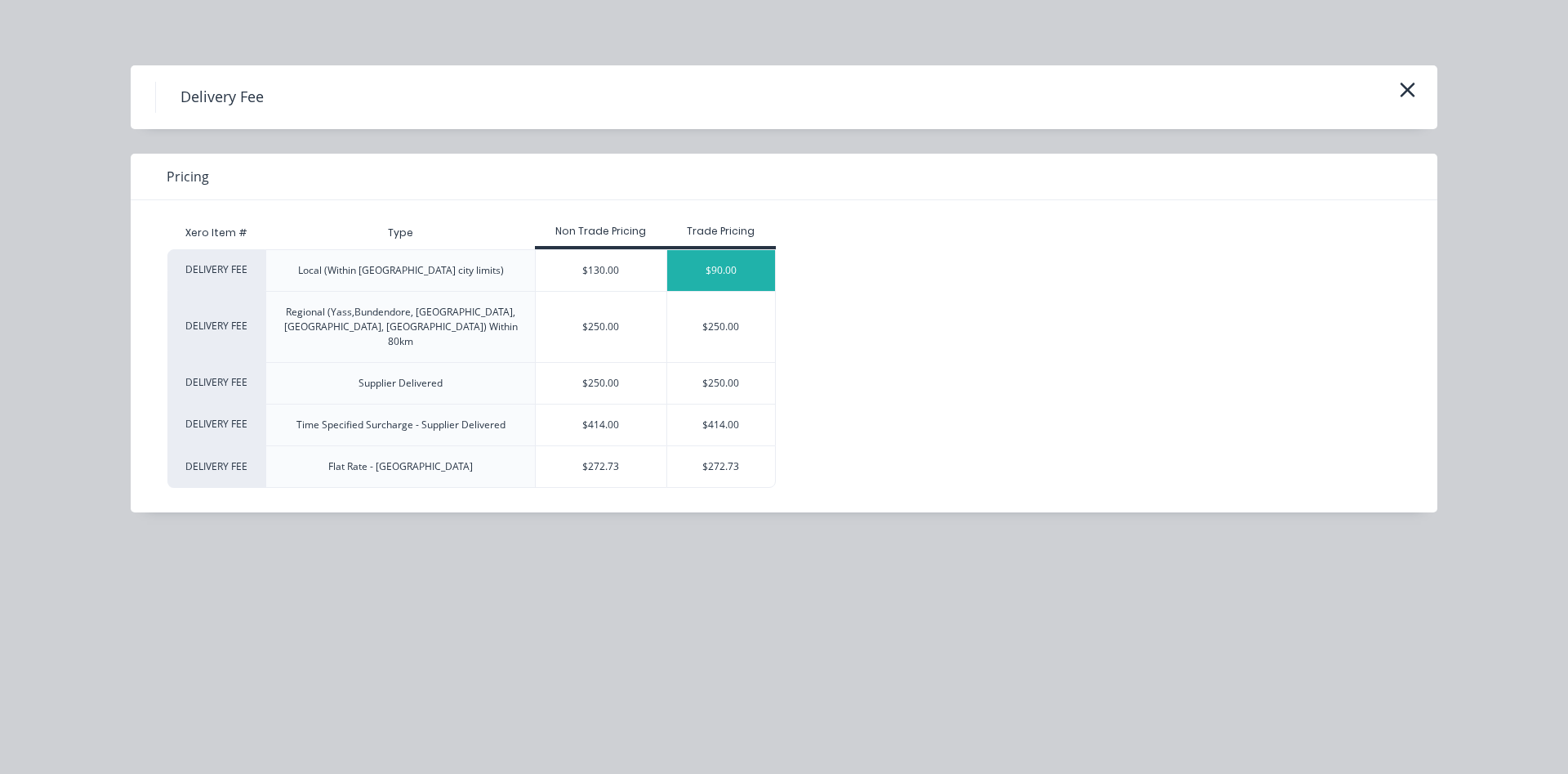
click at [732, 265] on div "$90.00" at bounding box center [721, 271] width 108 height 41
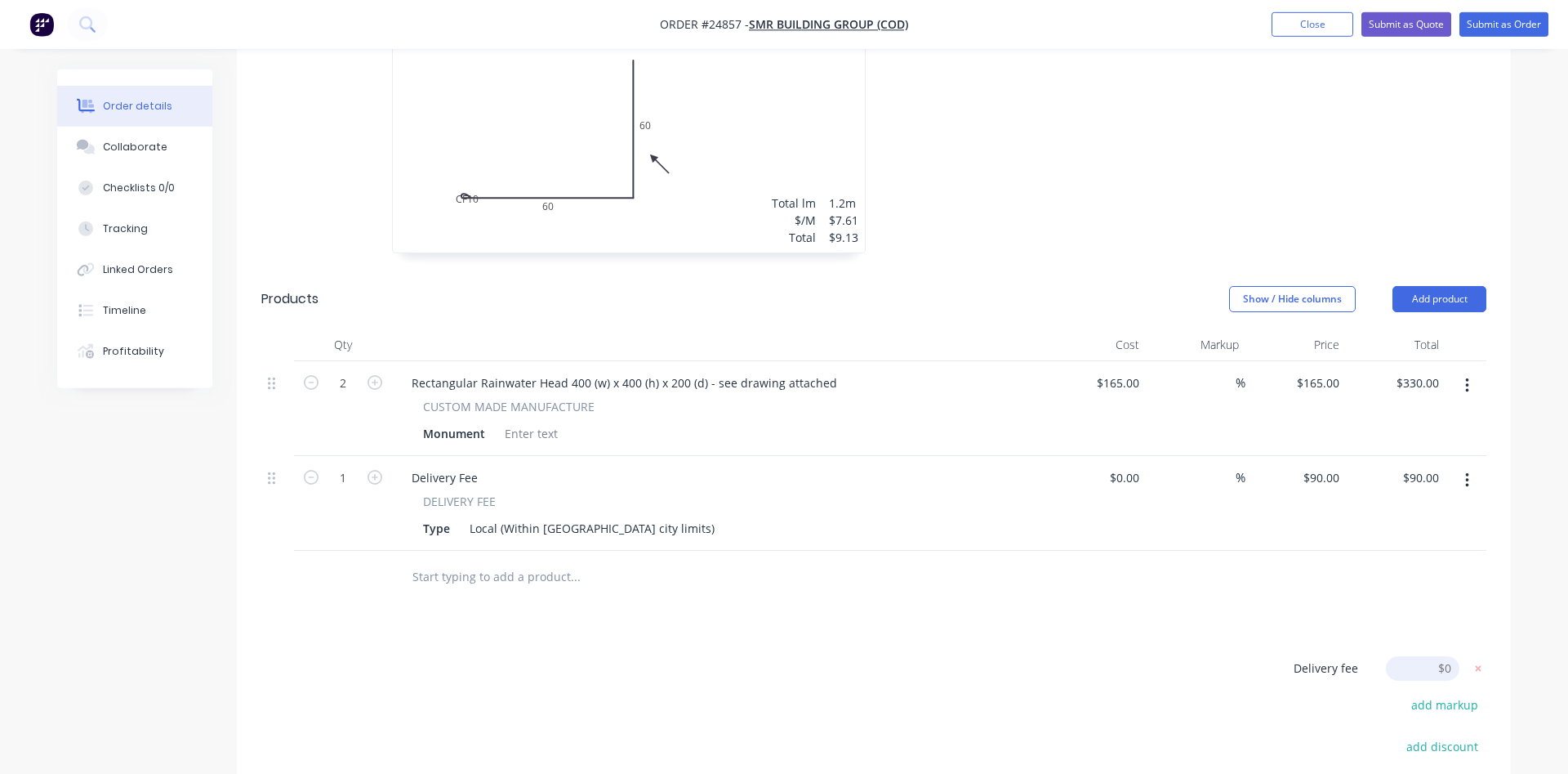
scroll to position [1424, 0]
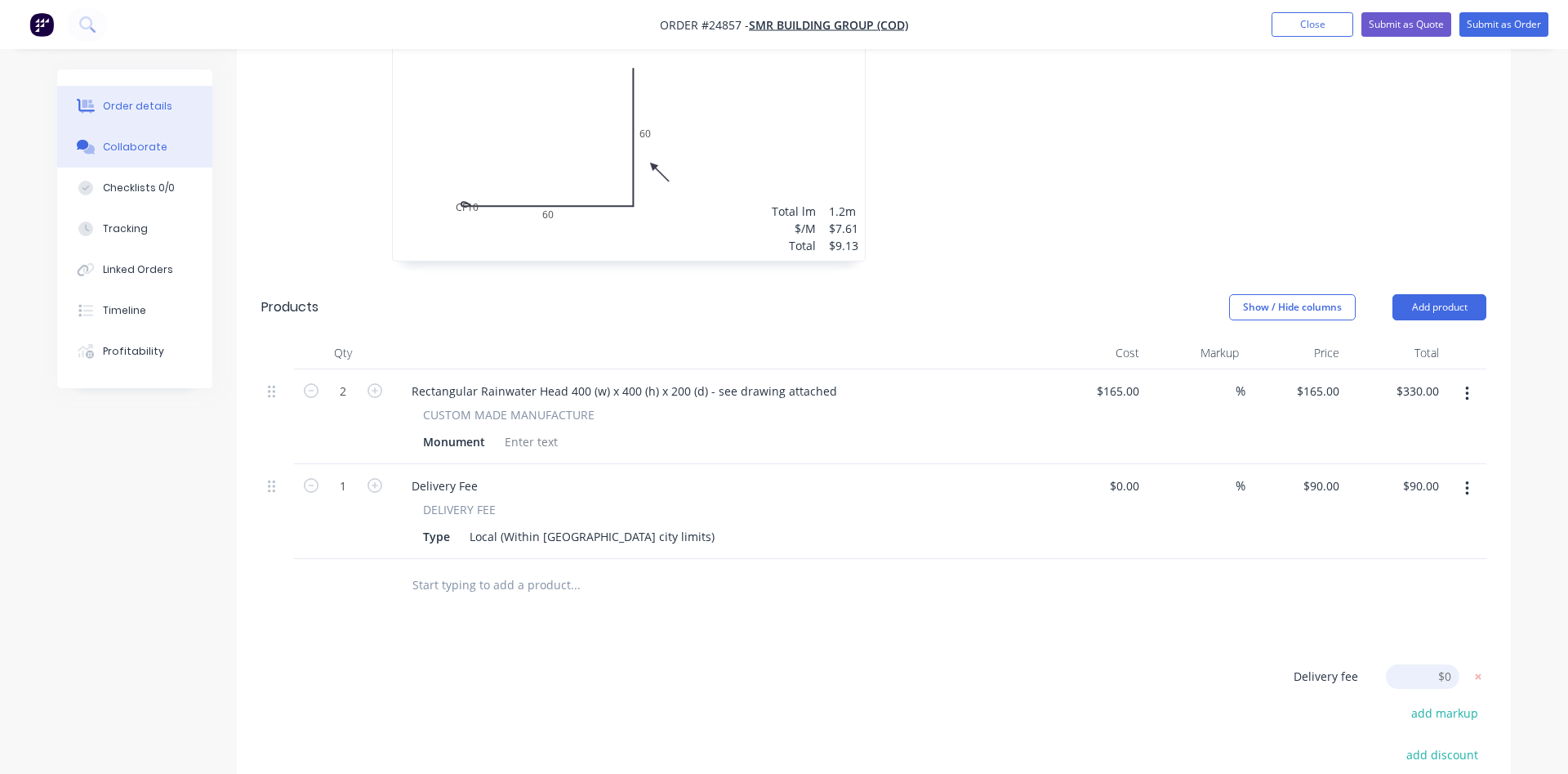
click at [131, 140] on div "Collaborate" at bounding box center [135, 147] width 64 height 15
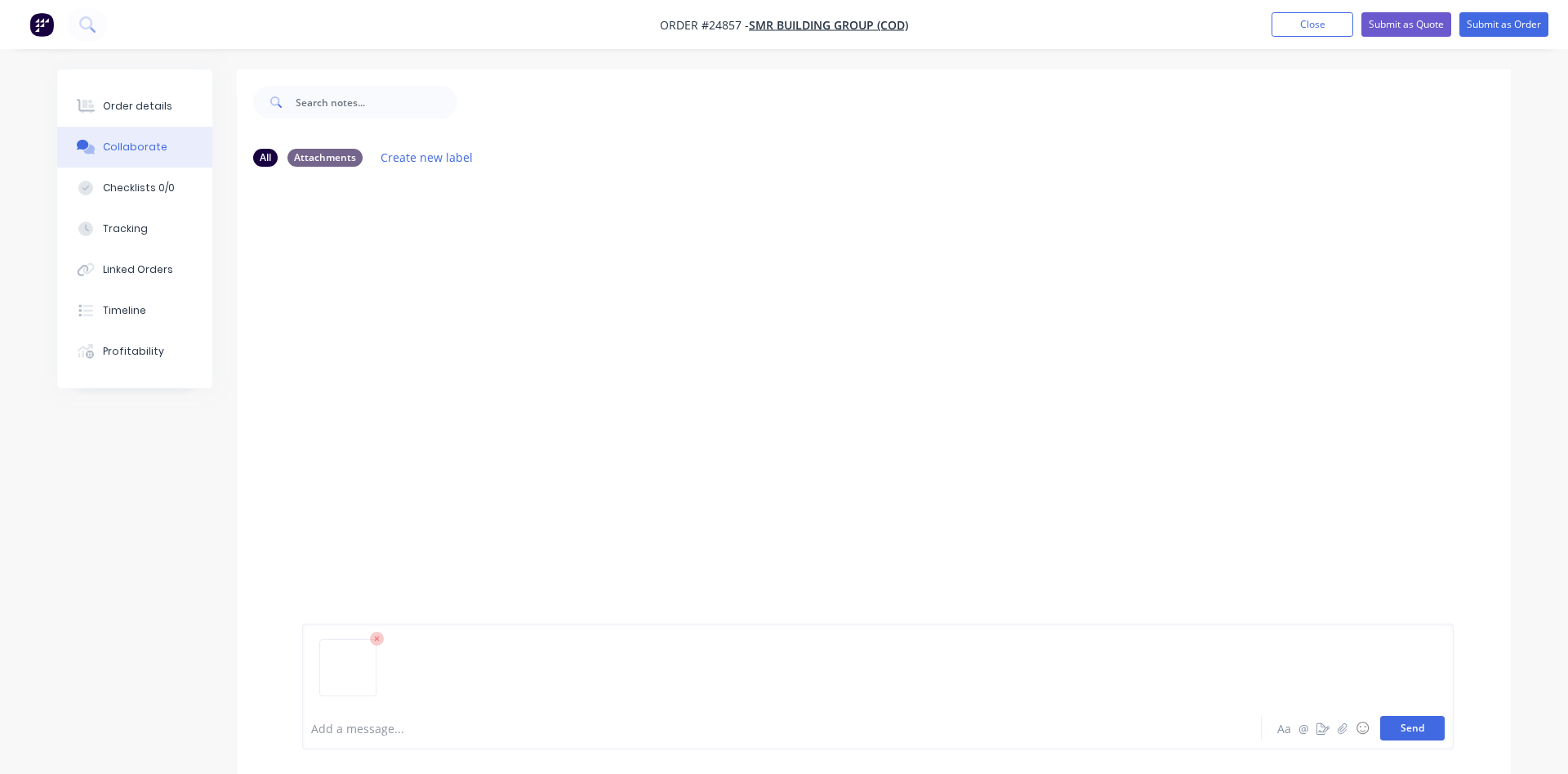
click at [1418, 728] on button "Send" at bounding box center [1412, 728] width 64 height 25
click at [142, 103] on div "Order details" at bounding box center [137, 106] width 70 height 15
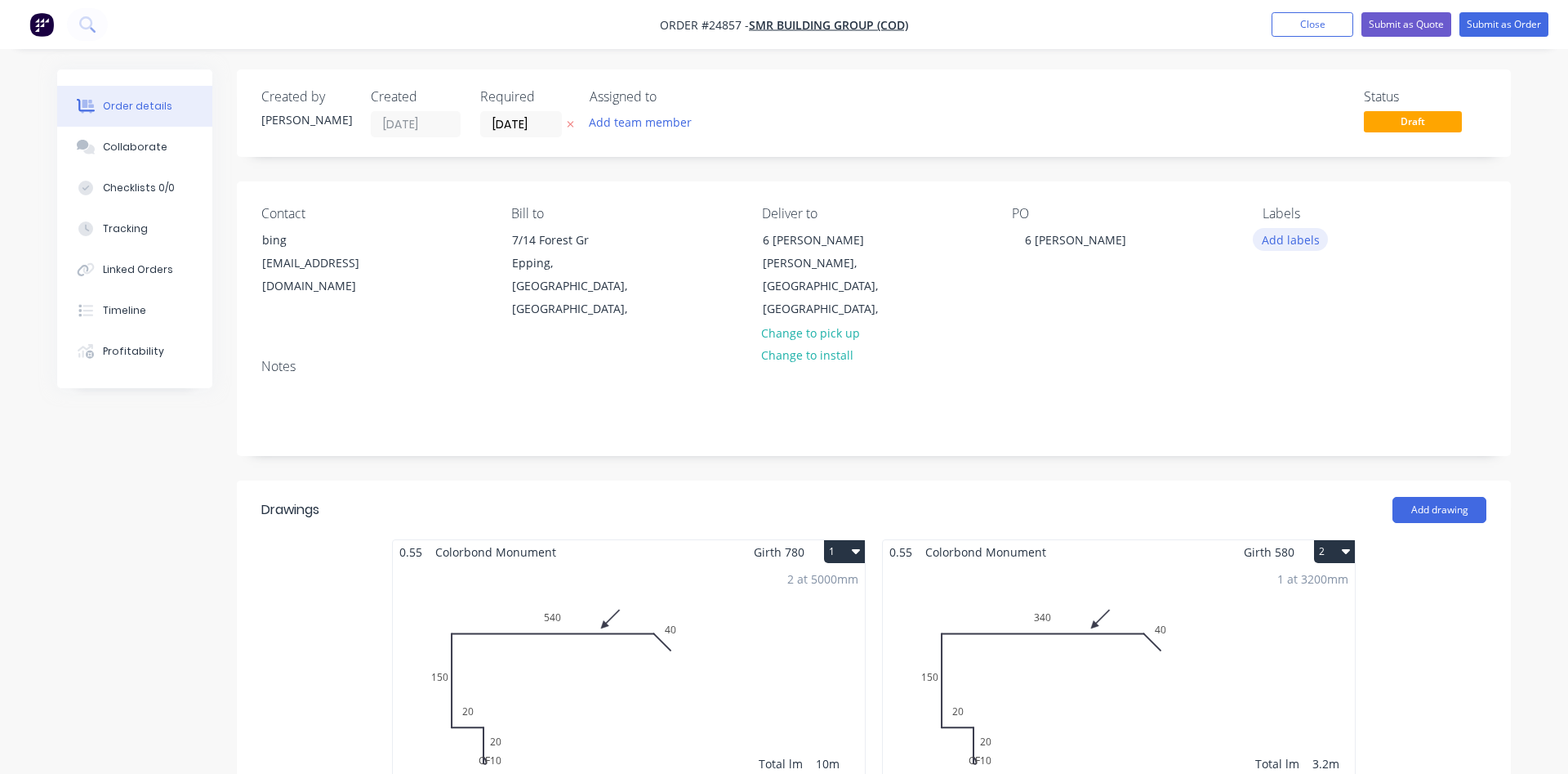
click at [1286, 239] on button "Add labels" at bounding box center [1290, 239] width 75 height 22
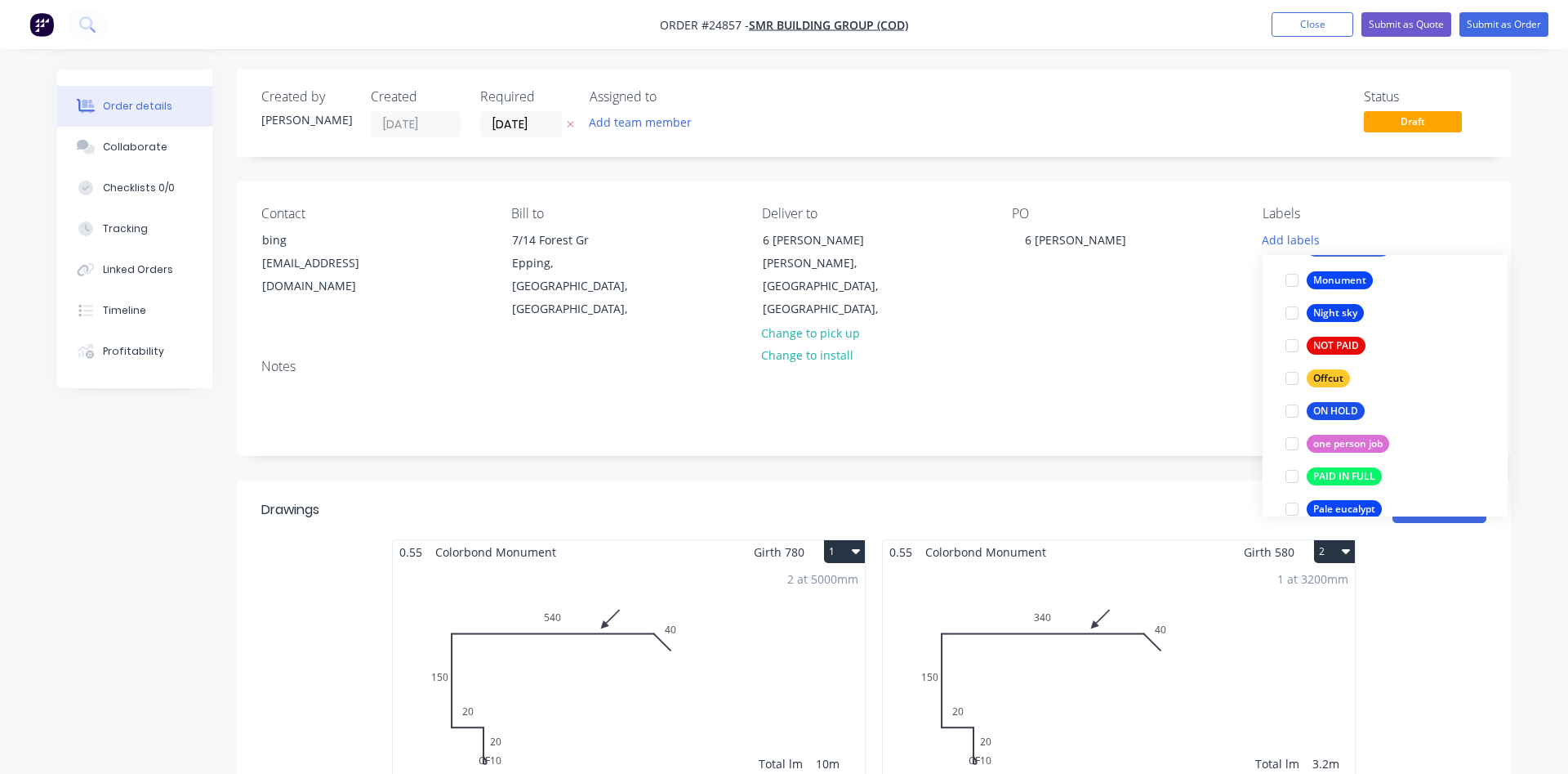
scroll to position [2328, 0]
click at [1292, 279] on div at bounding box center [1291, 279] width 33 height 33
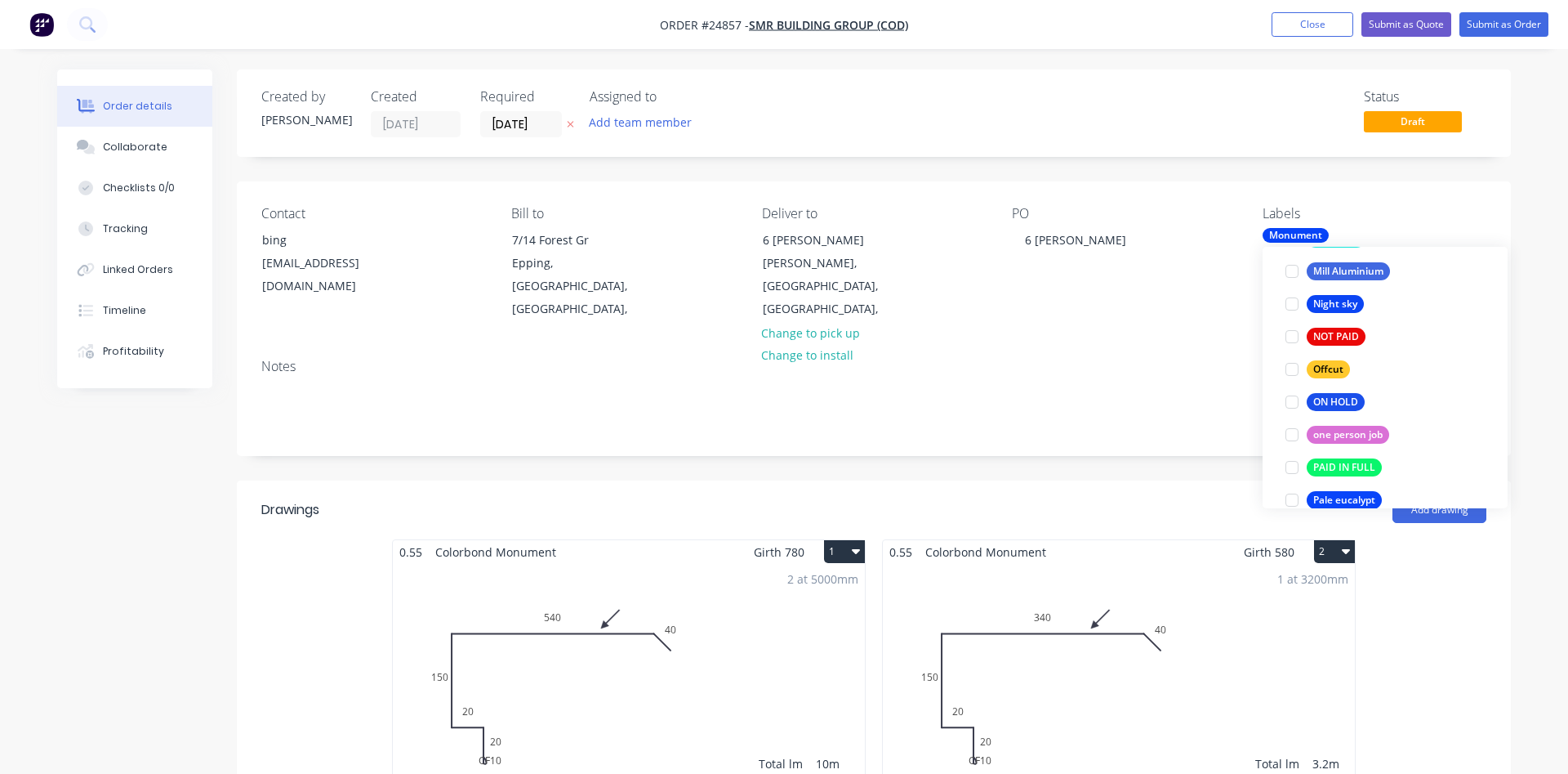
scroll to position [107, 0]
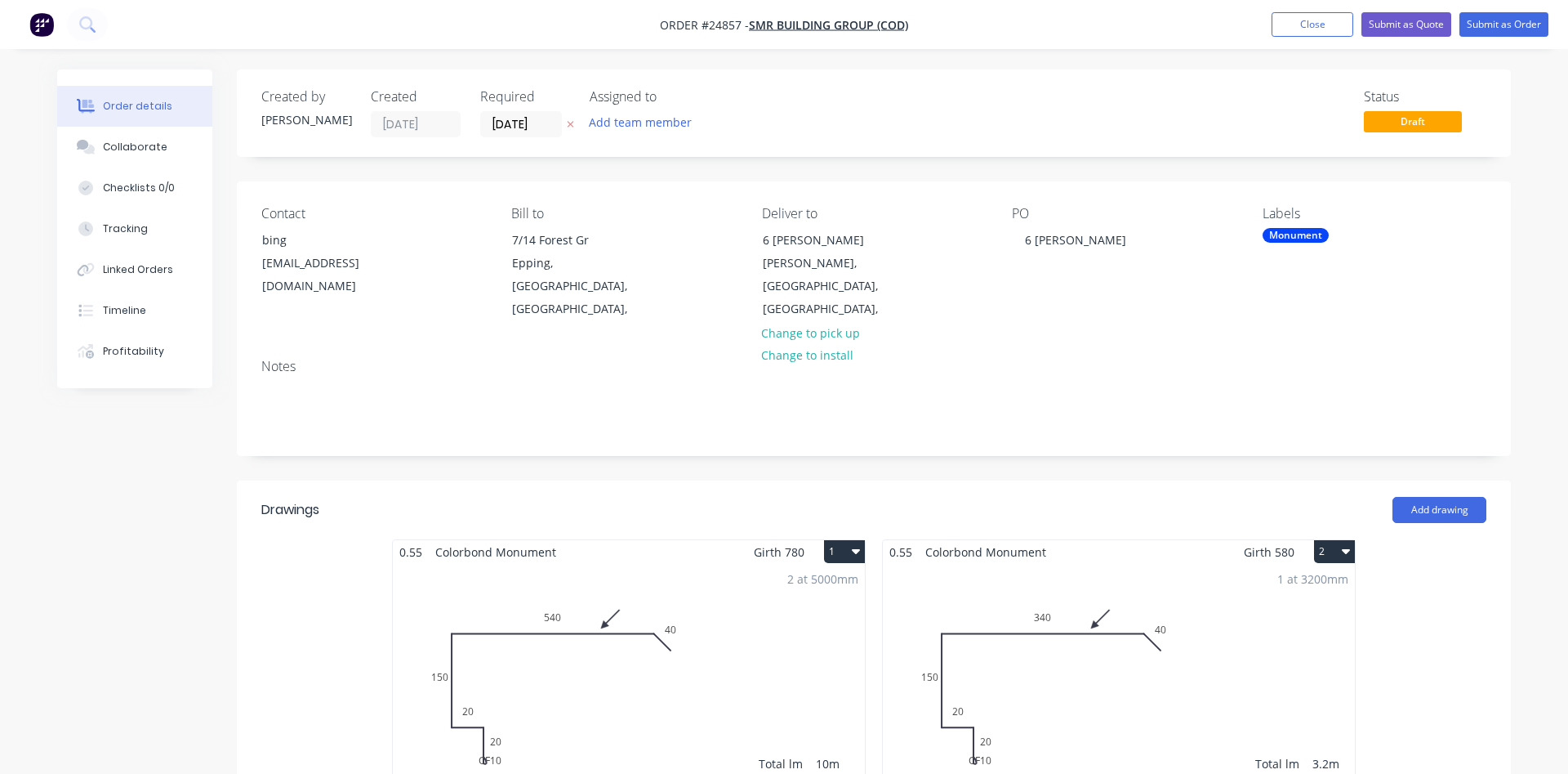
click at [1227, 319] on div "PO 6 [PERSON_NAME]" at bounding box center [1123, 264] width 224 height 115
click at [1502, 21] on button "Submit as Order" at bounding box center [1504, 24] width 89 height 25
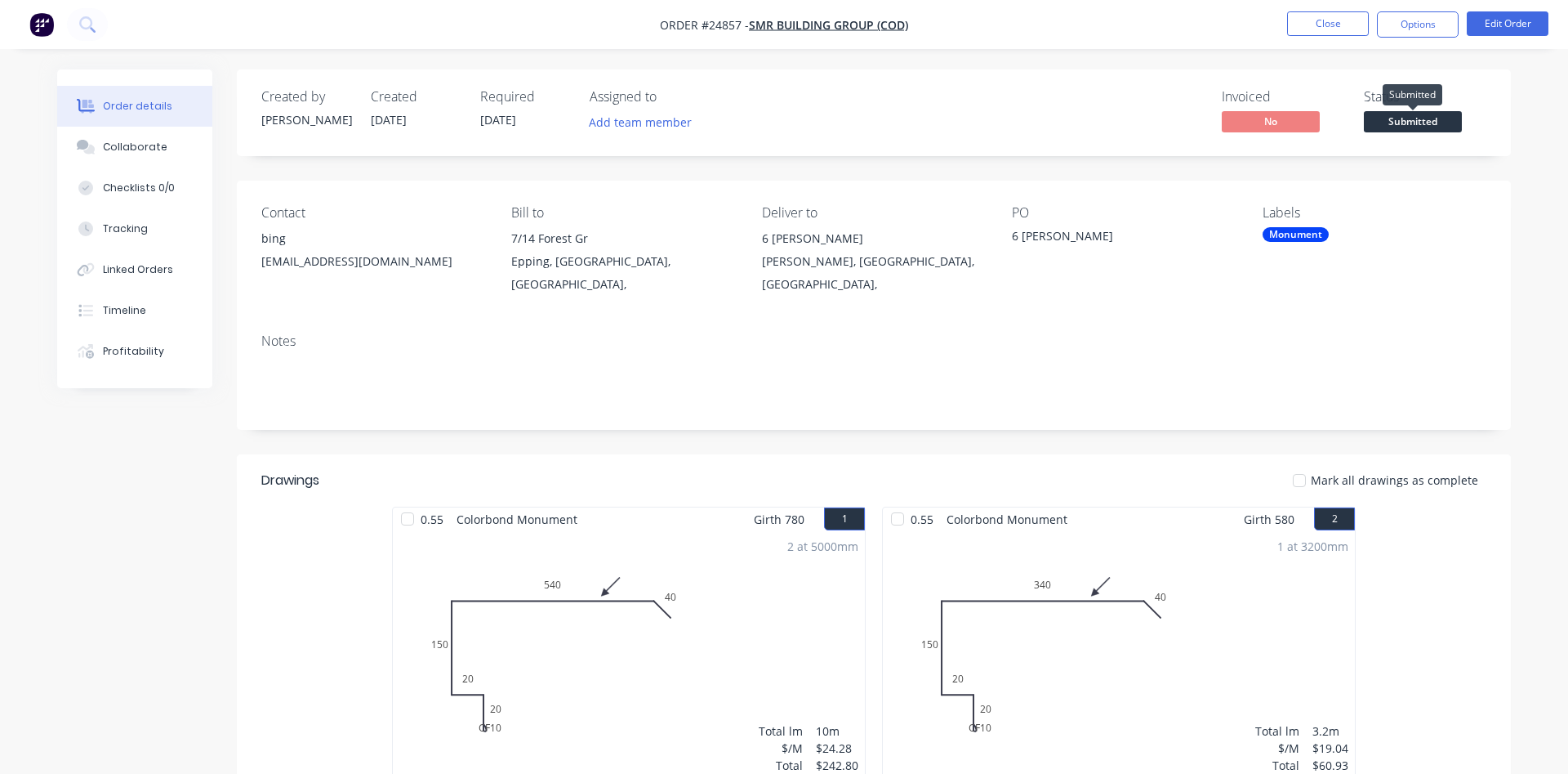
click at [1407, 125] on span "Submitted" at bounding box center [1413, 121] width 98 height 21
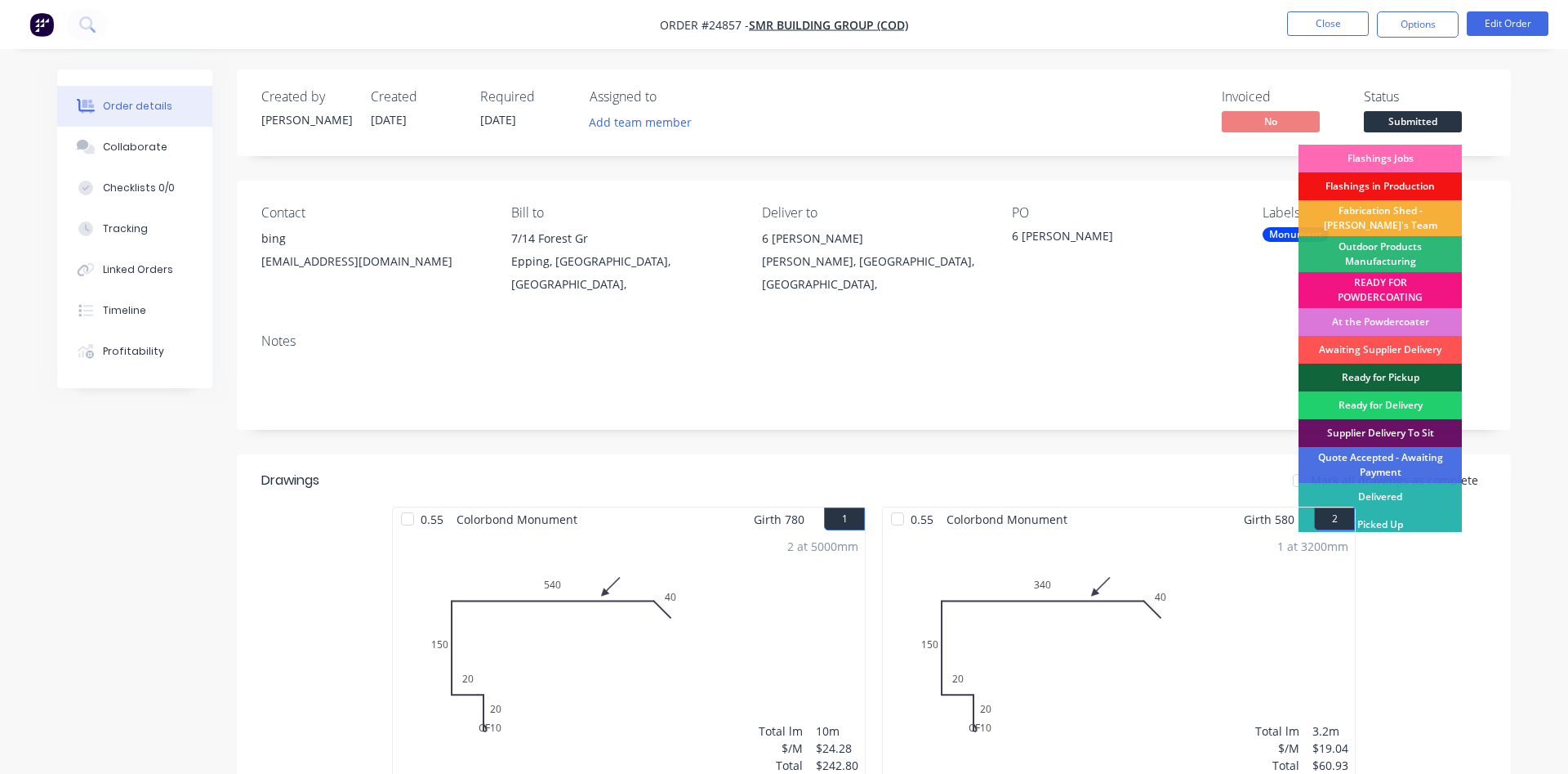
click at [1406, 159] on div "Flashings Jobs" at bounding box center [1380, 158] width 163 height 27
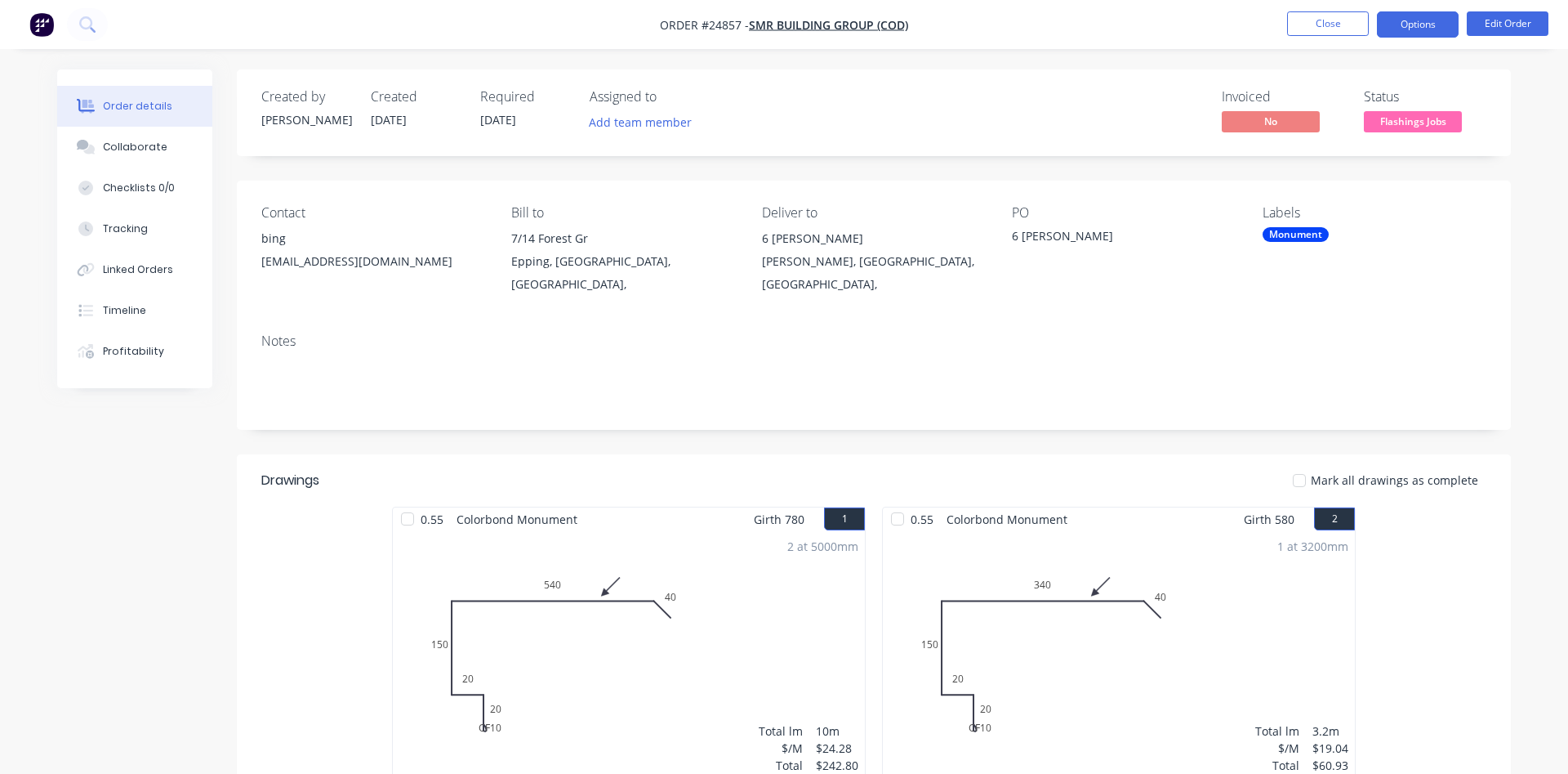
click at [1425, 28] on button "Options" at bounding box center [1417, 24] width 82 height 26
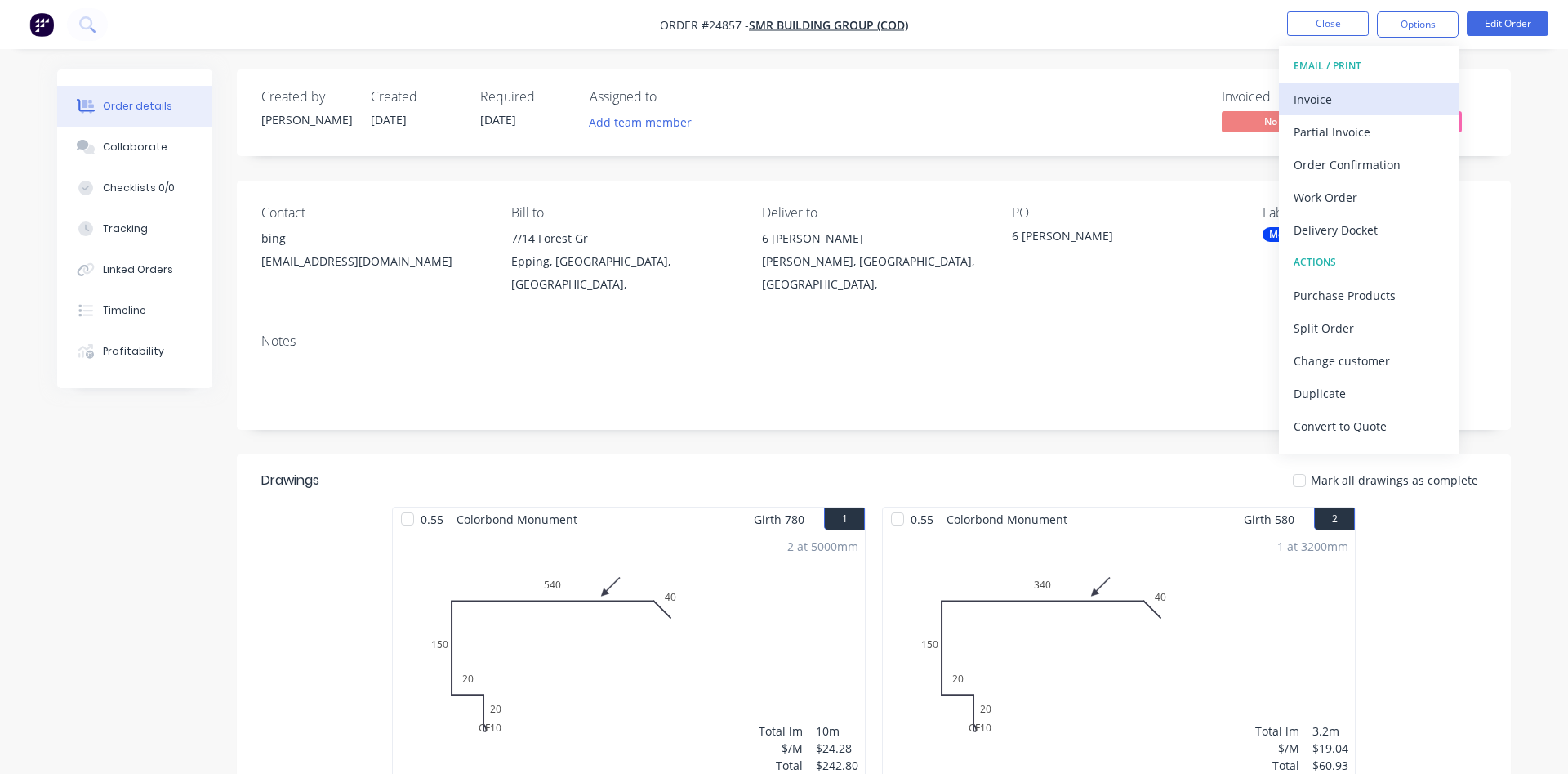
click at [1322, 106] on div "Invoice" at bounding box center [1368, 100] width 150 height 24
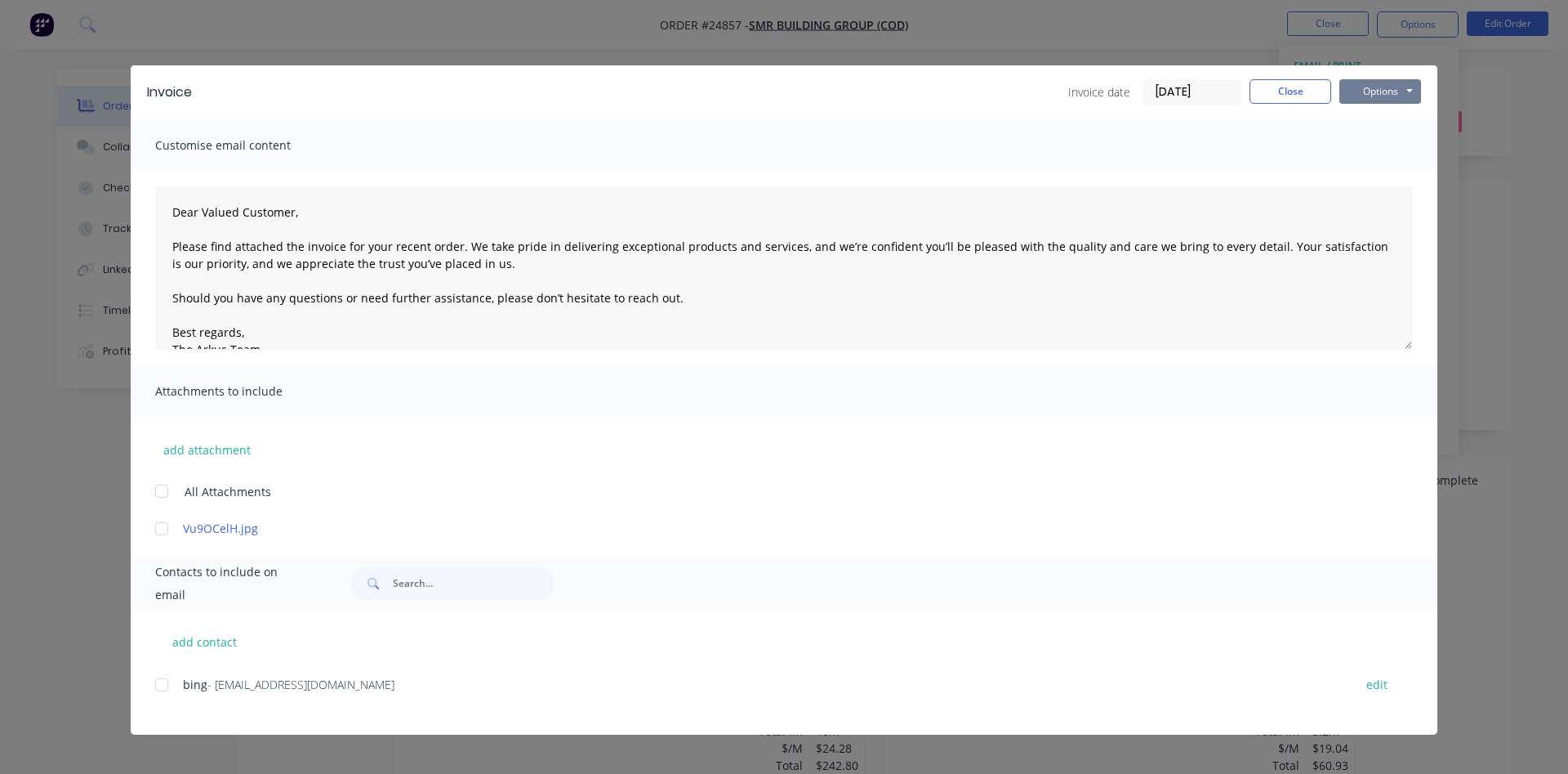
click at [1368, 92] on button "Options" at bounding box center [1380, 91] width 82 height 25
click at [1388, 144] on button "Print" at bounding box center [1392, 147] width 105 height 27
click at [1290, 98] on button "Close" at bounding box center [1290, 91] width 82 height 25
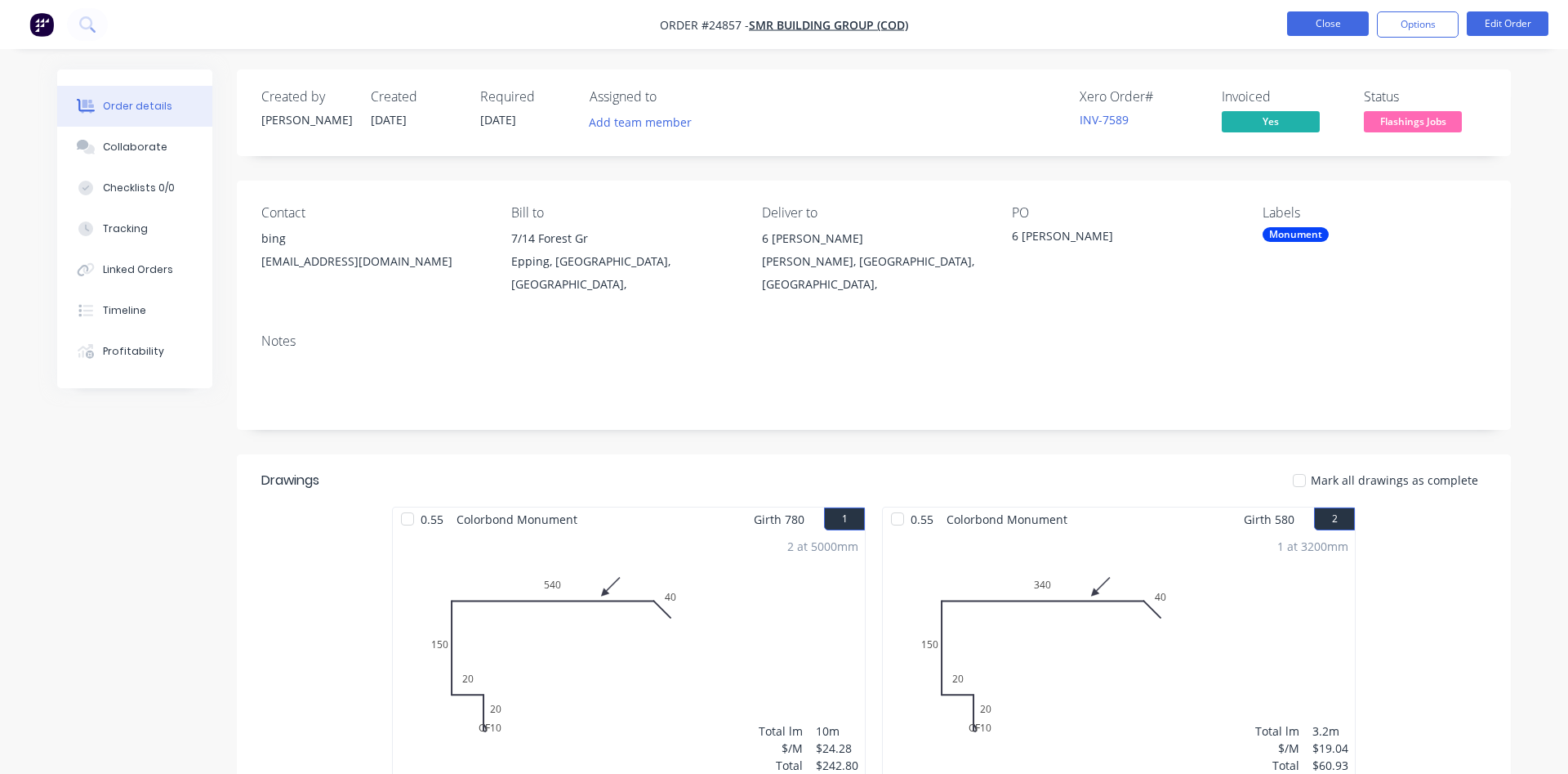
click at [1338, 25] on button "Close" at bounding box center [1328, 23] width 82 height 25
